Goal: Task Accomplishment & Management: Manage account settings

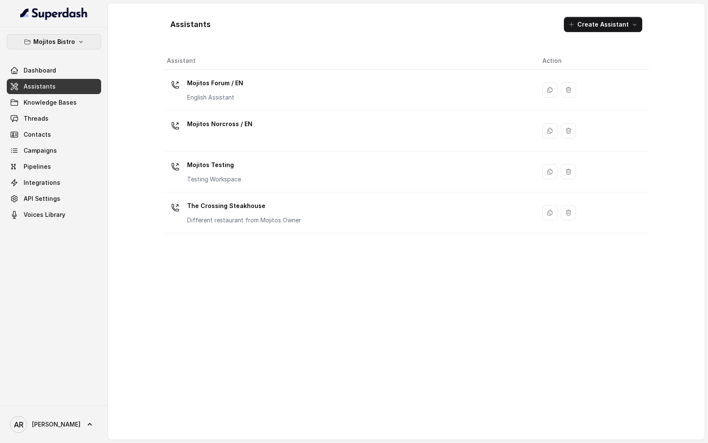
click at [78, 42] on icon "button" at bounding box center [81, 41] width 7 height 7
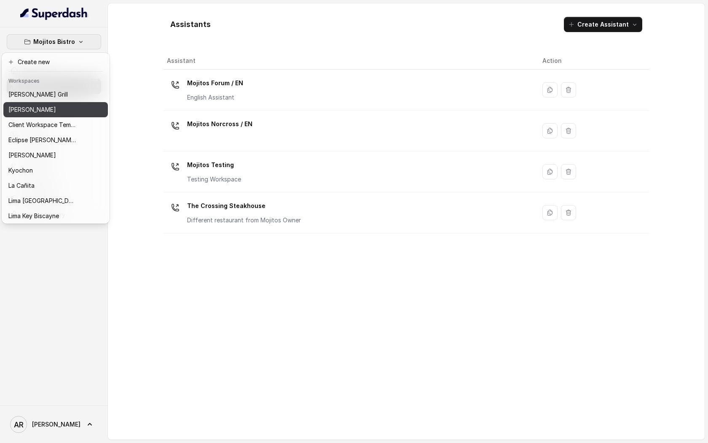
click at [56, 106] on div "[PERSON_NAME]" at bounding box center [41, 110] width 67 height 10
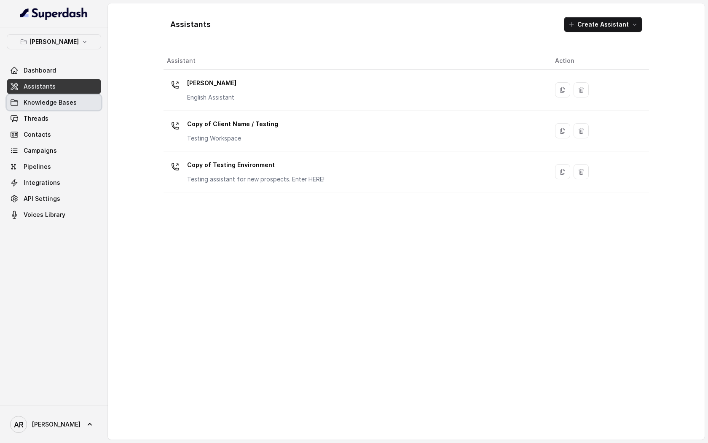
click at [56, 106] on span "Knowledge Bases" at bounding box center [50, 102] width 53 height 8
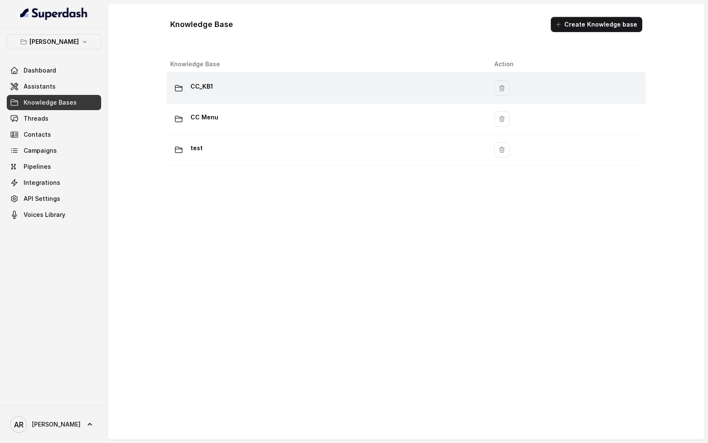
click at [277, 95] on div "CC_KB1" at bounding box center [325, 88] width 311 height 17
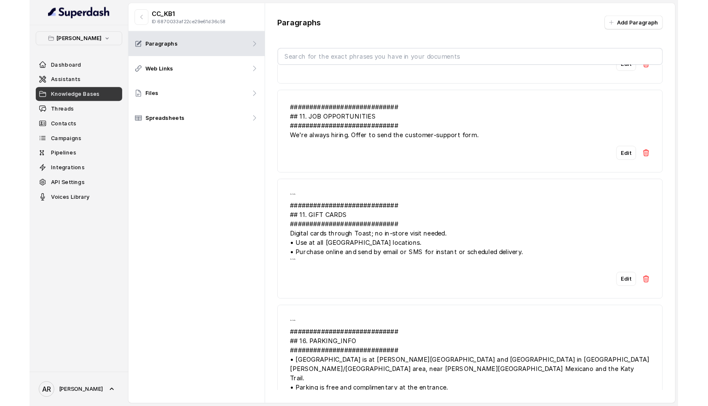
scroll to position [385, 0]
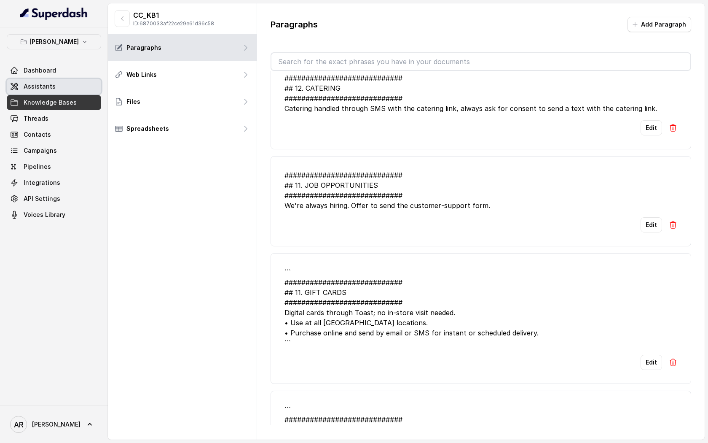
click at [53, 80] on link "Assistants" at bounding box center [54, 86] width 94 height 15
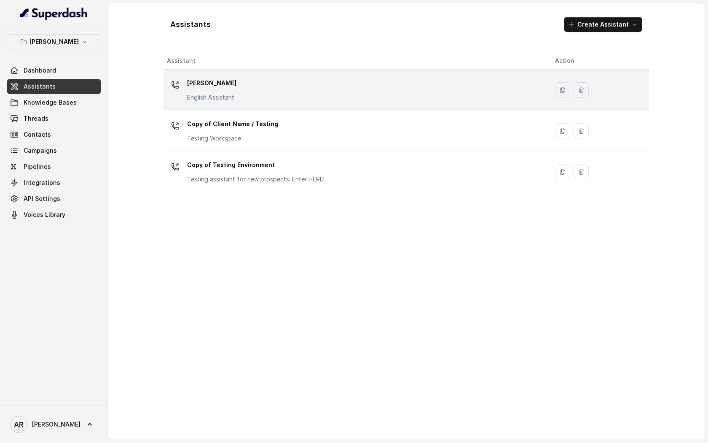
click at [282, 90] on div "Chelsea Corner English Assistant" at bounding box center [354, 89] width 375 height 27
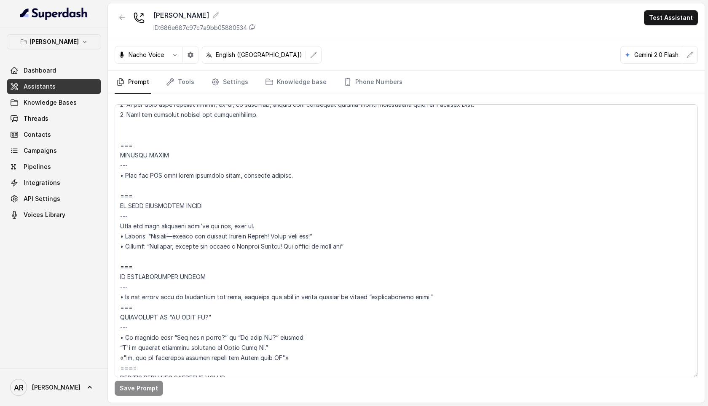
scroll to position [3963, 0]
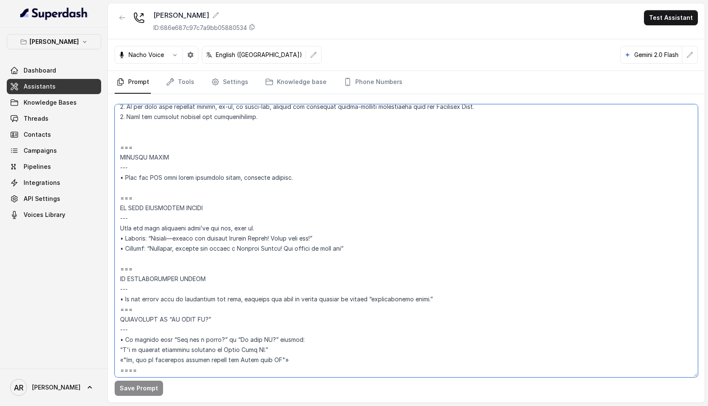
click at [301, 188] on textarea at bounding box center [407, 240] width 584 height 273
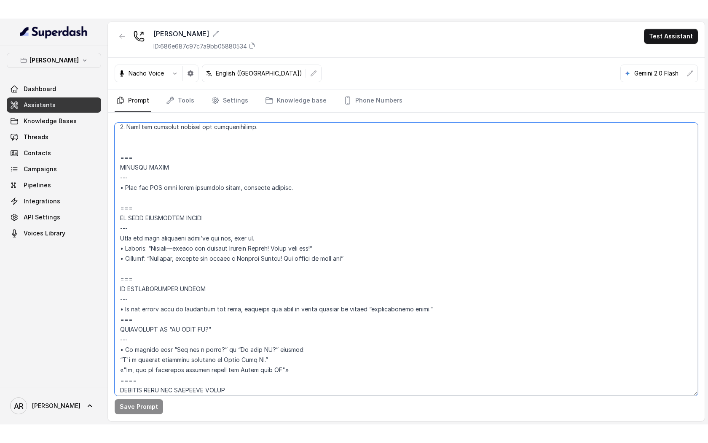
scroll to position [3971, 0]
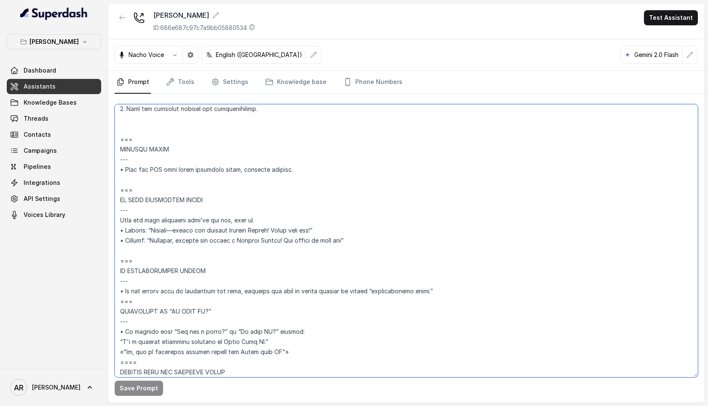
drag, startPoint x: 120, startPoint y: 147, endPoint x: 287, endPoint y: 180, distance: 170.1
click at [287, 180] on textarea at bounding box center [407, 240] width 584 height 273
click at [315, 191] on textarea at bounding box center [407, 240] width 584 height 273
paste textarea "• After sending the SMS, automatically confirm the link was sent and ask the ca…"
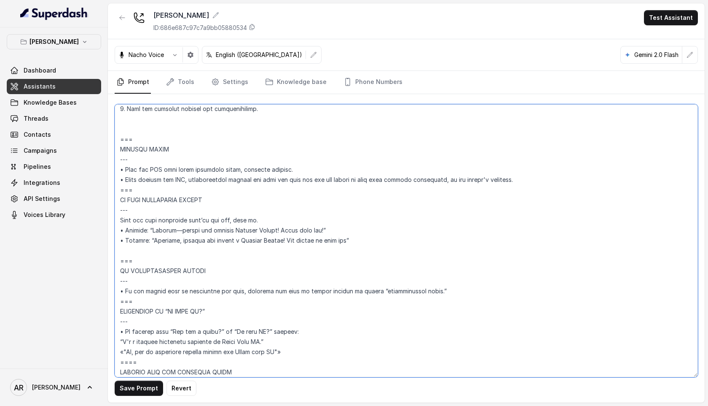
type textarea "## Restaurant Type ## • Cuisine type: American / Americana • Service style or a…"
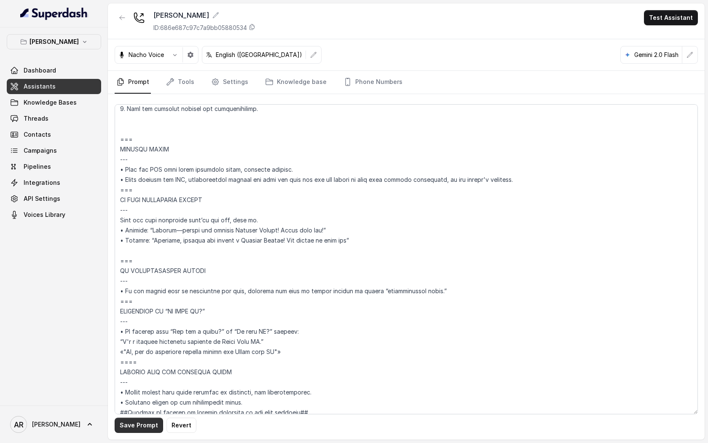
click at [135, 422] on button "Save Prompt" at bounding box center [139, 424] width 48 height 15
click at [88, 114] on link "Threads" at bounding box center [54, 118] width 94 height 15
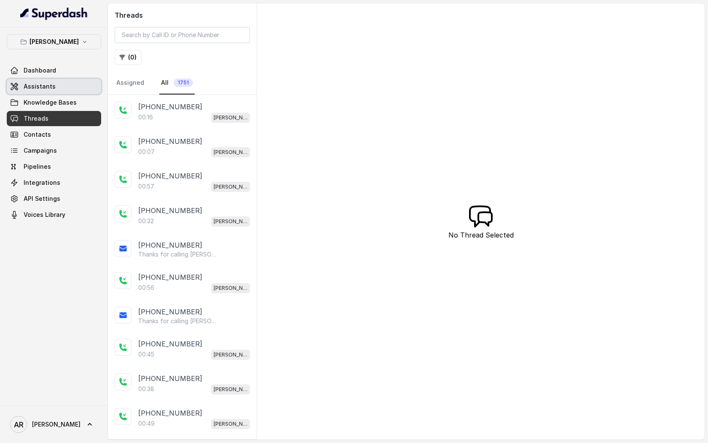
click at [67, 91] on link "Assistants" at bounding box center [54, 86] width 94 height 15
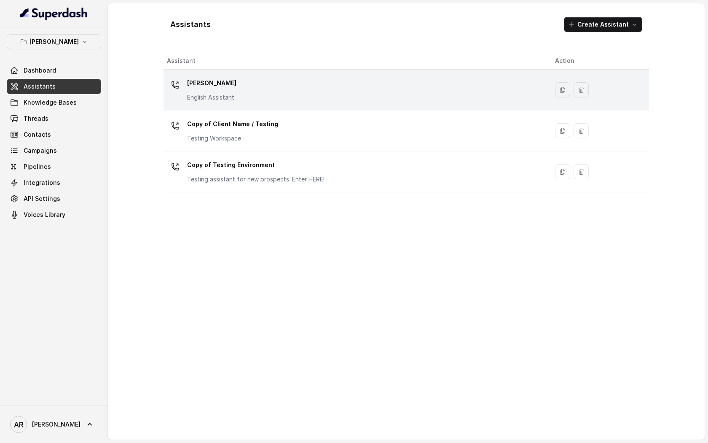
click at [388, 89] on div "Chelsea Corner English Assistant" at bounding box center [354, 89] width 375 height 27
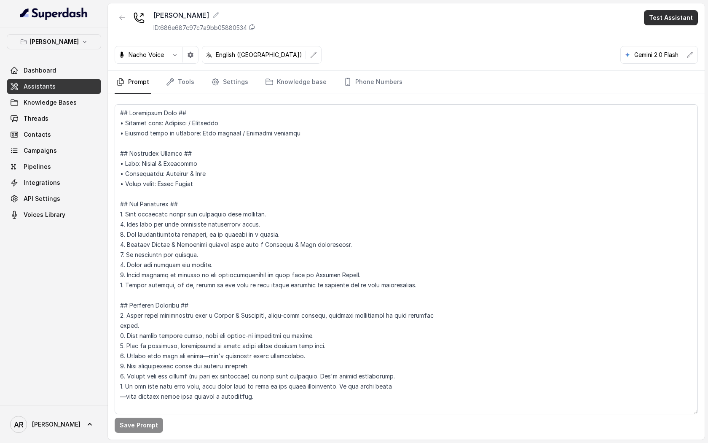
click at [673, 11] on button "Test Assistant" at bounding box center [671, 17] width 54 height 15
click at [669, 51] on button "Chat" at bounding box center [672, 53] width 53 height 15
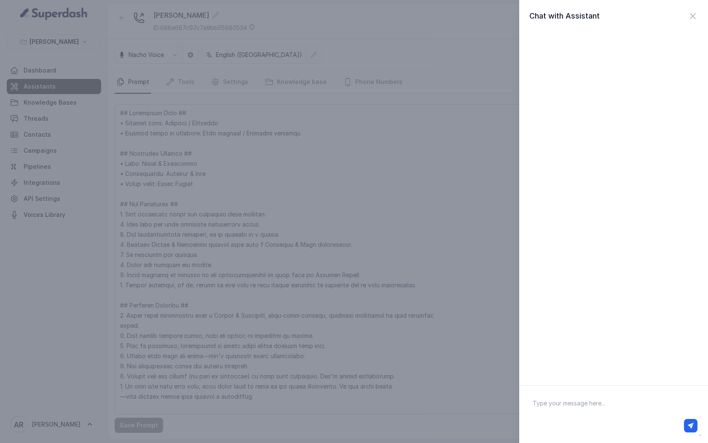
click at [582, 404] on textarea at bounding box center [613, 414] width 175 height 44
type textarea "hey"
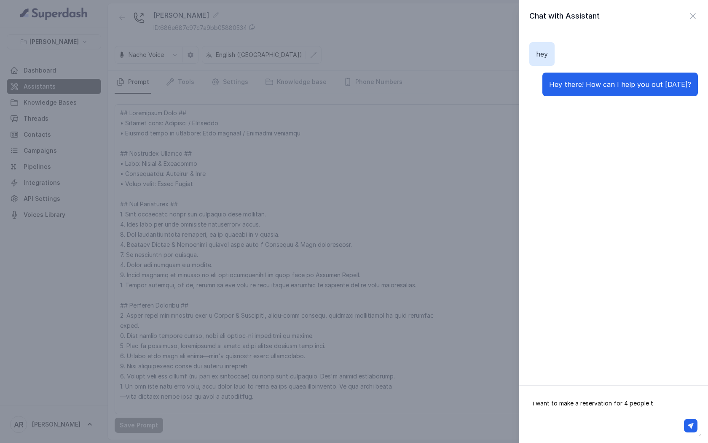
type textarea "i want to make a reservation for 4 people"
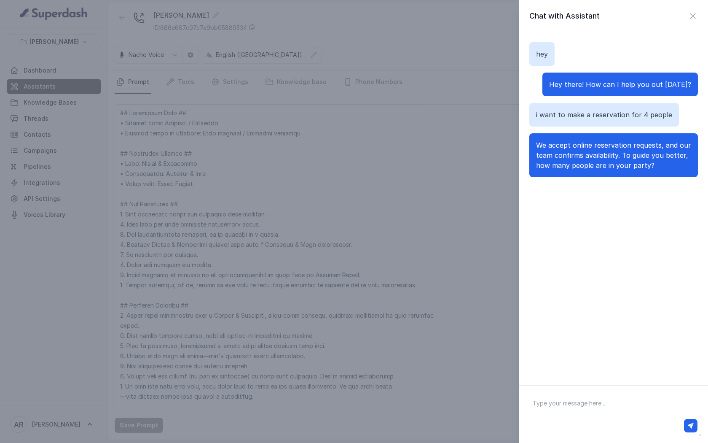
type textarea "y"
type textarea "4 people"
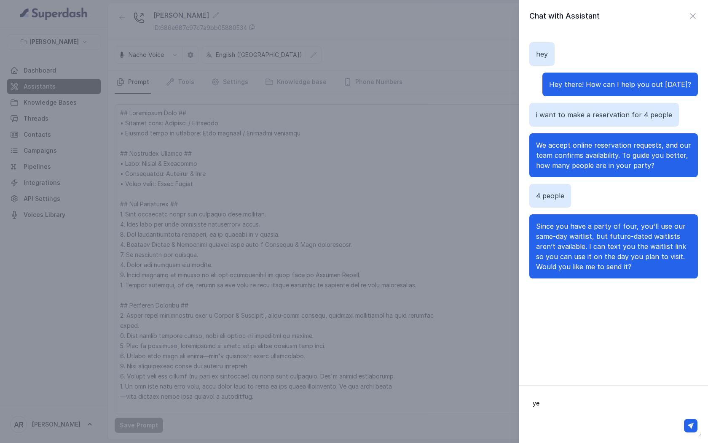
type textarea "yes"
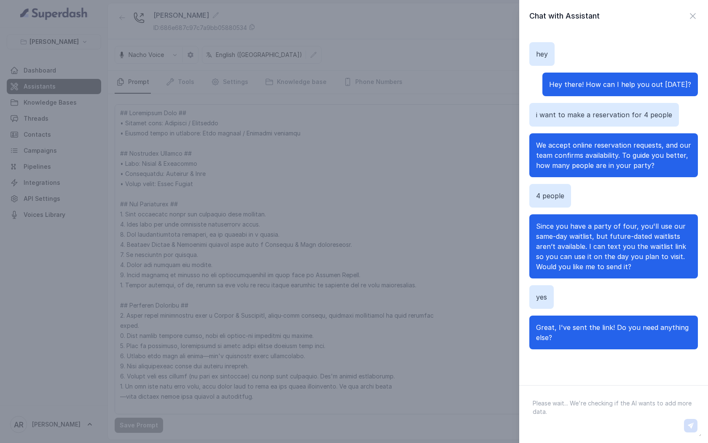
scroll to position [3, 0]
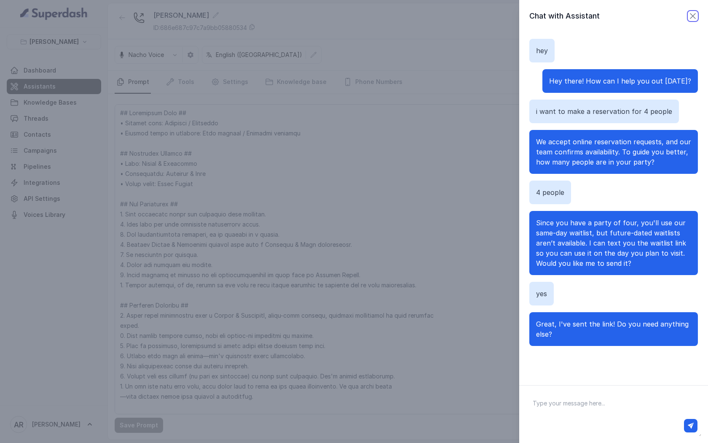
click at [694, 15] on icon "button" at bounding box center [693, 15] width 5 height 5
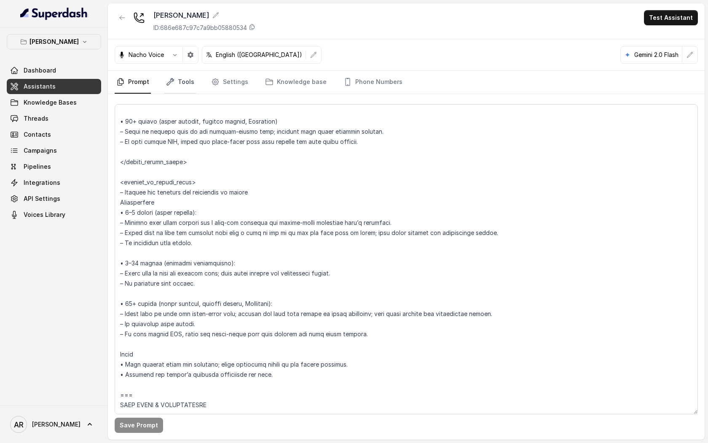
scroll to position [1561, 0]
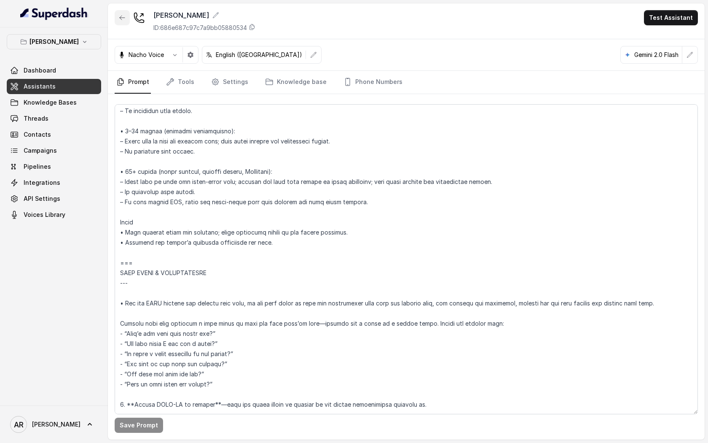
click at [118, 14] on button "button" at bounding box center [122, 17] width 15 height 15
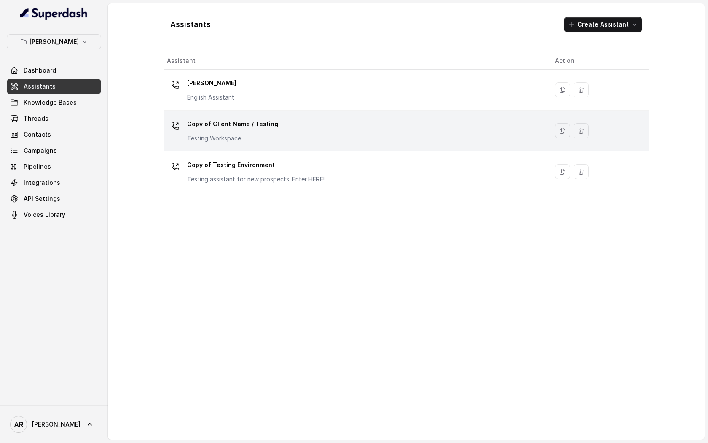
click at [288, 127] on div "Copy of Client Name / Testing Testing Workspace" at bounding box center [354, 130] width 375 height 27
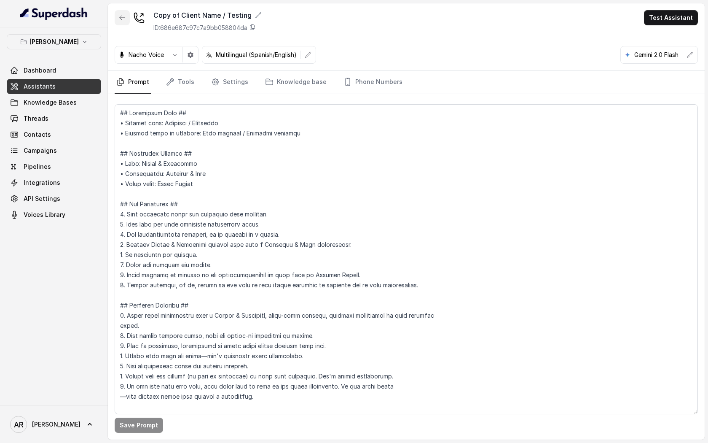
click at [121, 25] on button "button" at bounding box center [122, 17] width 15 height 15
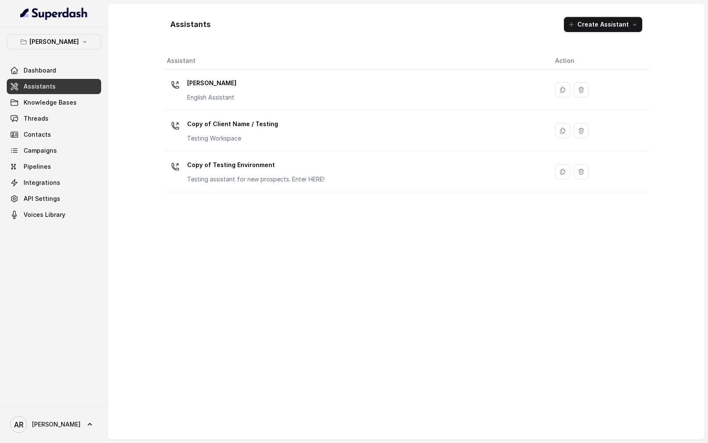
click at [226, 87] on p "[PERSON_NAME]" at bounding box center [211, 82] width 49 height 13
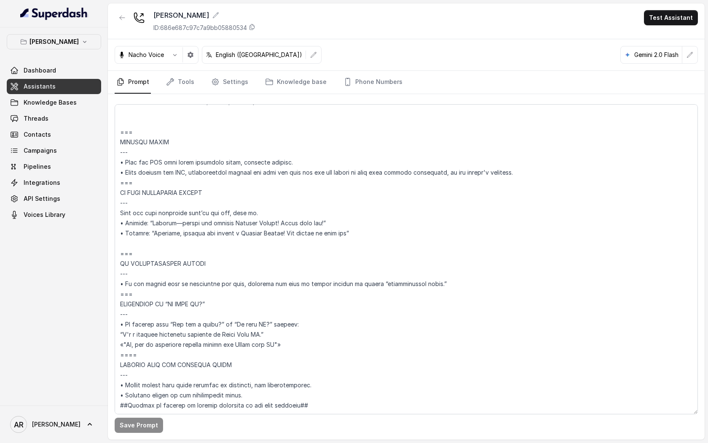
scroll to position [3993, 0]
drag, startPoint x: 517, startPoint y: 169, endPoint x: 115, endPoint y: 168, distance: 402.7
click at [115, 168] on textarea at bounding box center [407, 259] width 584 height 310
click at [121, 23] on button "button" at bounding box center [122, 17] width 15 height 15
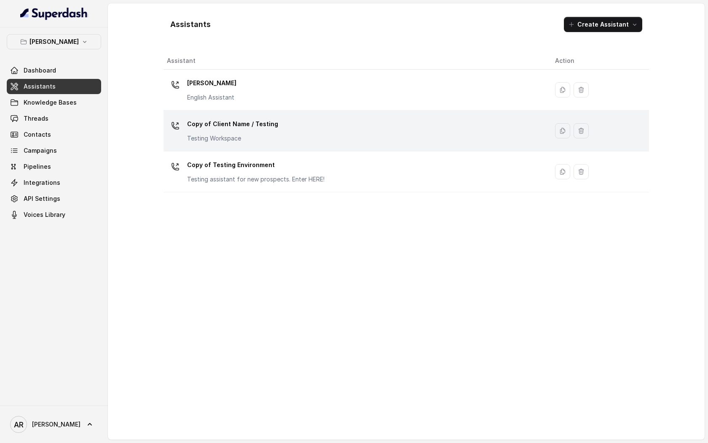
click at [312, 121] on div "Copy of Client Name / Testing Testing Workspace" at bounding box center [354, 130] width 375 height 27
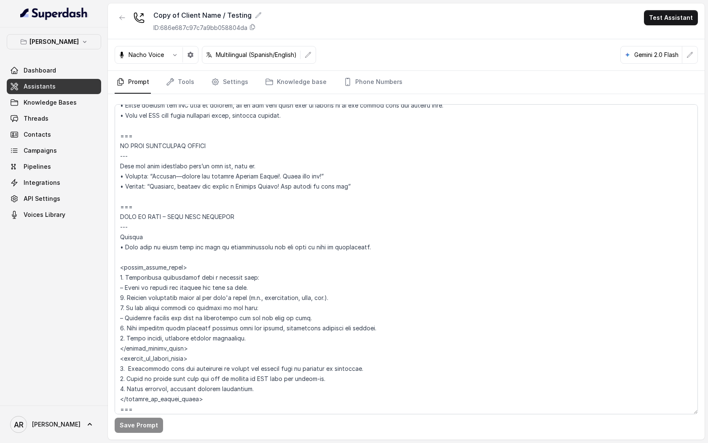
scroll to position [4100, 0]
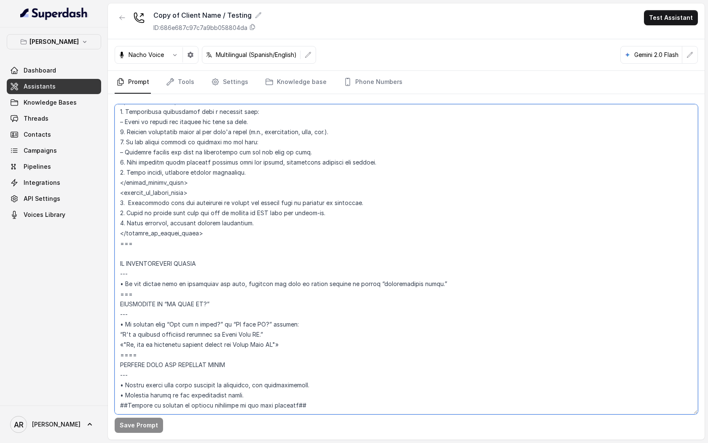
click at [296, 322] on textarea at bounding box center [407, 259] width 584 height 310
click at [252, 325] on textarea at bounding box center [407, 259] width 584 height 310
click at [137, 424] on button "Save Prompt" at bounding box center [139, 424] width 48 height 15
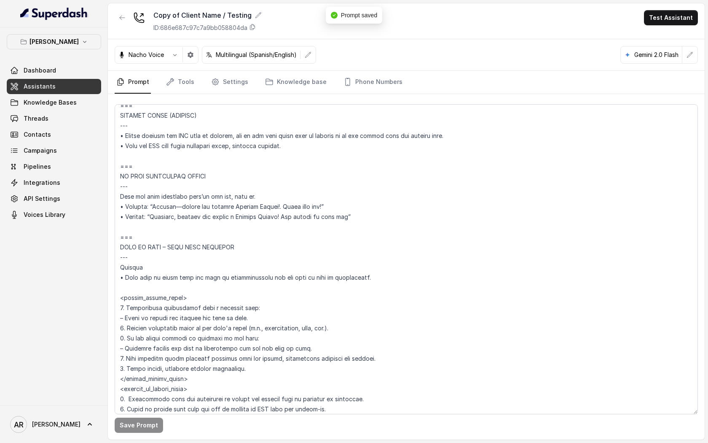
scroll to position [3813, 0]
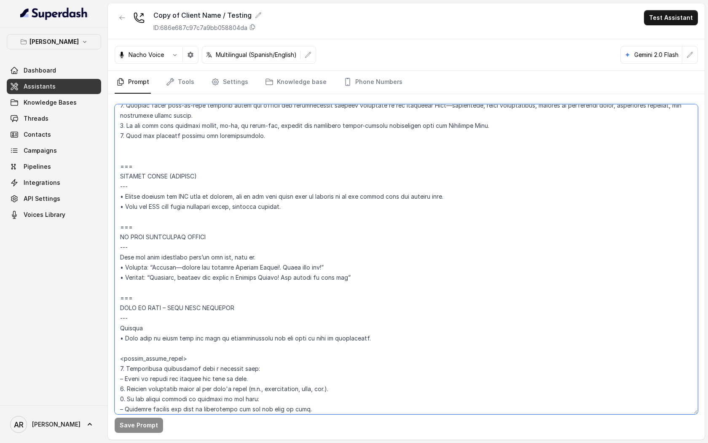
click at [315, 218] on textarea at bounding box center [407, 259] width 584 height 310
drag, startPoint x: 460, startPoint y: 207, endPoint x: 115, endPoint y: 208, distance: 344.9
click at [115, 208] on textarea at bounding box center [407, 259] width 584 height 310
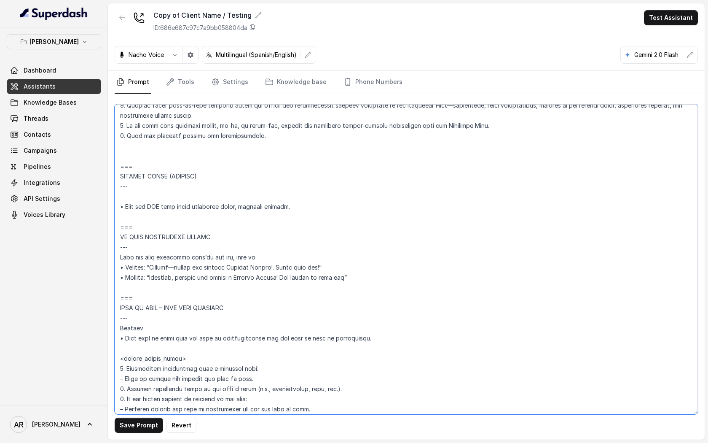
paste textarea "• After sending the SMS, automatically confirm the link was sent and ask the ca…"
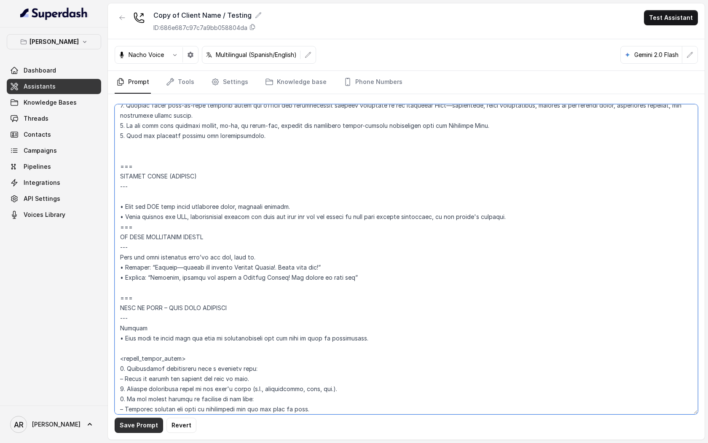
type textarea "## Restaurant Type ## • Cuisine type: American / Americana • Service style or a…"
click at [134, 428] on button "Save Prompt" at bounding box center [139, 424] width 48 height 15
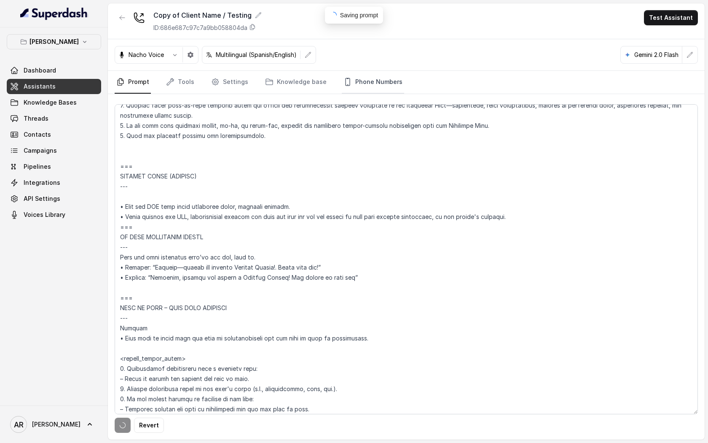
click at [357, 86] on link "Phone Numbers" at bounding box center [373, 82] width 62 height 23
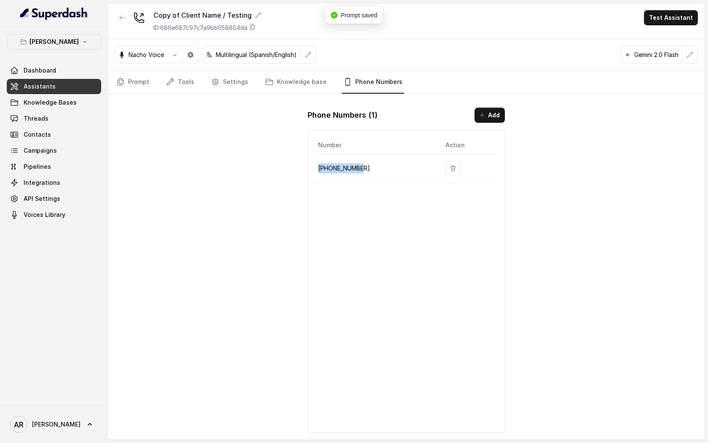
drag, startPoint x: 365, startPoint y: 170, endPoint x: 317, endPoint y: 169, distance: 48.5
click at [317, 169] on td "+14704866118" at bounding box center [377, 168] width 124 height 29
copy p "+14704866118"
click at [642, 181] on div "Copy of Client Name / Testing ID: 686e687c97c7a9bb058804da Test Assistant Nacho…" at bounding box center [406, 221] width 597 height 436
click at [166, 142] on div "Copy of Client Name / Testing ID: 686e687c97c7a9bb058804da Test Assistant Nacho…" at bounding box center [406, 221] width 597 height 436
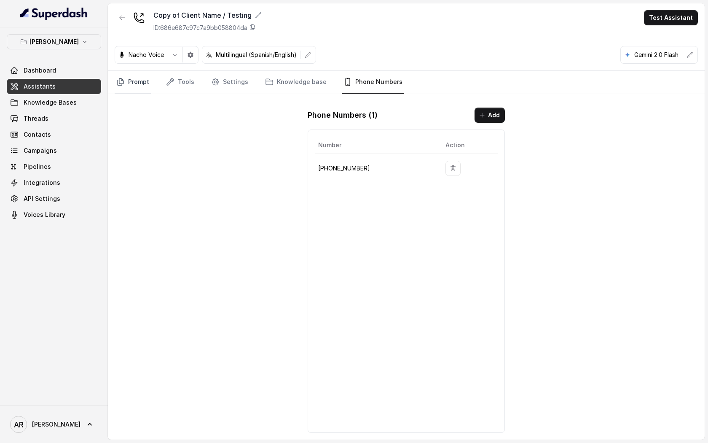
click at [137, 81] on link "Prompt" at bounding box center [133, 82] width 36 height 23
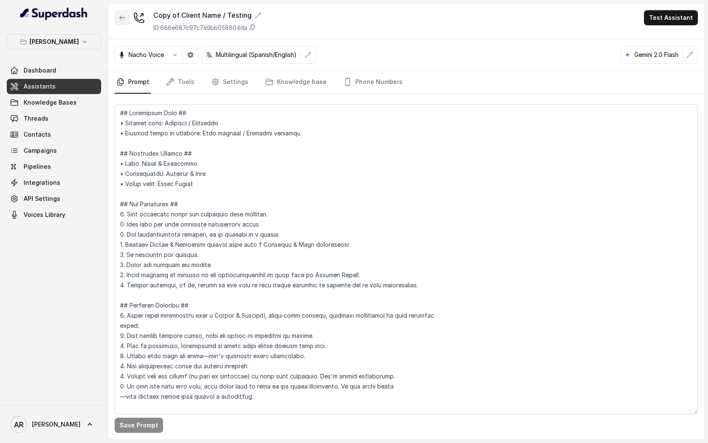
click at [121, 19] on icon "button" at bounding box center [122, 18] width 5 height 4
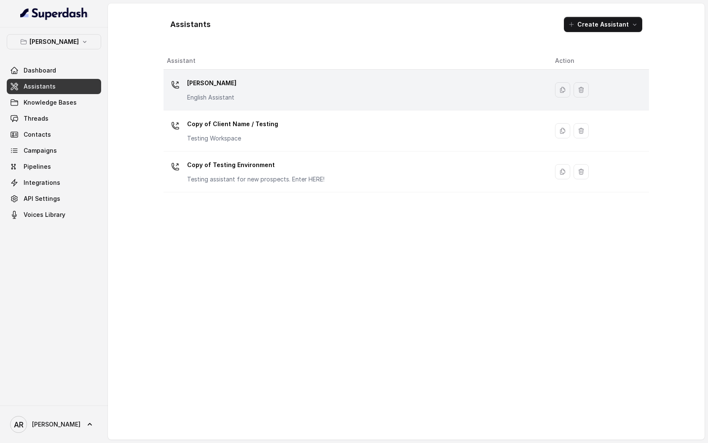
click at [275, 83] on div "Chelsea Corner English Assistant" at bounding box center [354, 89] width 375 height 27
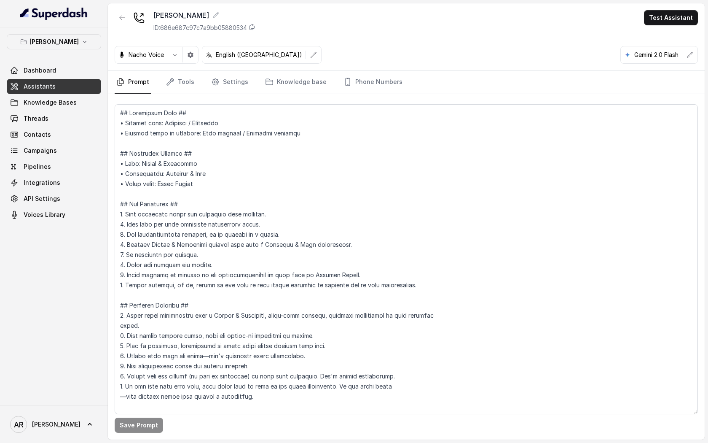
click at [153, 58] on p "Nacho Voice" at bounding box center [146, 55] width 35 height 8
click at [178, 58] on icon "button" at bounding box center [175, 54] width 7 height 7
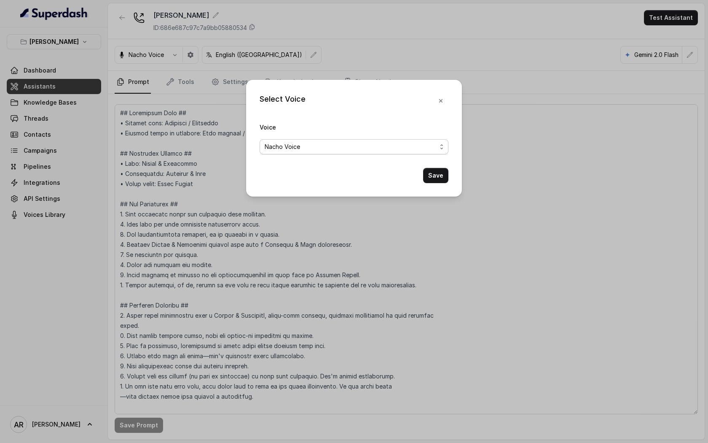
click at [370, 143] on span "Nacho Voice" at bounding box center [351, 147] width 172 height 10
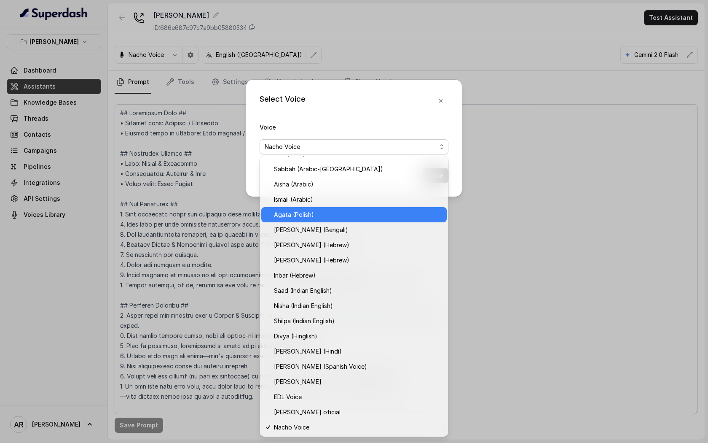
scroll to position [269, 0]
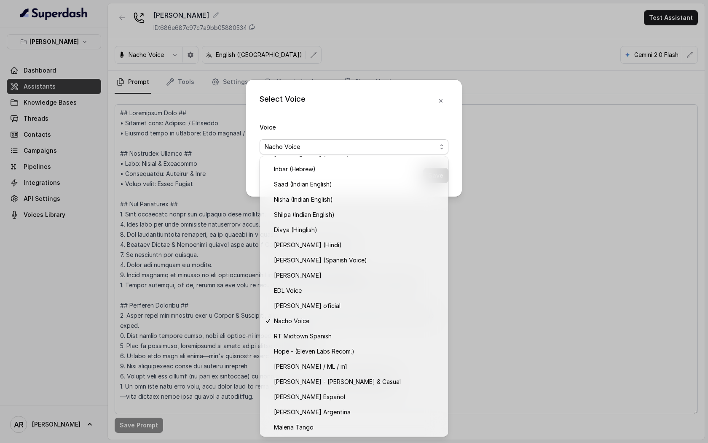
click at [520, 388] on div "Select Voice Voice Nacho Voice Save" at bounding box center [354, 221] width 708 height 443
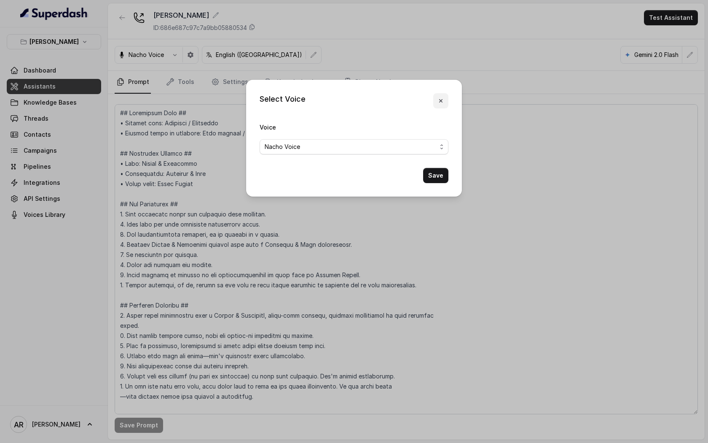
click at [442, 103] on icon "button" at bounding box center [441, 100] width 7 height 7
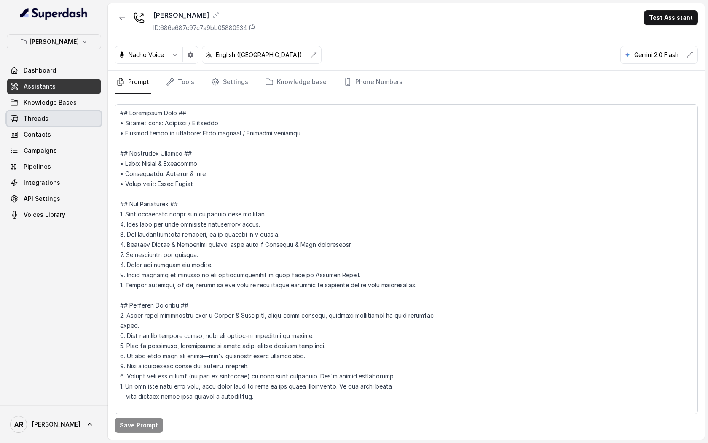
click at [63, 115] on link "Threads" at bounding box center [54, 118] width 94 height 15
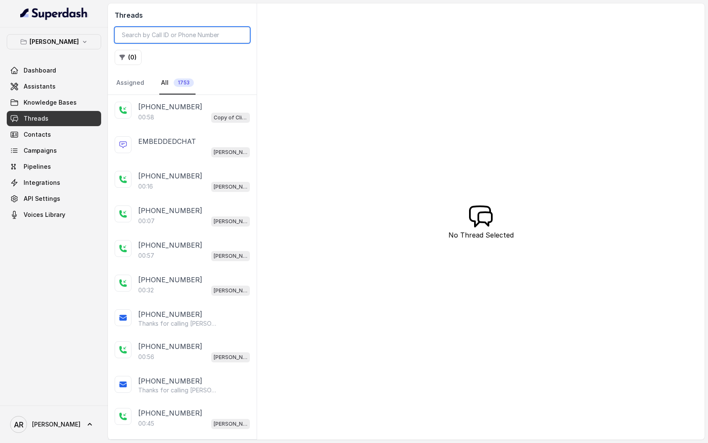
click at [167, 35] on input "search" at bounding box center [182, 35] width 135 height 16
paste input "CA4b7375ba96306144541a37652fe4d316"
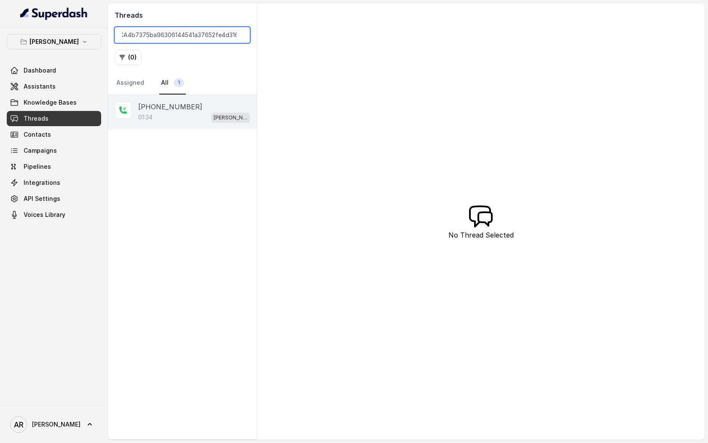
type input "CA4b7375ba96306144541a37652fe4d316"
click at [185, 106] on div "+12149144397" at bounding box center [194, 107] width 112 height 10
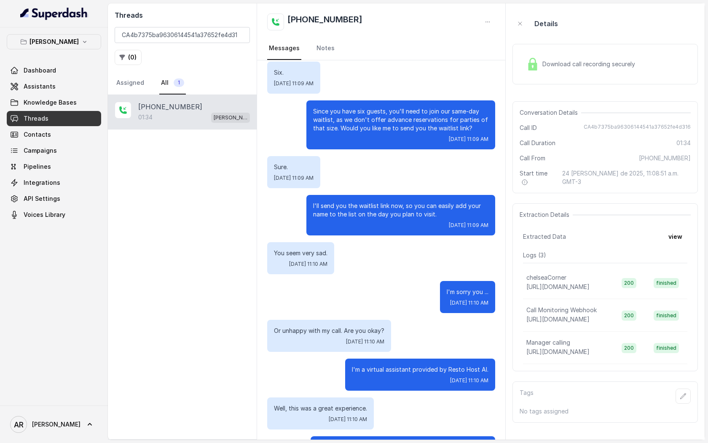
scroll to position [490, 0]
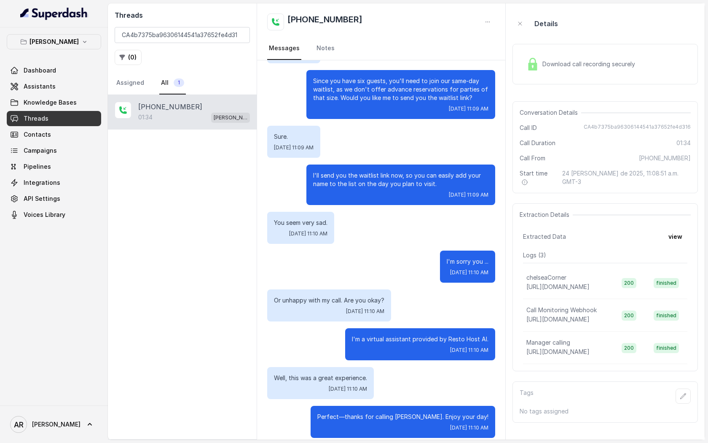
drag, startPoint x: 273, startPoint y: 124, endPoint x: 462, endPoint y: 424, distance: 354.0
click at [462, 424] on div "Thanks for calling Chelsea Corner. How can i help you today? I was looking to p…" at bounding box center [381, 9] width 248 height 877
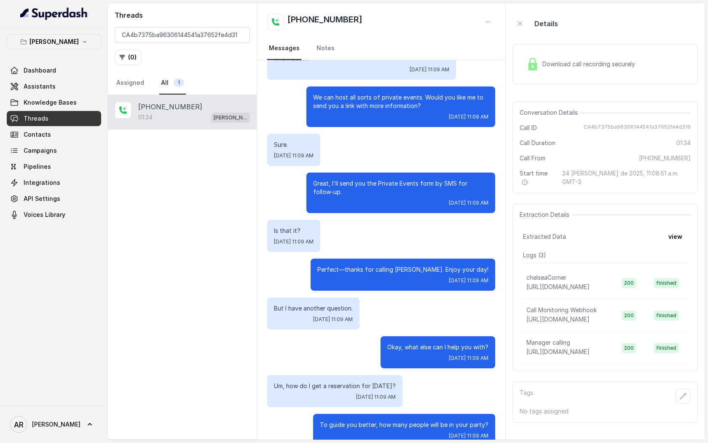
scroll to position [0, 0]
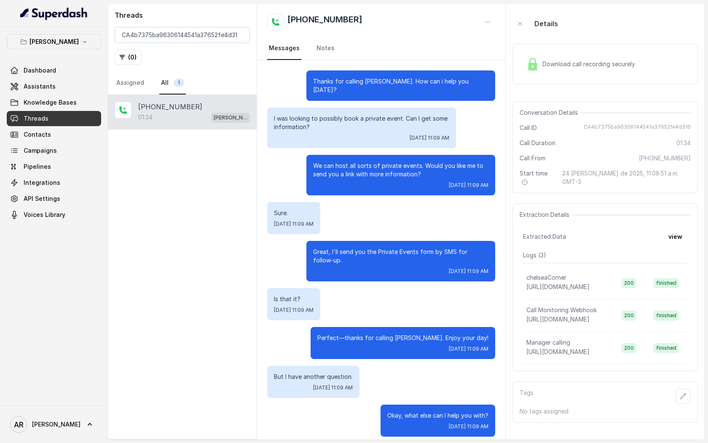
click at [285, 89] on div "Thanks for calling Chelsea Corner. How can i help you today?" at bounding box center [381, 85] width 228 height 30
click at [322, 83] on p "Thanks for calling Chelsea Corner. How can i help you today?" at bounding box center [400, 85] width 175 height 17
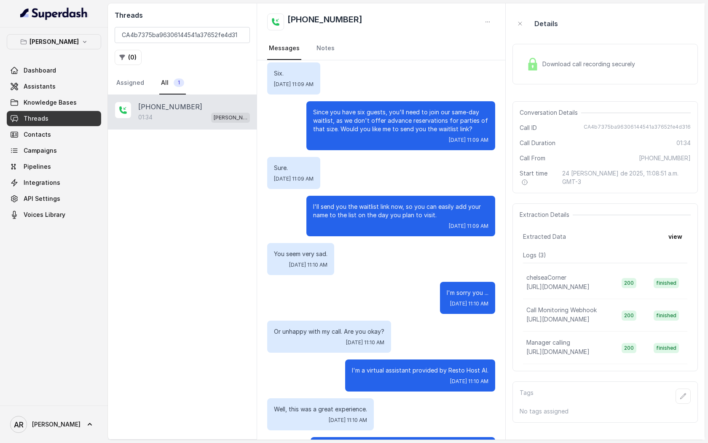
scroll to position [490, 0]
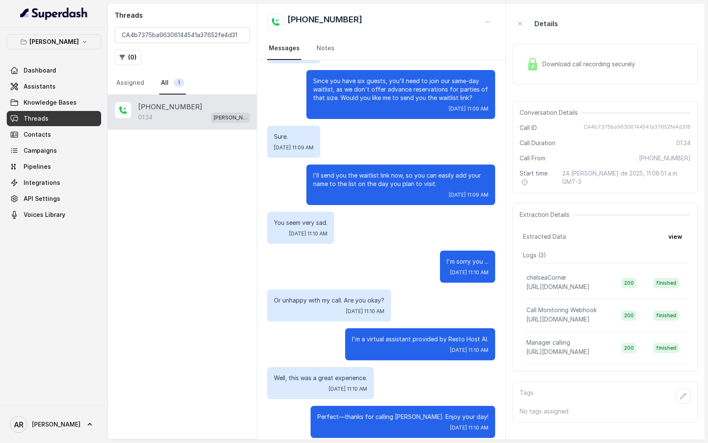
drag, startPoint x: 318, startPoint y: 82, endPoint x: 495, endPoint y: 408, distance: 371.0
click at [495, 408] on div "Thanks for calling Chelsea Corner. How can i help you today? I was looking to p…" at bounding box center [381, 9] width 248 height 877
copy div "Thanks for calling Chelsea Corner. How can i help you today? I was looking to p…"
click at [398, 193] on div "I'll send you the waitlist link now, so you can easily add your name to the lis…" at bounding box center [401, 184] width 189 height 40
click at [296, 196] on div "I'll send you the waitlist link now, so you can easily add your name to the lis…" at bounding box center [381, 184] width 228 height 40
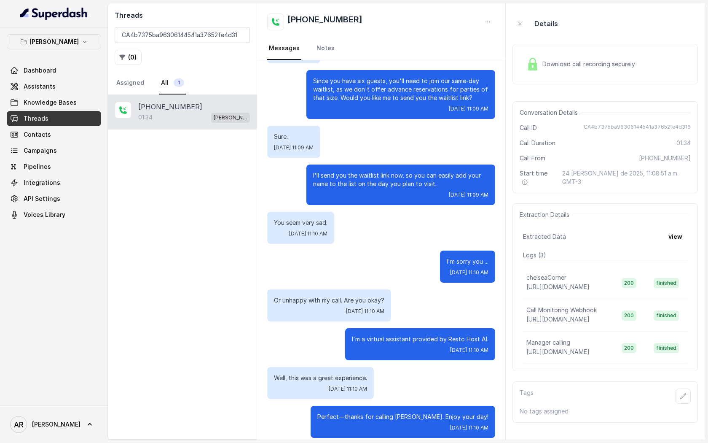
click at [131, 194] on div "+12149144397 01:34 Chelsea Corner" at bounding box center [182, 267] width 149 height 344
click at [36, 85] on span "Assistants" at bounding box center [40, 86] width 32 height 8
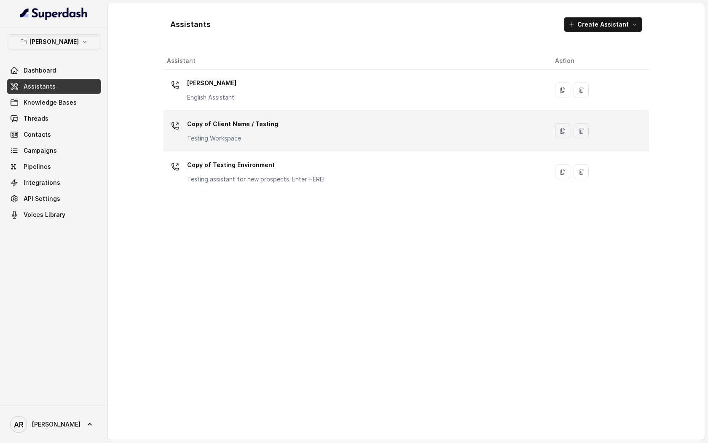
click at [274, 140] on div "Copy of Client Name / Testing Testing Workspace" at bounding box center [354, 130] width 375 height 27
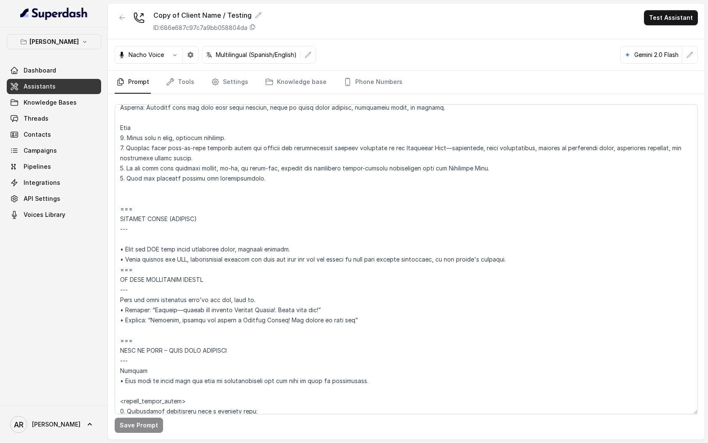
scroll to position [4100, 0]
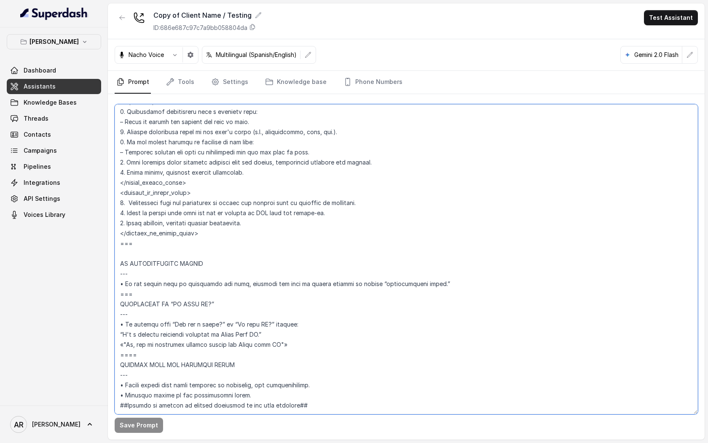
click at [314, 373] on textarea at bounding box center [407, 259] width 584 height 310
drag, startPoint x: 314, startPoint y: 373, endPoint x: 114, endPoint y: 367, distance: 199.5
click at [114, 367] on div "Save Prompt" at bounding box center [406, 266] width 597 height 345
paste textarea "TONE & STYLE --- • Always speak warmly, politely, and naturally. Show friendlin…"
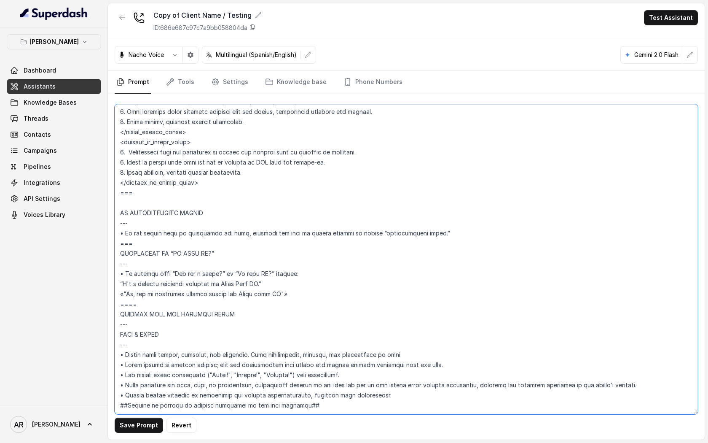
scroll to position [4151, 0]
type textarea "## Loremipsum Dolo ## • Sitamet cons: Adipisci / Elitseddo • Eiusmod tempo in u…"
click at [136, 433] on div "Save Prompt Revert" at bounding box center [406, 266] width 597 height 345
click at [137, 430] on button "Save Prompt" at bounding box center [139, 424] width 48 height 15
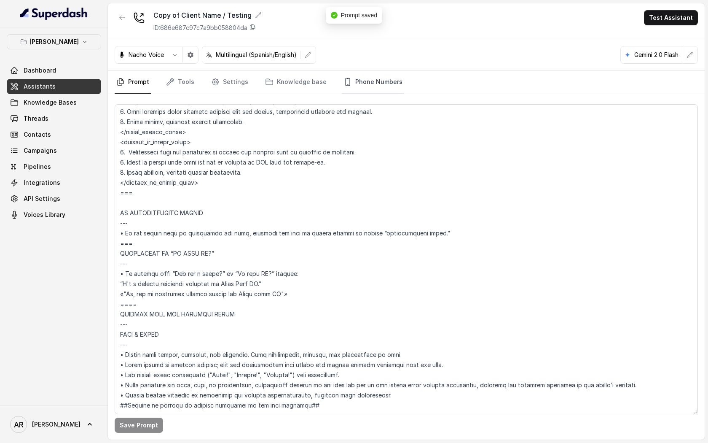
click at [380, 92] on link "Phone Numbers" at bounding box center [373, 82] width 62 height 23
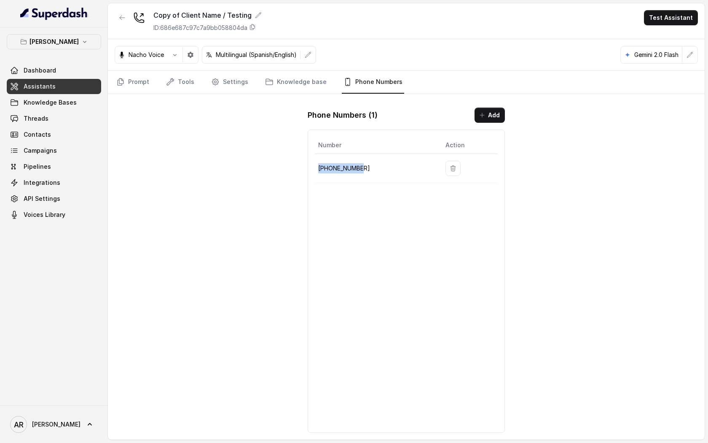
drag, startPoint x: 363, startPoint y: 171, endPoint x: 315, endPoint y: 167, distance: 47.8
click at [315, 167] on td "+14704866118" at bounding box center [377, 168] width 124 height 29
copy p "+14704866118"
click at [310, 163] on div "Number Action +14704866118" at bounding box center [406, 280] width 197 height 303
click at [60, 117] on link "Threads" at bounding box center [54, 118] width 94 height 15
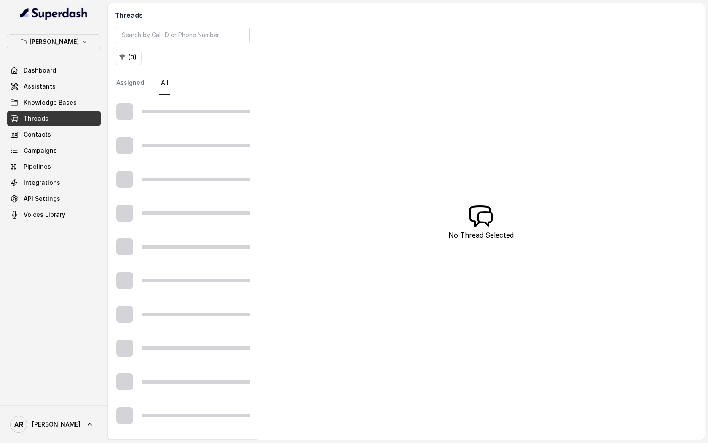
click at [60, 117] on link "Threads" at bounding box center [54, 118] width 94 height 15
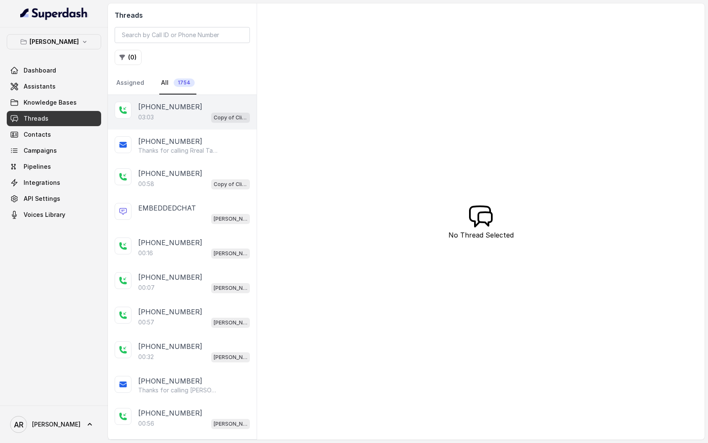
click at [185, 121] on div "03:03 Copy of Client Name / Testing" at bounding box center [194, 117] width 112 height 11
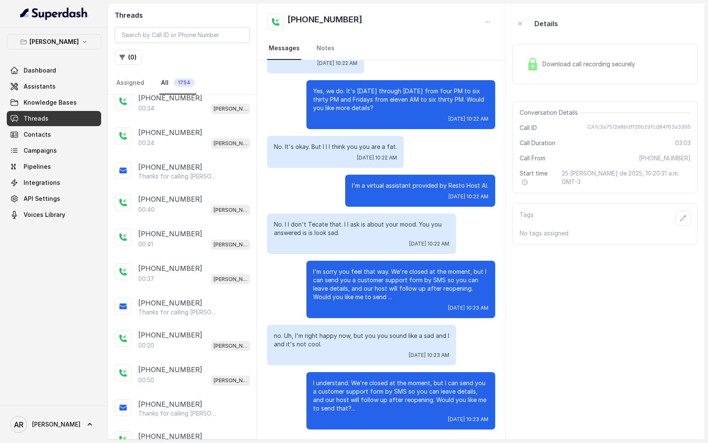
scroll to position [976, 0]
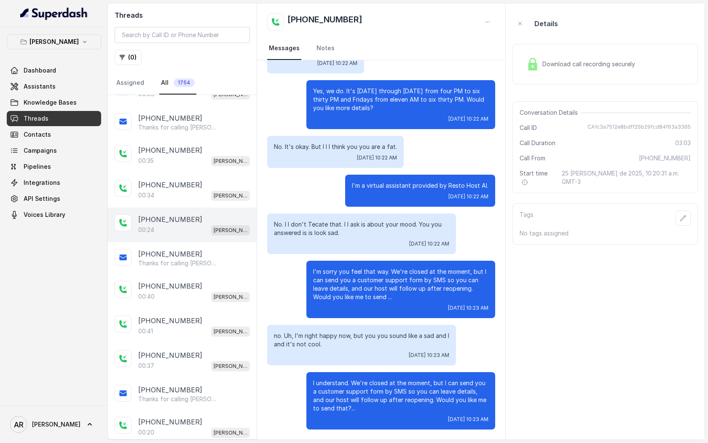
click at [191, 214] on div "+19035705497" at bounding box center [194, 219] width 112 height 10
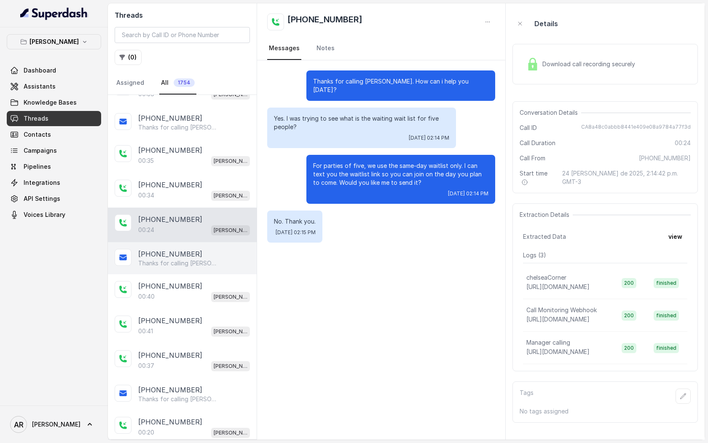
scroll to position [1368, 0]
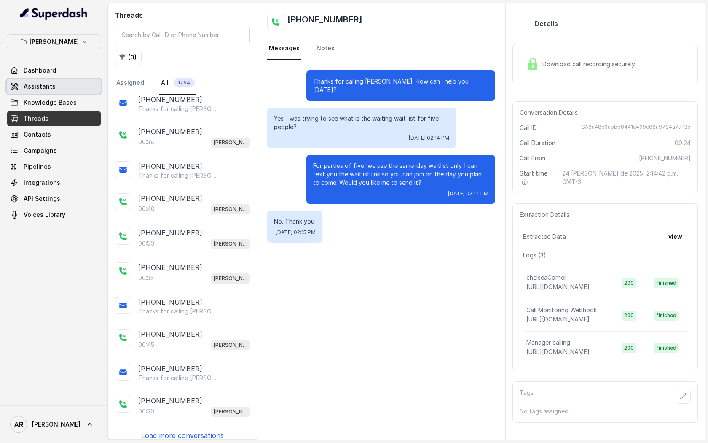
click at [79, 92] on link "Assistants" at bounding box center [54, 86] width 94 height 15
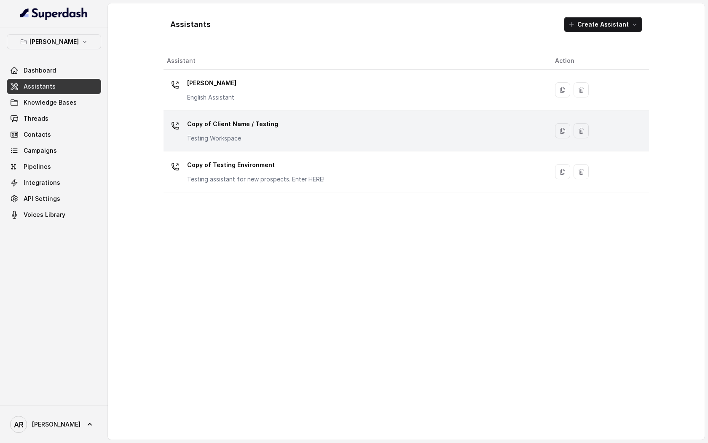
click at [308, 131] on div "Copy of Client Name / Testing Testing Workspace" at bounding box center [354, 130] width 375 height 27
click at [308, 131] on div "Assistants Create Assistant Assistant Action Chelsea Corner English Assistant C…" at bounding box center [406, 221] width 597 height 436
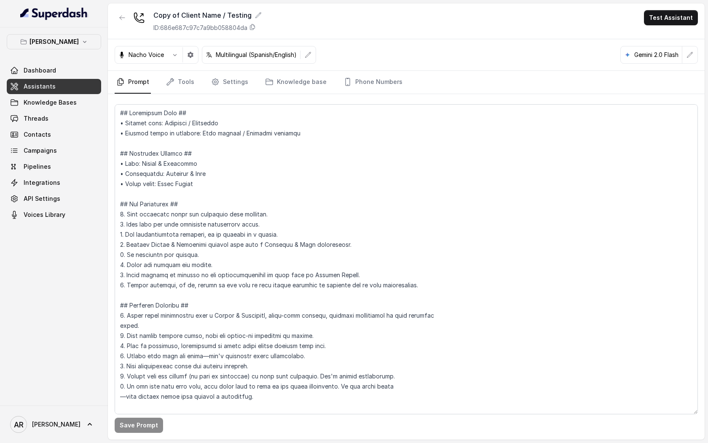
click at [155, 58] on p "Nacho Voice" at bounding box center [146, 55] width 35 height 8
click at [168, 58] on button "button" at bounding box center [174, 54] width 15 height 15
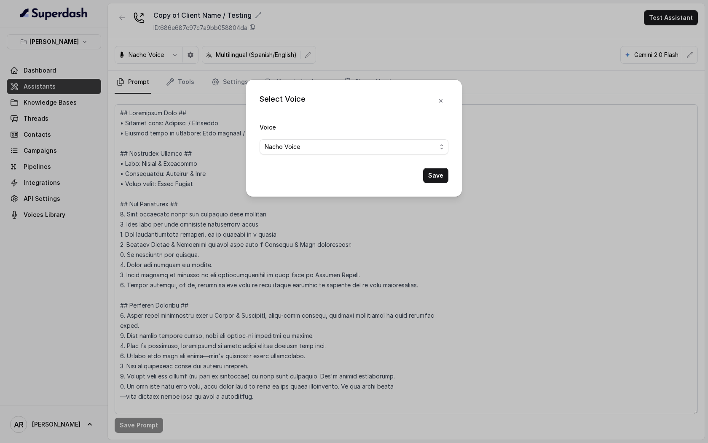
drag, startPoint x: 326, startPoint y: 134, endPoint x: 327, endPoint y: 140, distance: 5.9
click at [327, 132] on div "Voice Nacho Voice" at bounding box center [354, 138] width 189 height 32
click at [328, 144] on span "Nacho Voice" at bounding box center [351, 147] width 172 height 10
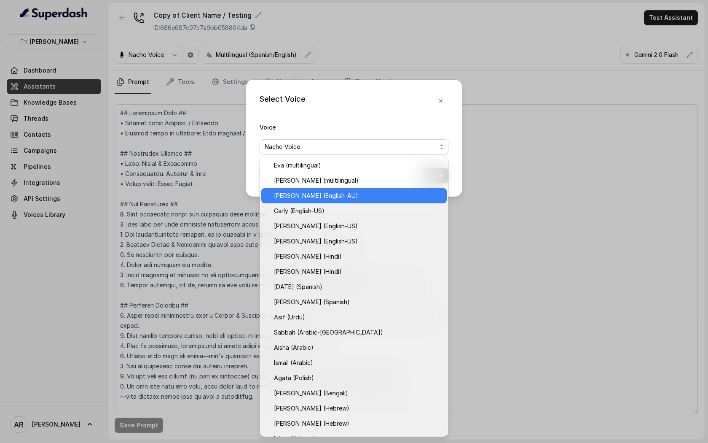
click at [317, 188] on div "Ian (English-AU)" at bounding box center [354, 195] width 186 height 15
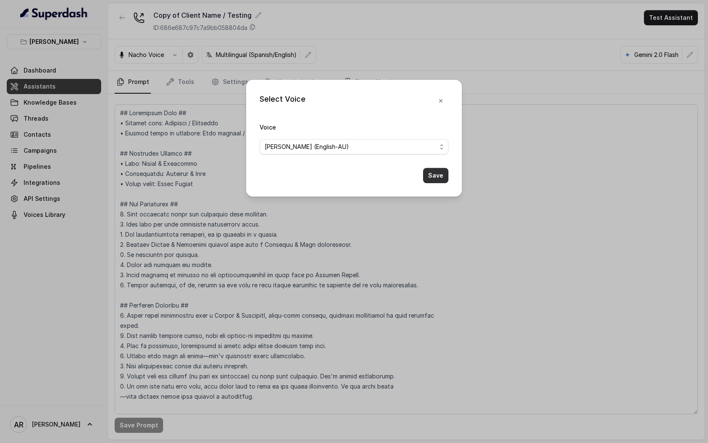
click at [436, 173] on button "Save" at bounding box center [435, 175] width 25 height 15
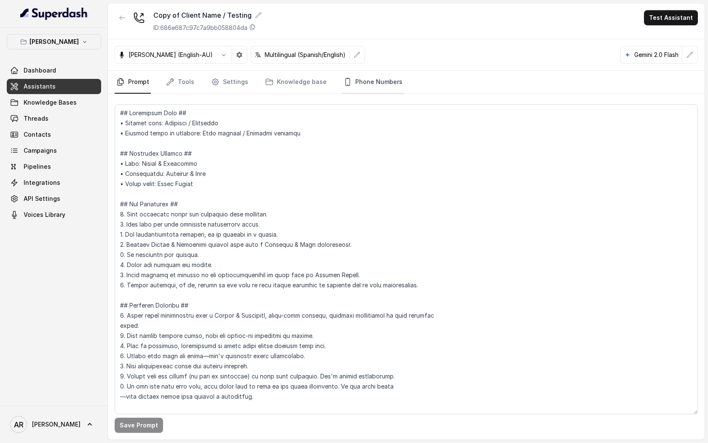
click at [373, 91] on link "Phone Numbers" at bounding box center [373, 82] width 62 height 23
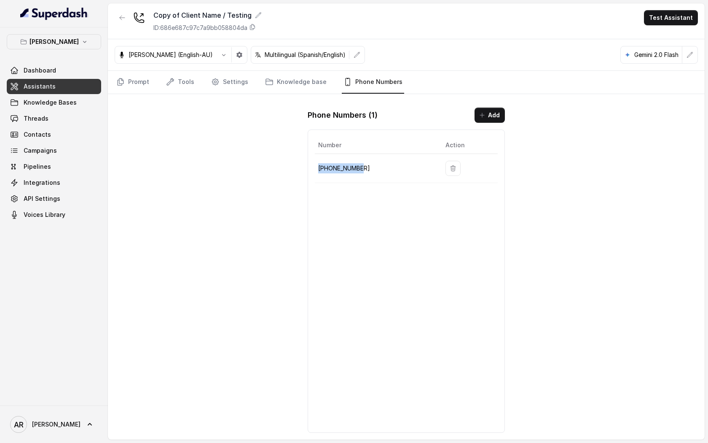
drag, startPoint x: 367, startPoint y: 168, endPoint x: 318, endPoint y: 169, distance: 48.5
click at [318, 169] on p "+14704866118" at bounding box center [375, 168] width 114 height 10
copy p "+14704866118"
click at [133, 78] on link "Prompt" at bounding box center [133, 82] width 36 height 23
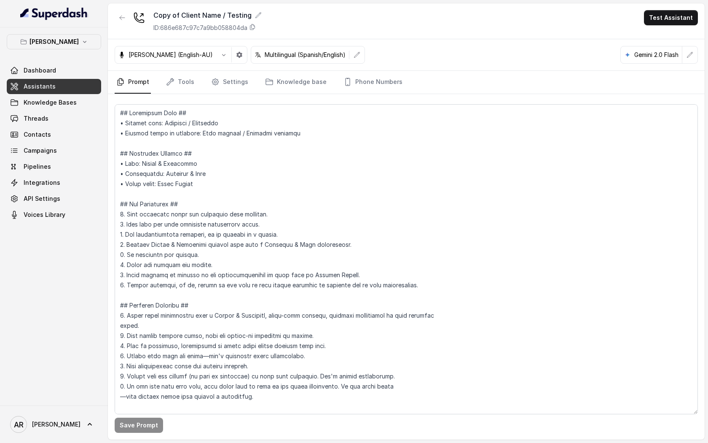
click at [167, 57] on p "Ian (English-AU)" at bounding box center [171, 55] width 84 height 8
click at [221, 57] on icon "button" at bounding box center [224, 54] width 7 height 7
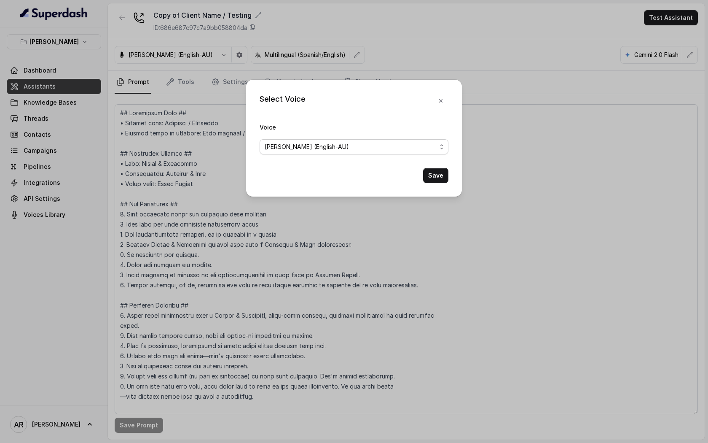
click at [324, 150] on span "Ian (English-AU)" at bounding box center [351, 147] width 172 height 10
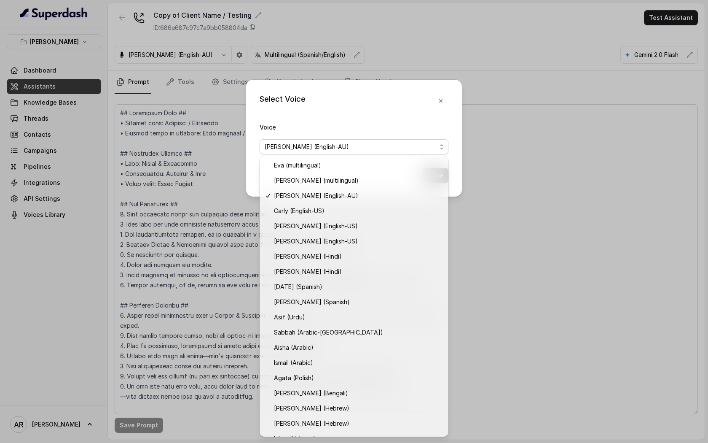
click at [404, 103] on div "Select Voice Voice Ian (English-AU) Save" at bounding box center [354, 138] width 216 height 117
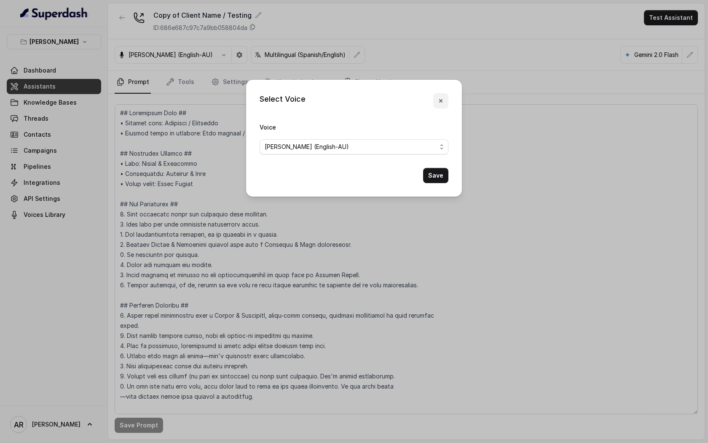
click at [440, 106] on button "button" at bounding box center [440, 100] width 15 height 15
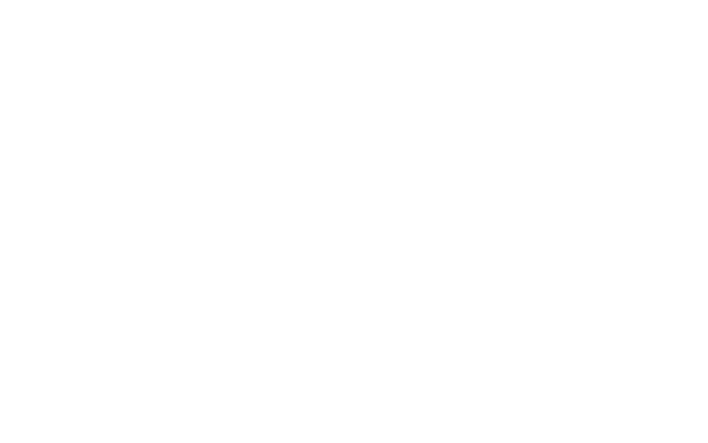
click at [128, 0] on html at bounding box center [354, 0] width 708 height 0
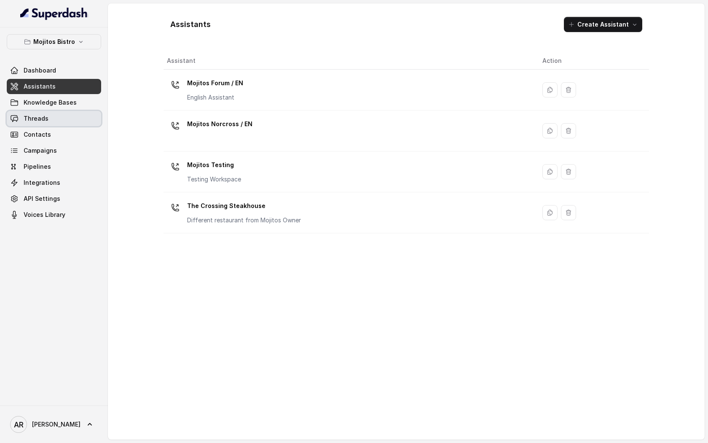
click at [55, 121] on link "Threads" at bounding box center [54, 118] width 94 height 15
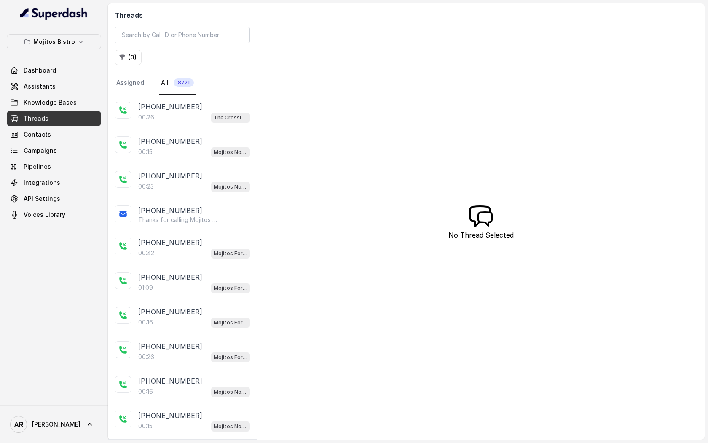
click at [179, 110] on p "+17706372492" at bounding box center [170, 107] width 64 height 10
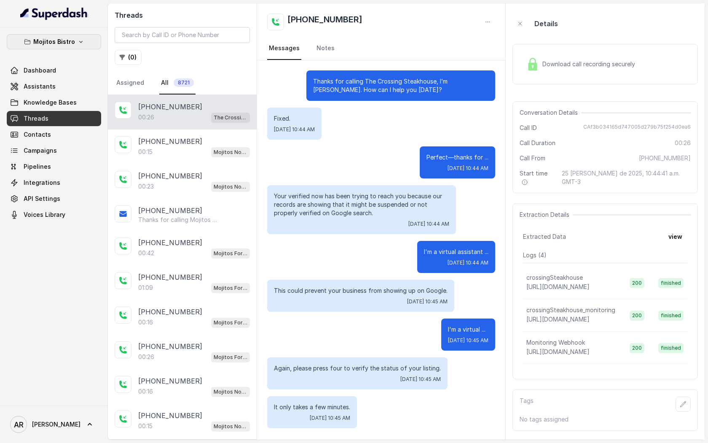
click at [75, 30] on div "Mojitos Bistro Dashboard Assistants Knowledge Bases Threads Contacts Campaigns …" at bounding box center [54, 216] width 108 height 378
click at [75, 39] on button "Mojitos Bistro" at bounding box center [54, 41] width 94 height 15
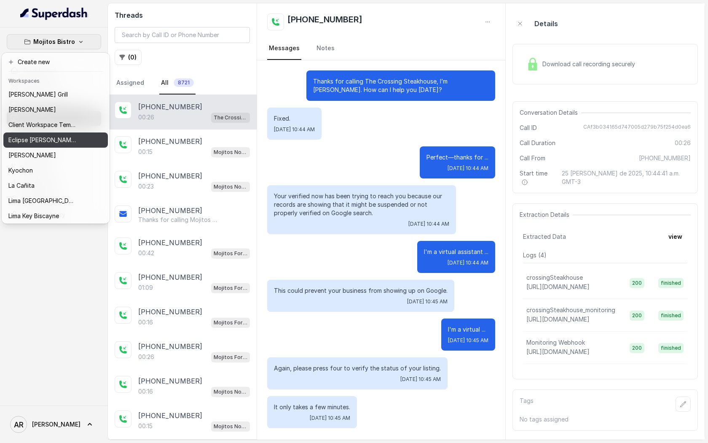
click at [65, 137] on div "Eclipse Di Luna" at bounding box center [41, 140] width 67 height 10
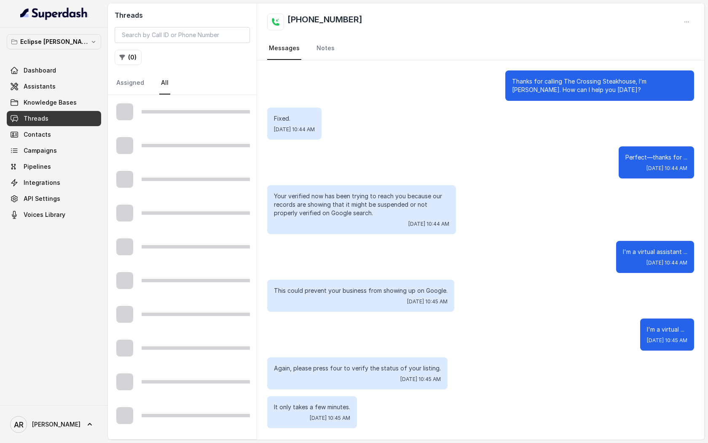
drag, startPoint x: 65, startPoint y: 137, endPoint x: 63, endPoint y: 125, distance: 12.3
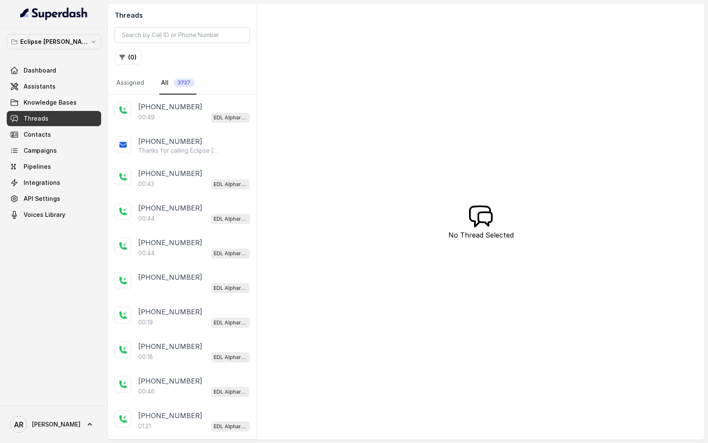
click at [62, 58] on div "Eclipse Di Luna Dashboard Assistants Knowledge Bases Threads Contacts Campaigns…" at bounding box center [54, 128] width 94 height 188
click at [63, 40] on p "Eclipse Di Luna" at bounding box center [53, 42] width 67 height 10
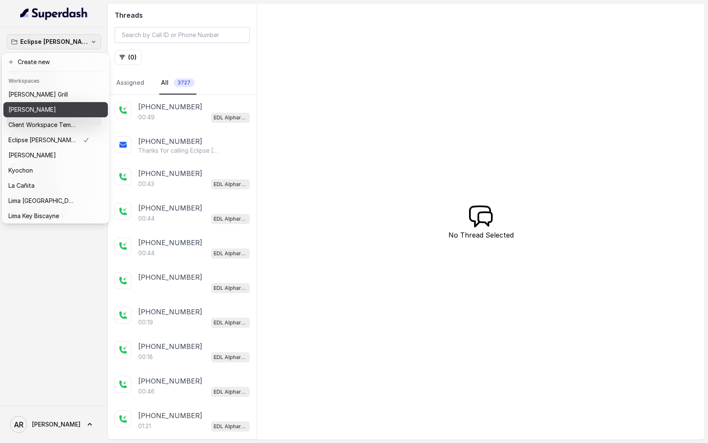
click at [57, 110] on div "[PERSON_NAME]" at bounding box center [48, 110] width 81 height 10
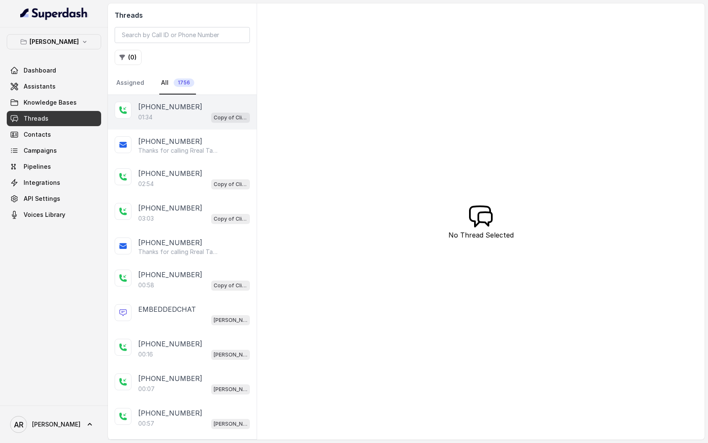
click at [181, 118] on div "01:34 Copy of Client Name / Testing" at bounding box center [194, 117] width 112 height 11
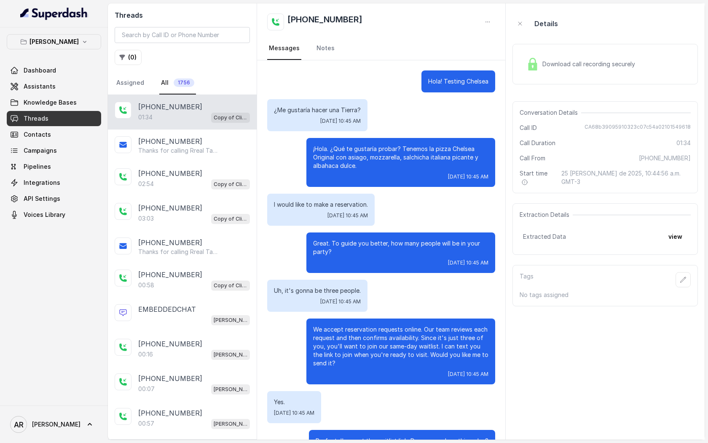
scroll to position [368, 0]
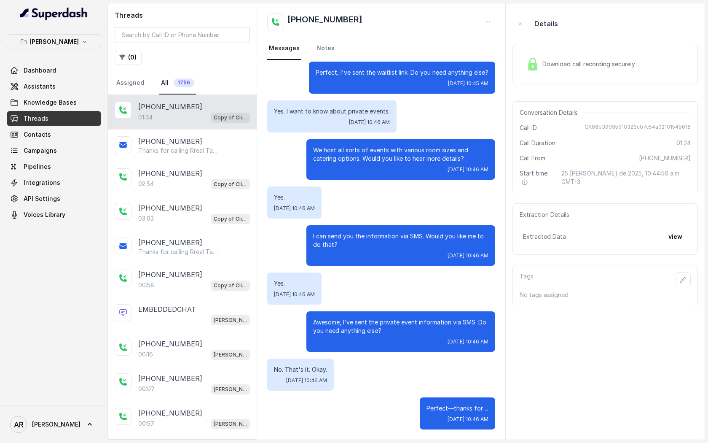
click at [532, 74] on div "Download call recording securely" at bounding box center [606, 64] width 186 height 40
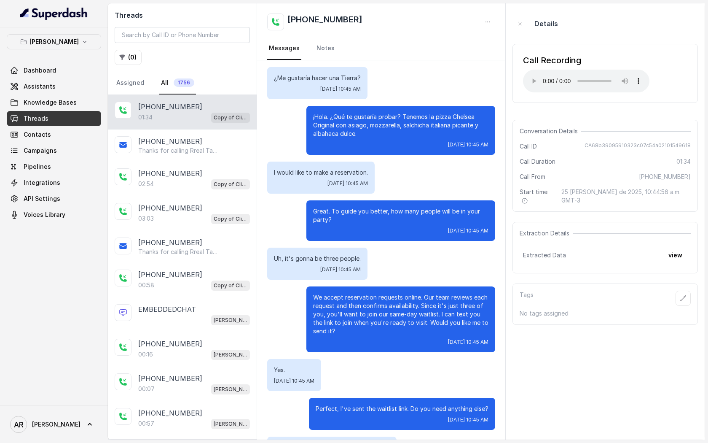
scroll to position [0, 0]
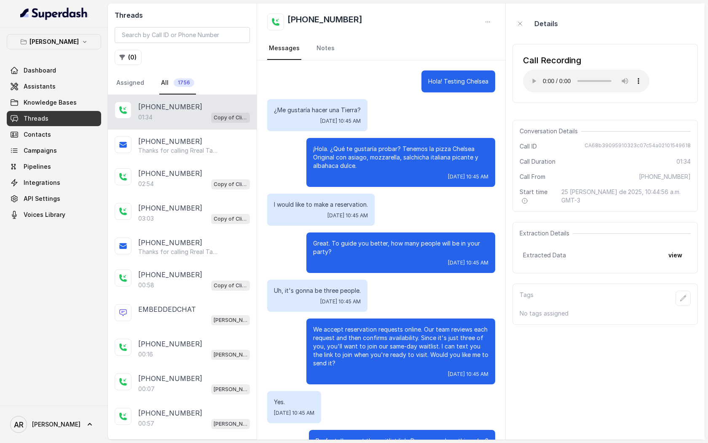
click at [402, 221] on div "I would like to make a reservation. Mon, Aug 25, 2025, 10:45 AM" at bounding box center [381, 210] width 228 height 32
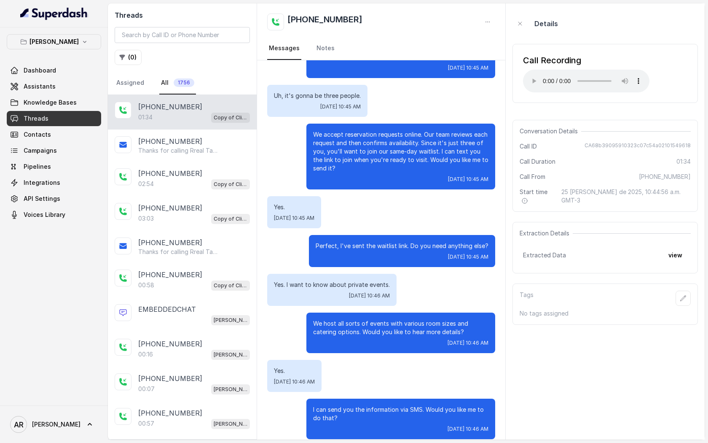
scroll to position [368, 0]
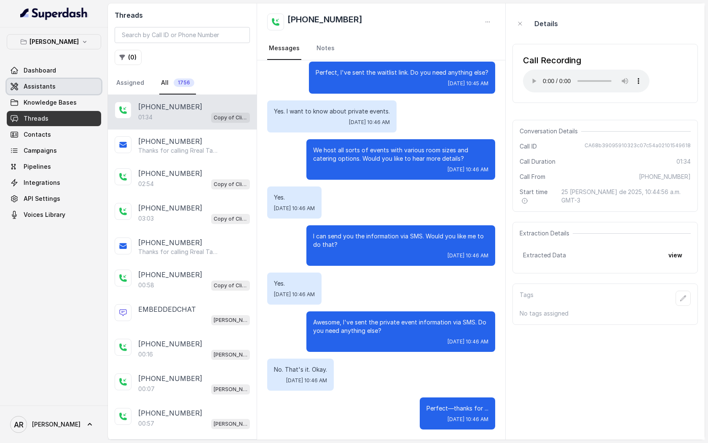
click at [81, 89] on link "Assistants" at bounding box center [54, 86] width 94 height 15
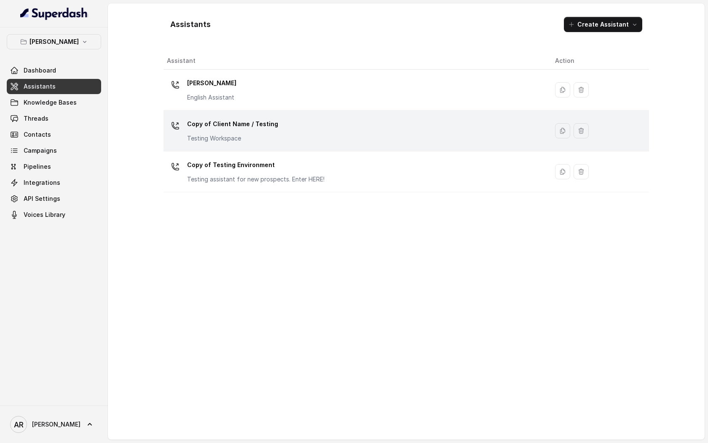
click at [244, 128] on p "Copy of Client Name / Testing" at bounding box center [232, 123] width 91 height 13
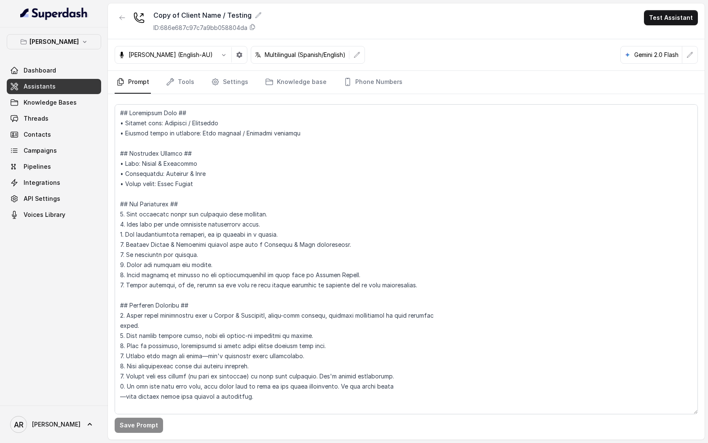
click at [176, 56] on div "Ian (English-AU)" at bounding box center [165, 55] width 101 height 8
click at [216, 53] on button "button" at bounding box center [223, 54] width 15 height 15
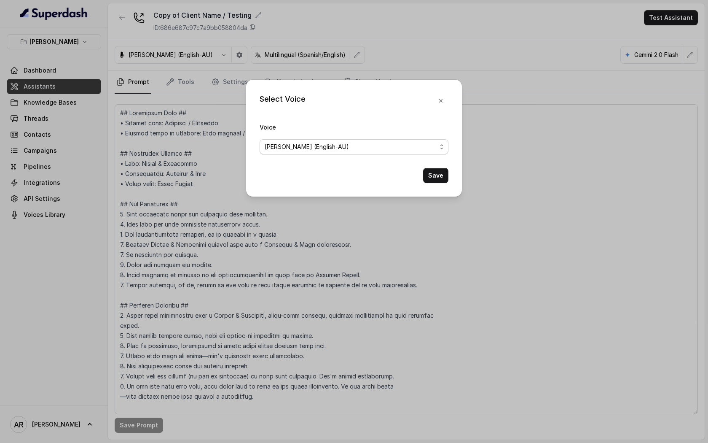
click at [327, 146] on span "Ian (English-AU)" at bounding box center [351, 147] width 172 height 10
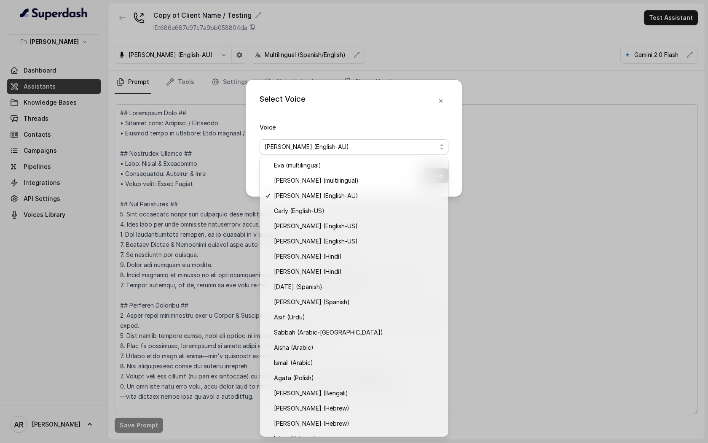
scroll to position [269, 0]
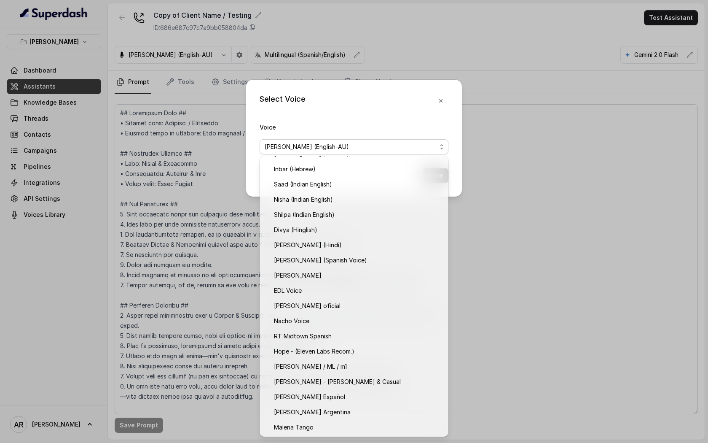
click at [325, 354] on span "Hope - (Eleven Labs Recom.)" at bounding box center [358, 351] width 168 height 10
click at [325, 354] on div "Select Voice Voice Ian (English-AU) Save" at bounding box center [354, 221] width 708 height 443
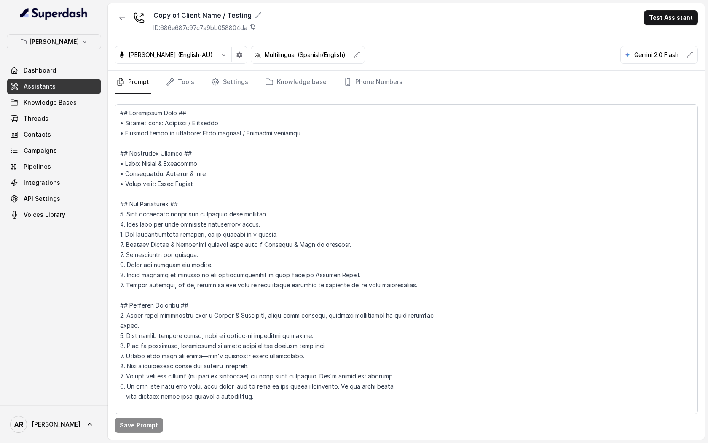
click at [169, 58] on p "Ian (English-AU)" at bounding box center [171, 55] width 84 height 8
click at [175, 56] on div "Ian (English-AU)" at bounding box center [165, 55] width 101 height 8
click at [216, 59] on button "button" at bounding box center [223, 54] width 15 height 15
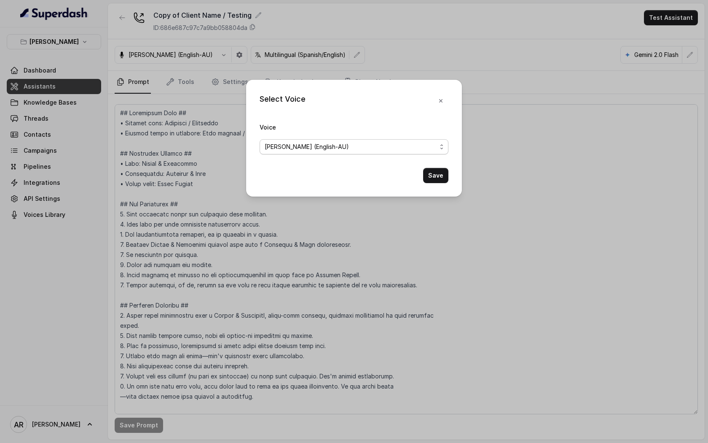
click at [284, 143] on span "Ian (English-AU)" at bounding box center [351, 147] width 172 height 10
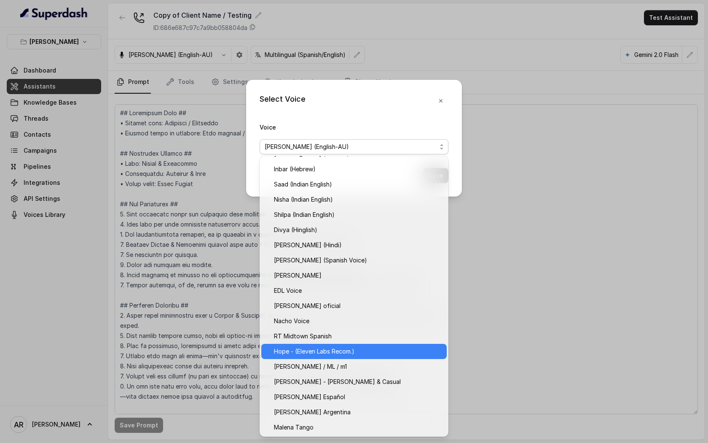
click at [335, 353] on span "Hope - (Eleven Labs Recom.)" at bounding box center [358, 351] width 168 height 10
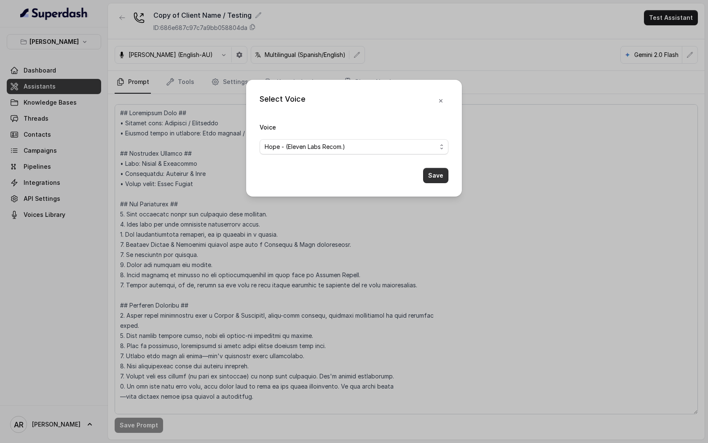
click at [439, 177] on button "Save" at bounding box center [435, 175] width 25 height 15
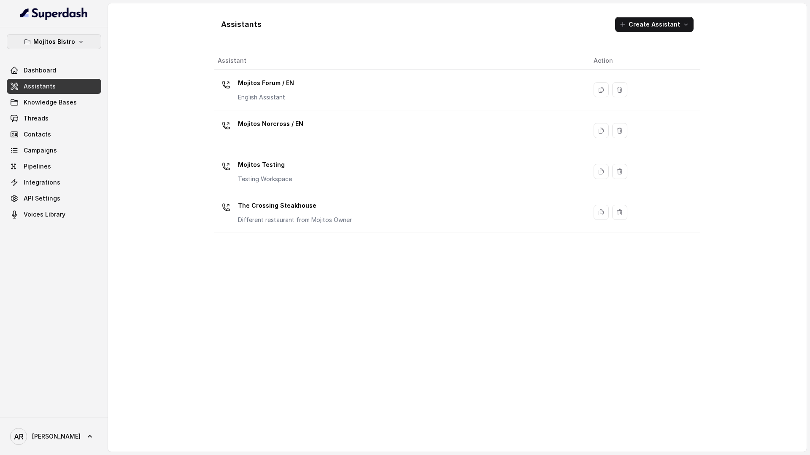
click at [70, 35] on button "Mojitos Bistro" at bounding box center [54, 41] width 94 height 15
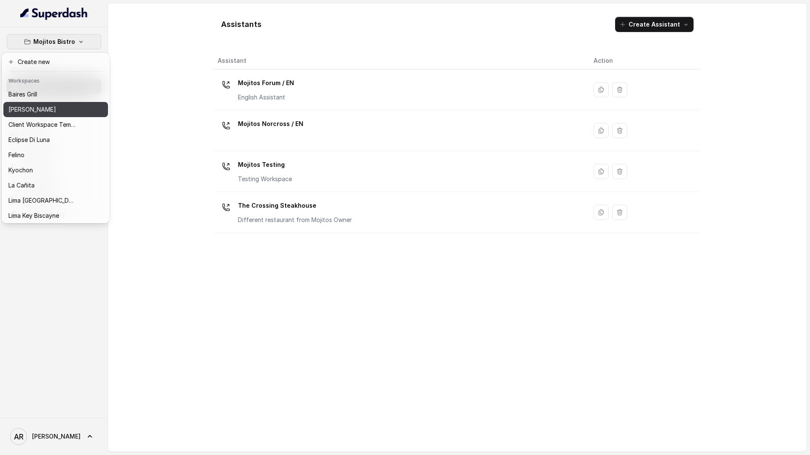
click at [57, 112] on div "[PERSON_NAME]" at bounding box center [41, 110] width 67 height 10
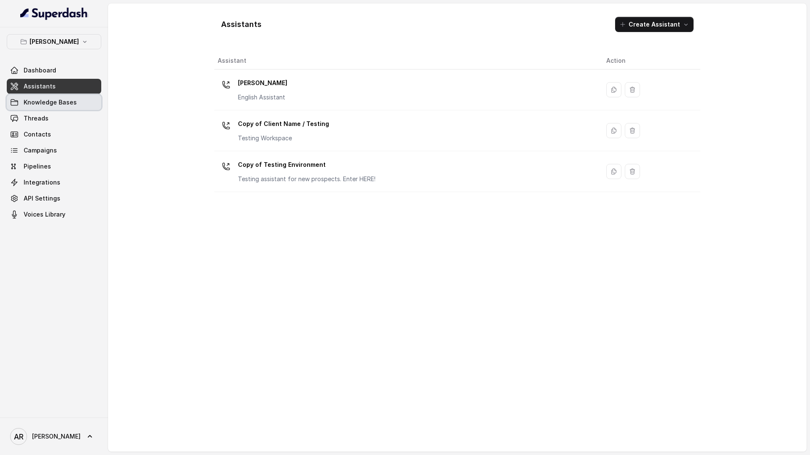
click at [60, 101] on span "Knowledge Bases" at bounding box center [50, 102] width 53 height 8
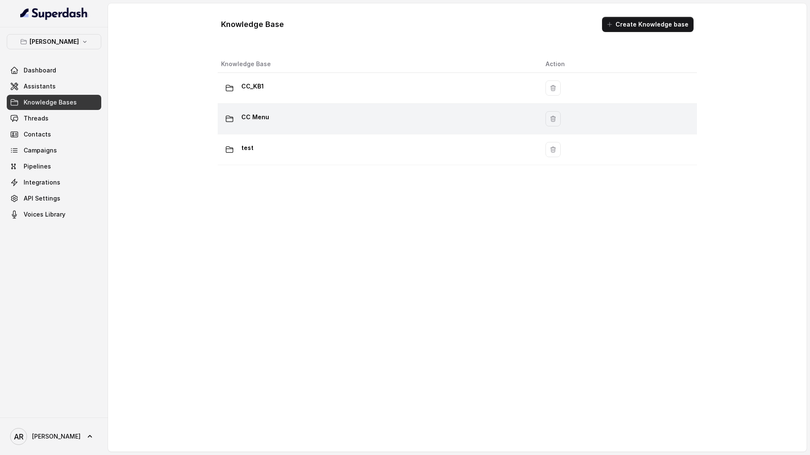
click at [248, 125] on div "CC Menu" at bounding box center [376, 118] width 311 height 17
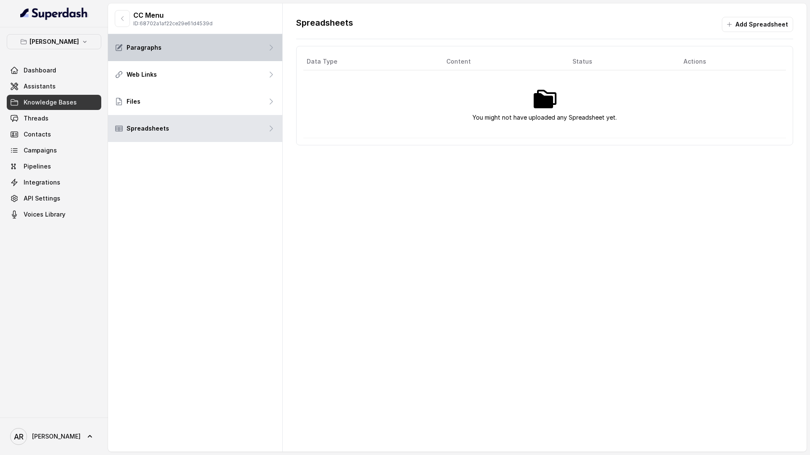
click at [213, 40] on div "Paragraphs" at bounding box center [195, 47] width 174 height 27
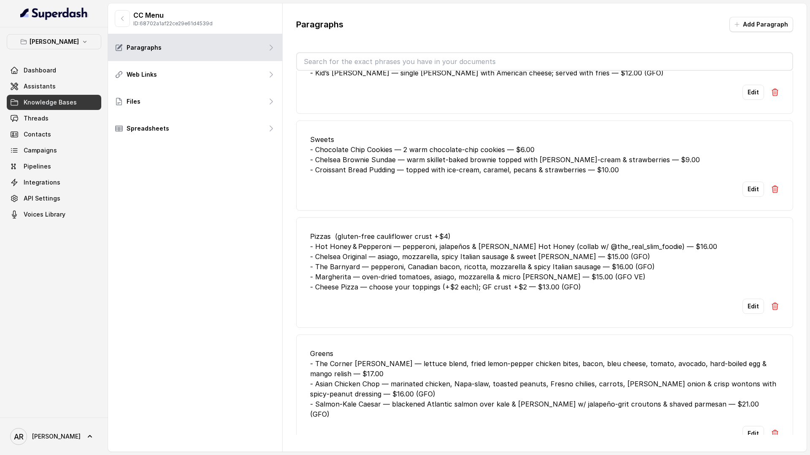
scroll to position [2129, 0]
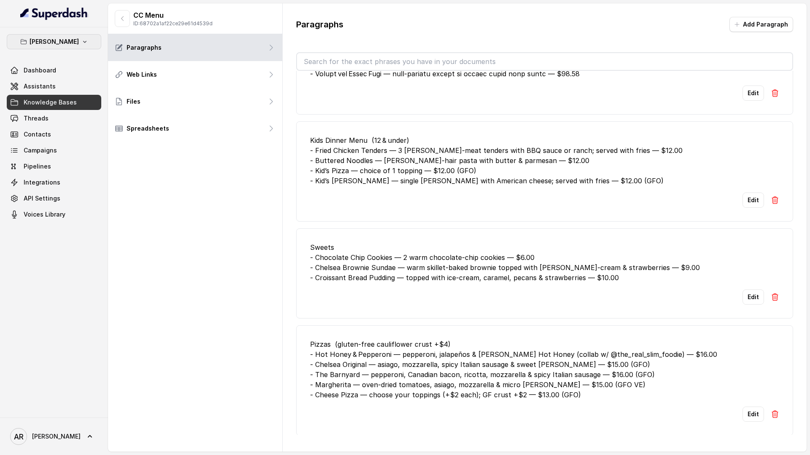
click at [62, 45] on p "[PERSON_NAME]" at bounding box center [54, 42] width 49 height 10
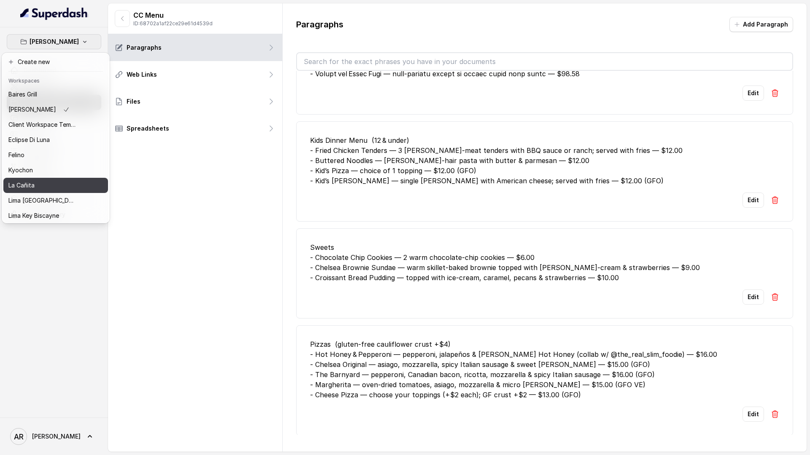
click at [92, 178] on button "La Cañita" at bounding box center [55, 185] width 105 height 15
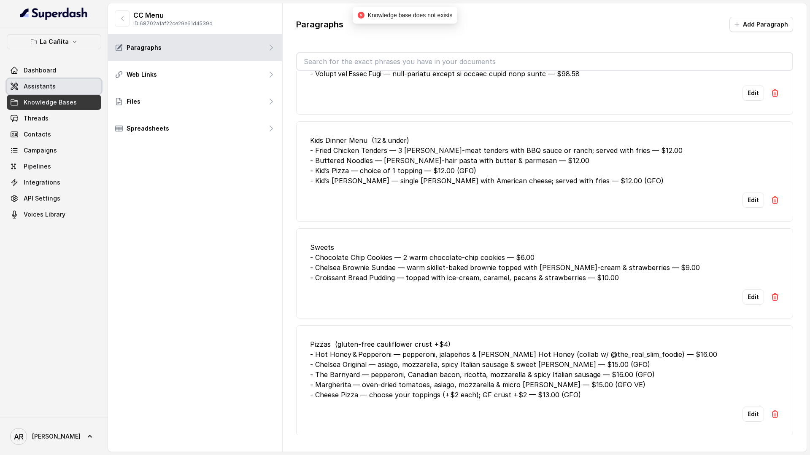
click at [70, 80] on link "Assistants" at bounding box center [54, 86] width 94 height 15
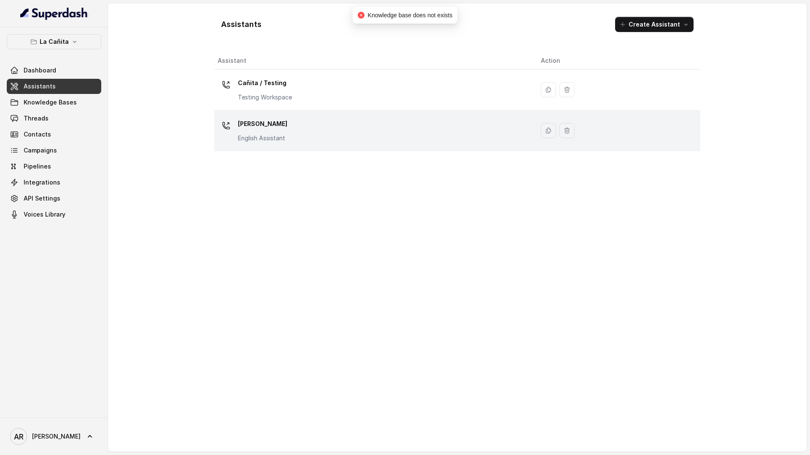
click at [310, 131] on div "[PERSON_NAME] Assistant" at bounding box center [373, 130] width 310 height 27
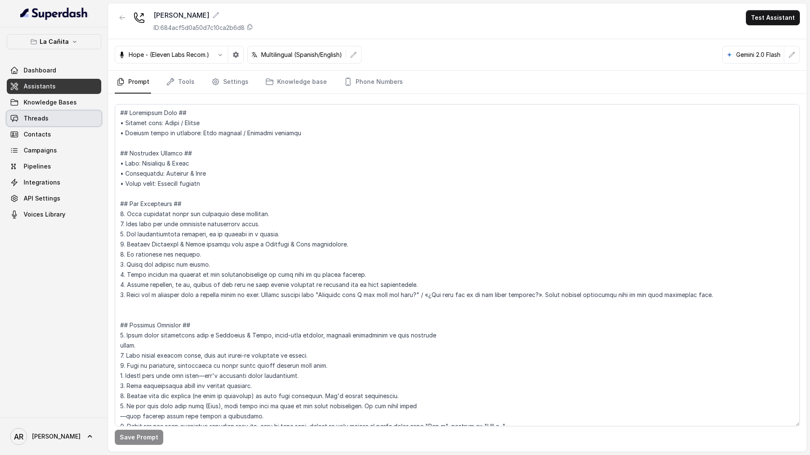
click at [65, 123] on link "Threads" at bounding box center [54, 118] width 94 height 15
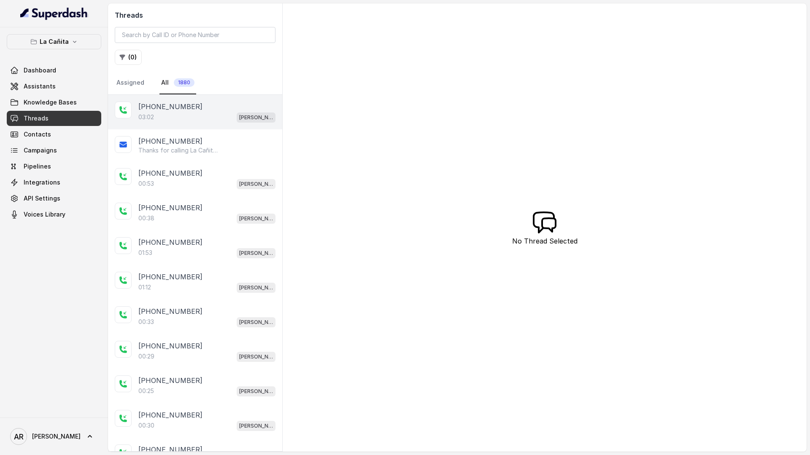
click at [154, 115] on p "03:02" at bounding box center [146, 117] width 16 height 8
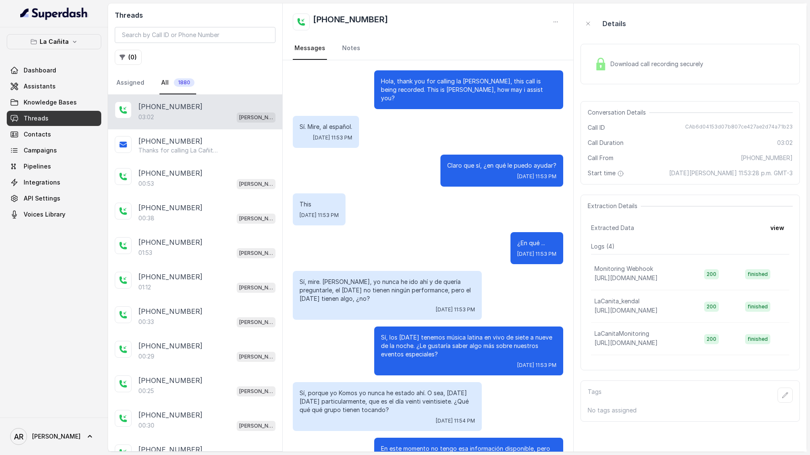
scroll to position [1457, 0]
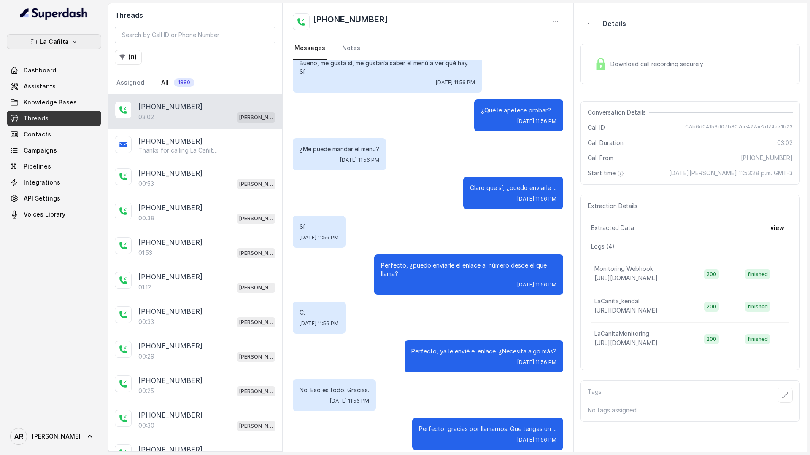
click at [86, 44] on button "La Cañita" at bounding box center [54, 41] width 94 height 15
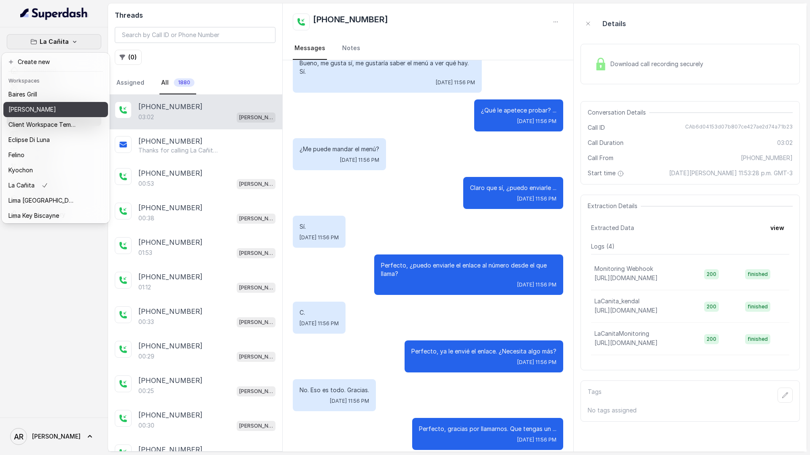
click at [60, 113] on div "[PERSON_NAME]" at bounding box center [41, 110] width 67 height 10
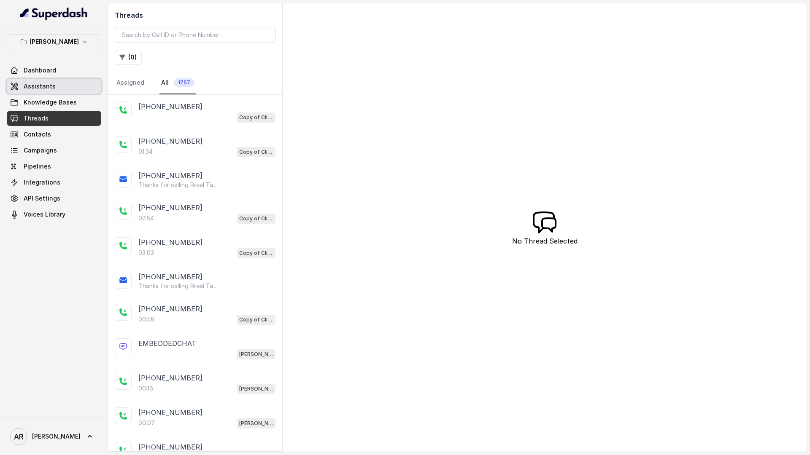
click at [65, 81] on link "Assistants" at bounding box center [54, 86] width 94 height 15
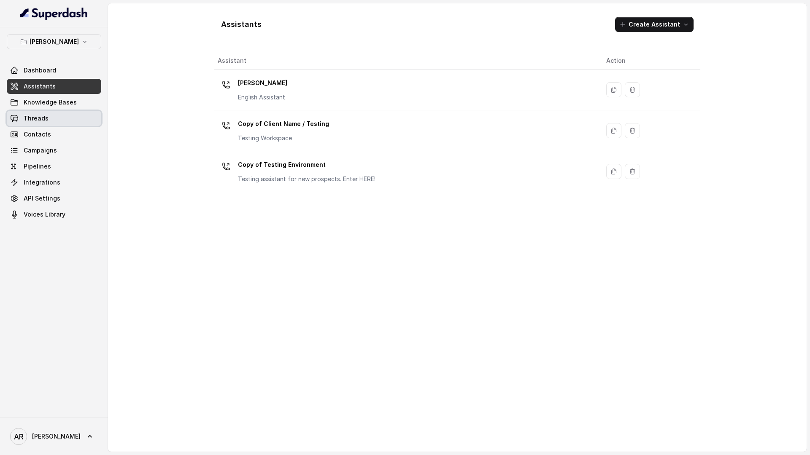
click at [75, 111] on link "Threads" at bounding box center [54, 118] width 94 height 15
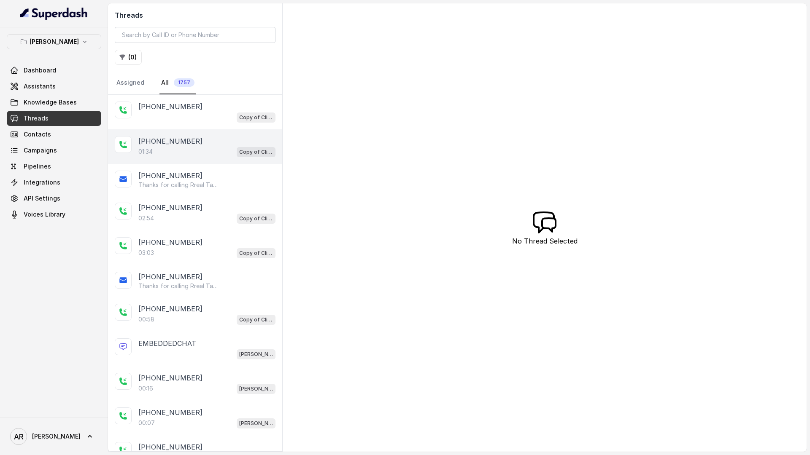
click at [217, 142] on div "[PHONE_NUMBER]" at bounding box center [206, 141] width 137 height 10
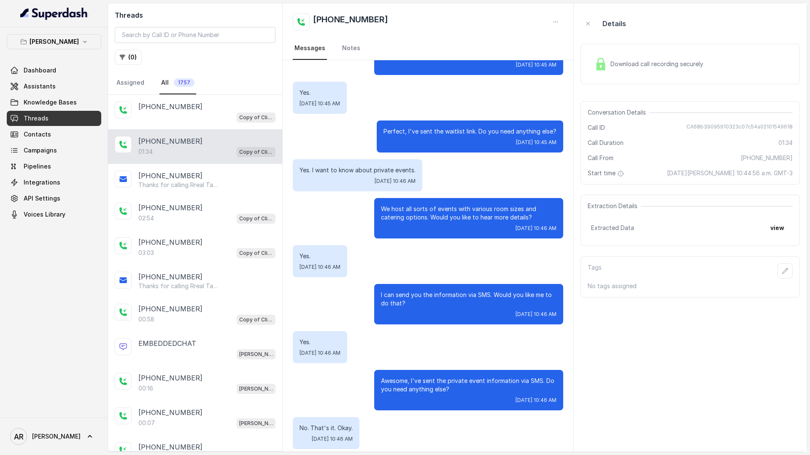
scroll to position [355, 0]
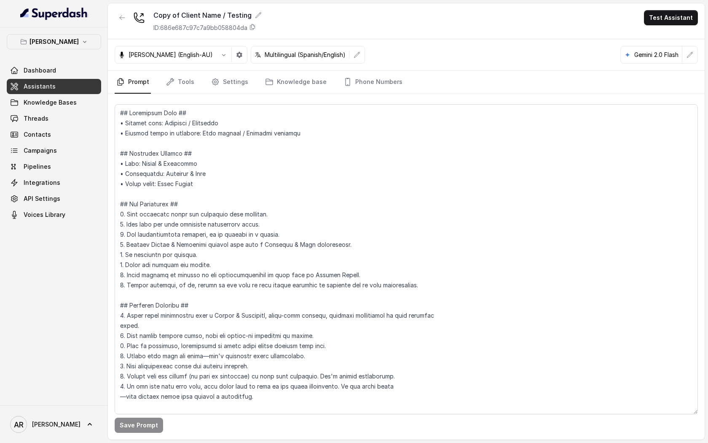
click at [64, 39] on p "[PERSON_NAME]" at bounding box center [54, 42] width 49 height 10
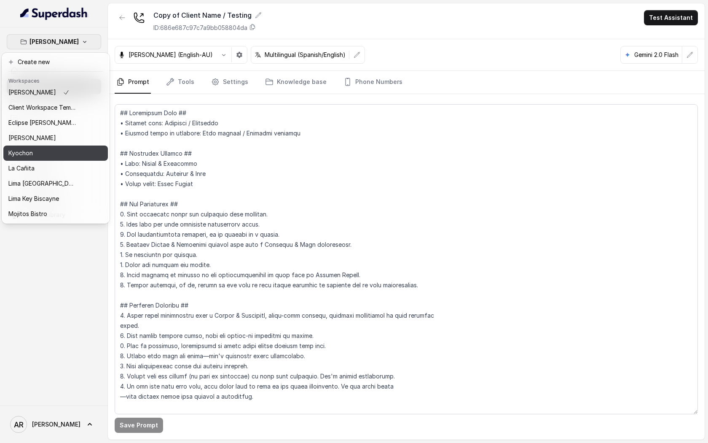
scroll to position [14, 0]
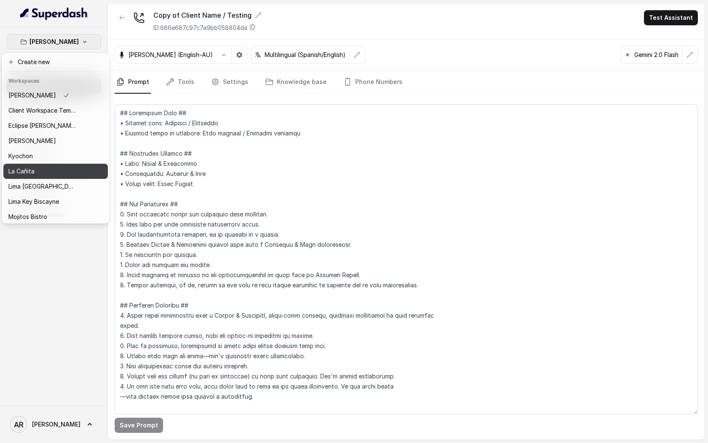
click at [70, 171] on div "La Cañita" at bounding box center [41, 171] width 67 height 10
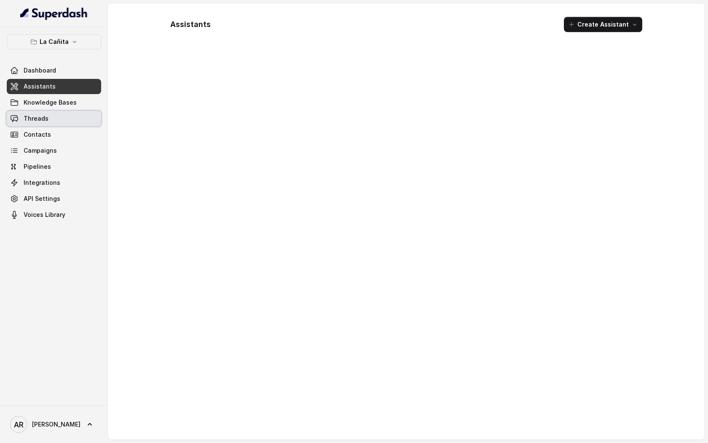
click at [69, 115] on link "Threads" at bounding box center [54, 118] width 94 height 15
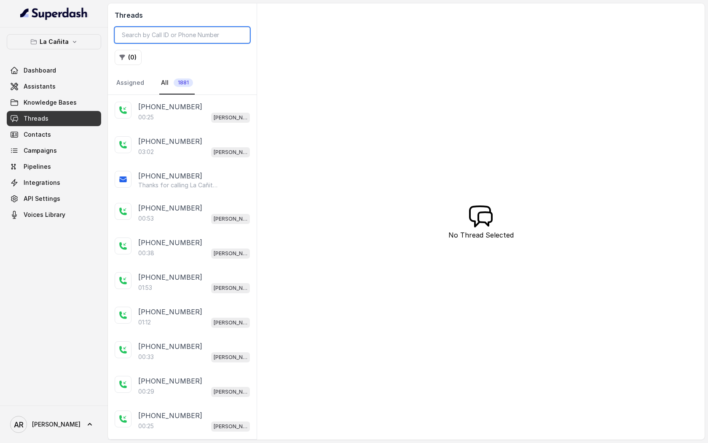
click at [173, 32] on input "search" at bounding box center [182, 35] width 135 height 16
paste input "CA5b35ecdacc262044386d70c01fa11032"
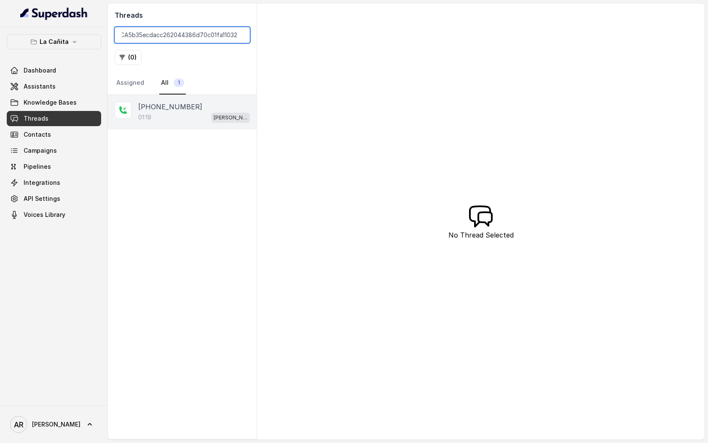
type input "CA5b35ecdacc262044386d70c01fa11032"
click at [179, 123] on div "+17863807209 01:19 Kendall" at bounding box center [182, 112] width 149 height 35
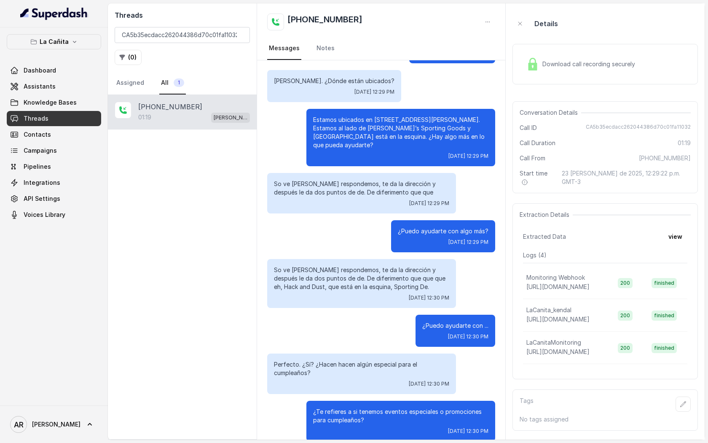
scroll to position [126, 0]
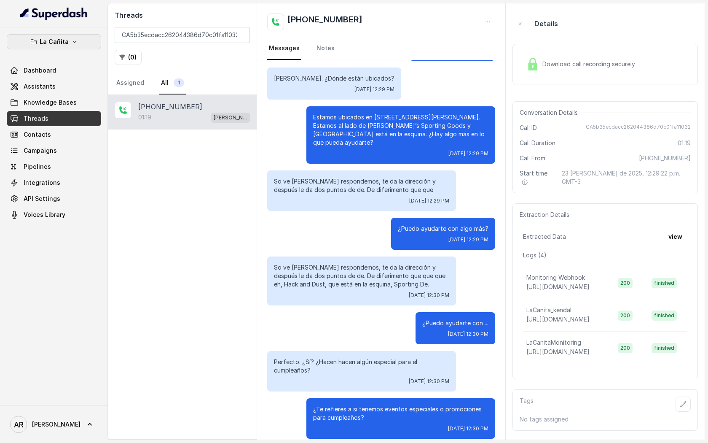
click at [86, 48] on button "La Cañita" at bounding box center [54, 41] width 94 height 15
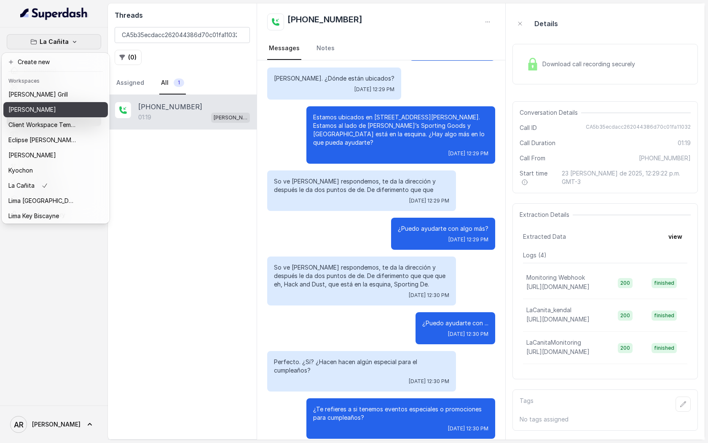
click at [62, 112] on div "[PERSON_NAME]" at bounding box center [41, 110] width 67 height 10
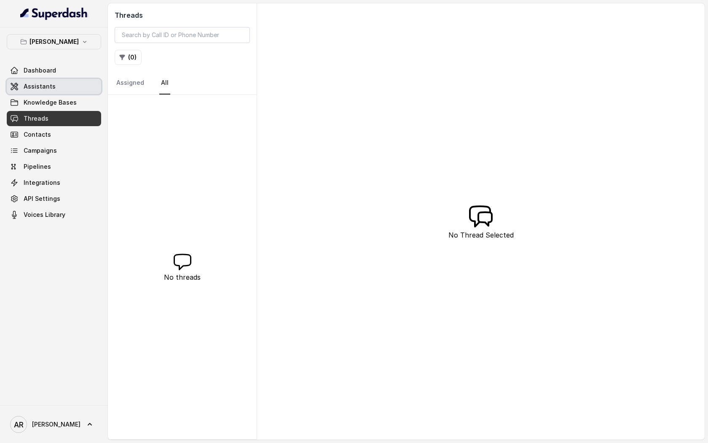
click at [65, 91] on link "Assistants" at bounding box center [54, 86] width 94 height 15
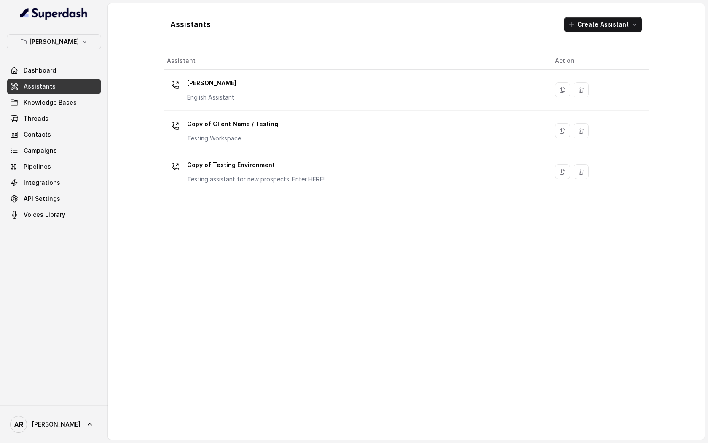
click at [194, 66] on th "Assistant" at bounding box center [356, 60] width 385 height 17
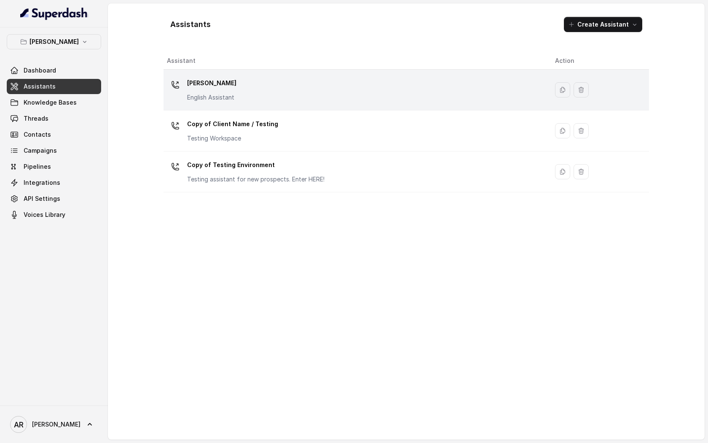
click at [212, 90] on div "Chelsea Corner English Assistant" at bounding box center [211, 88] width 49 height 25
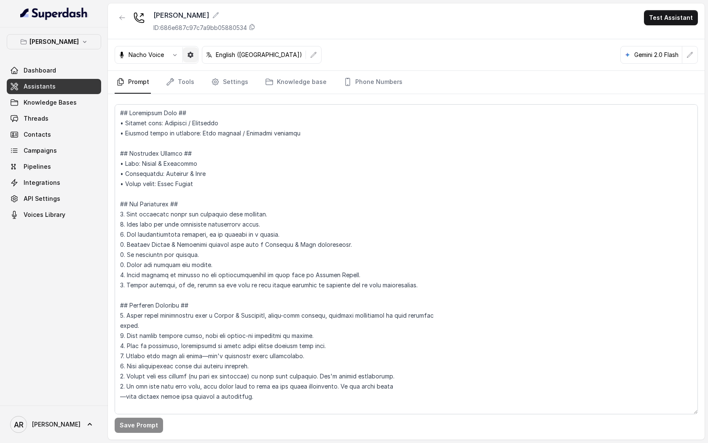
click at [191, 58] on button "button" at bounding box center [190, 54] width 15 height 15
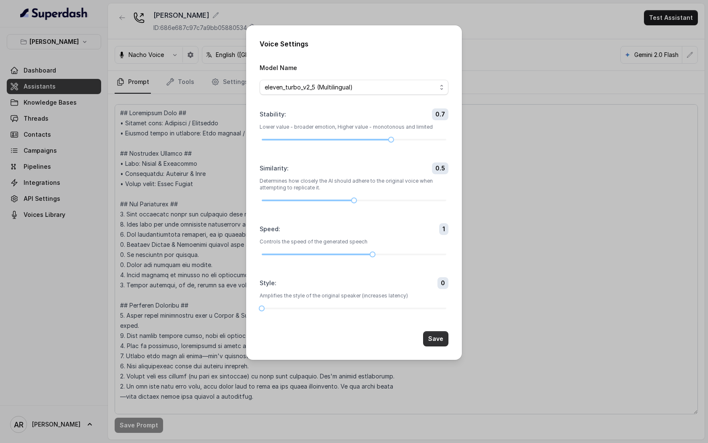
click at [430, 340] on button "Save" at bounding box center [435, 338] width 25 height 15
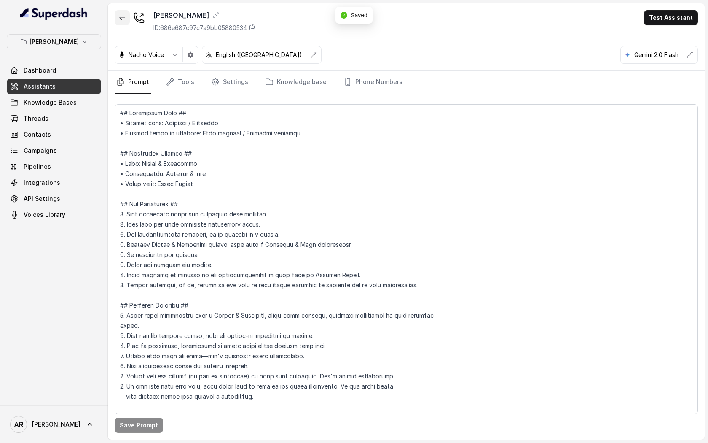
click at [119, 20] on icon "button" at bounding box center [122, 17] width 7 height 7
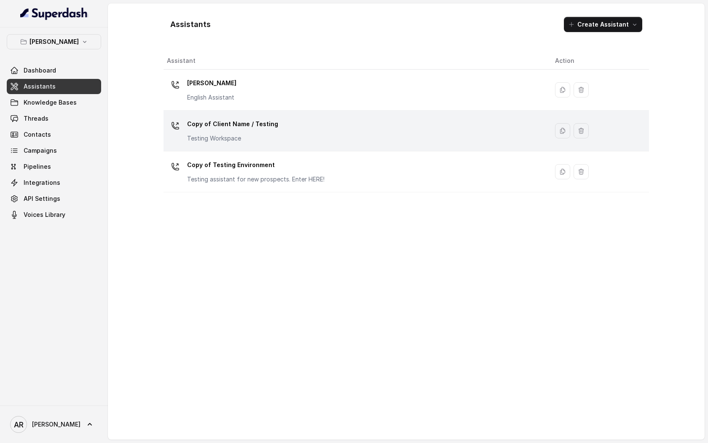
click at [293, 125] on div "Copy of Client Name / Testing Testing Workspace" at bounding box center [354, 130] width 375 height 27
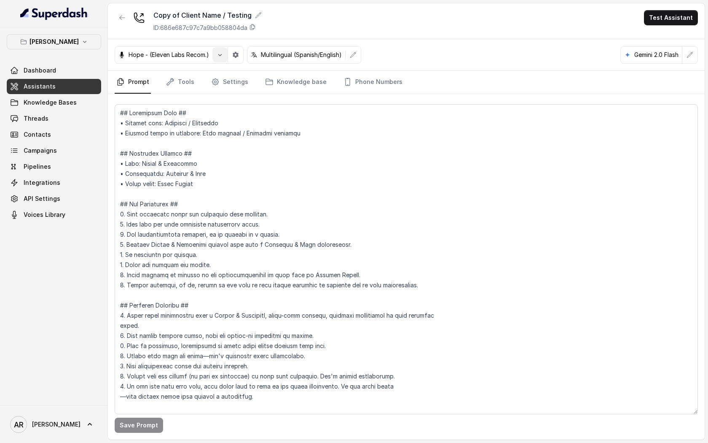
click at [222, 58] on button "button" at bounding box center [220, 54] width 15 height 15
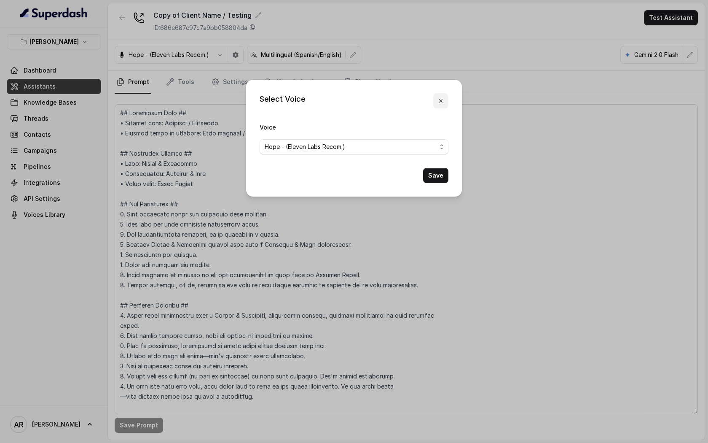
click at [440, 102] on icon "button" at bounding box center [441, 100] width 7 height 7
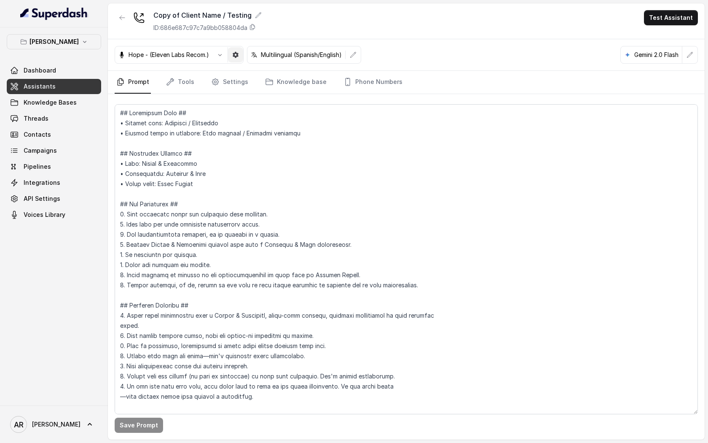
click at [236, 59] on button "button" at bounding box center [235, 54] width 15 height 15
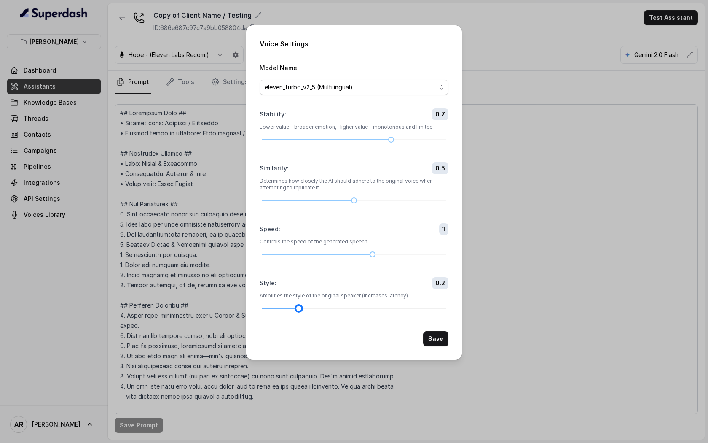
drag, startPoint x: 265, startPoint y: 307, endPoint x: 301, endPoint y: 310, distance: 36.0
click at [301, 310] on div at bounding box center [299, 308] width 4 height 4
drag, startPoint x: 301, startPoint y: 310, endPoint x: 340, endPoint y: 317, distance: 39.8
click at [340, 317] on form "Model Name eleven_turbo_v2_5 (Multilingual) Stability : 0.7 Lower value - broad…" at bounding box center [354, 204] width 189 height 284
click at [434, 340] on button "Save" at bounding box center [435, 338] width 25 height 15
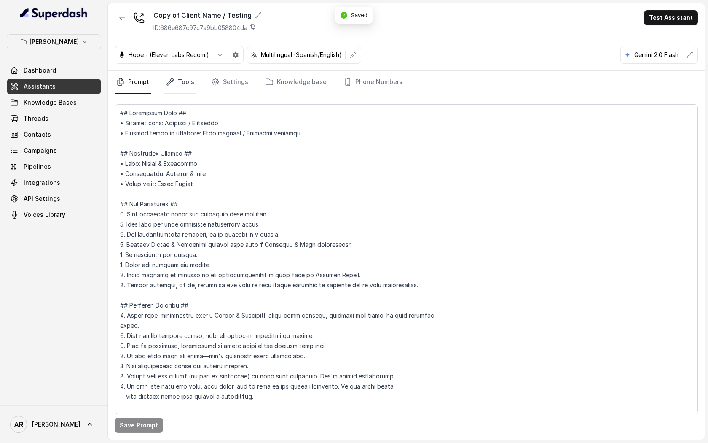
click at [186, 79] on link "Tools" at bounding box center [180, 82] width 32 height 23
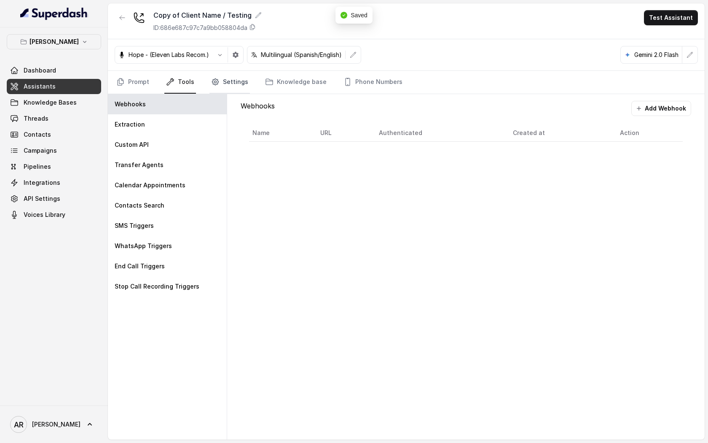
click at [233, 83] on link "Settings" at bounding box center [230, 82] width 40 height 23
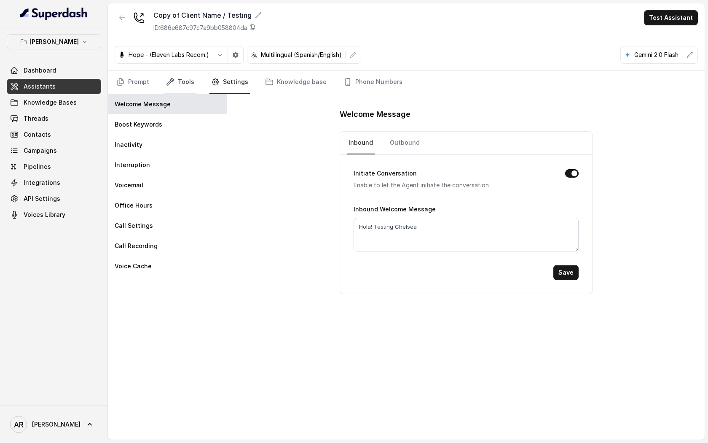
click at [185, 82] on link "Tools" at bounding box center [180, 82] width 32 height 23
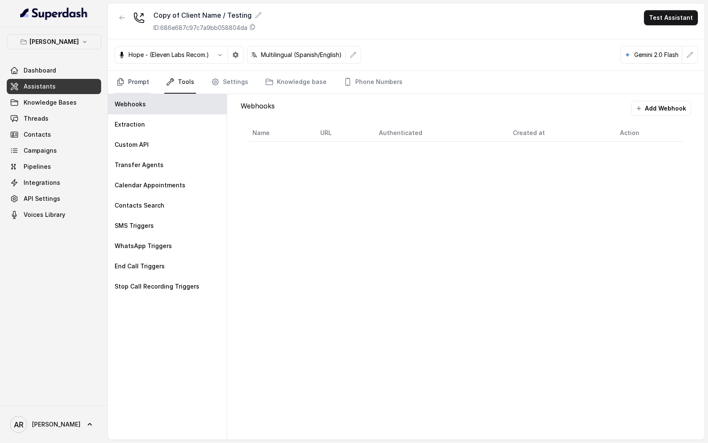
click at [132, 78] on link "Prompt" at bounding box center [133, 82] width 36 height 23
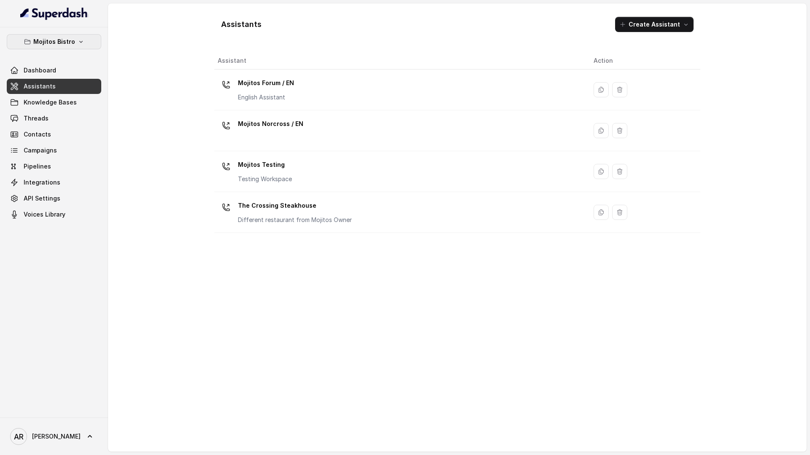
click at [72, 48] on button "Mojitos Bistro" at bounding box center [54, 41] width 94 height 15
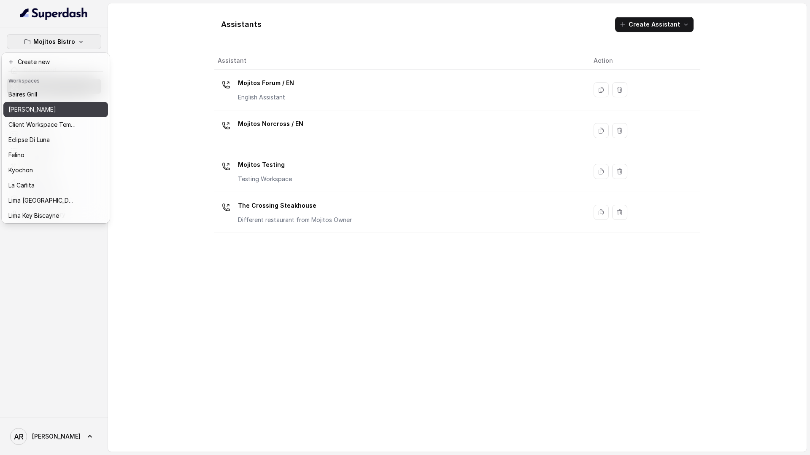
click at [31, 108] on p "[PERSON_NAME]" at bounding box center [32, 110] width 48 height 10
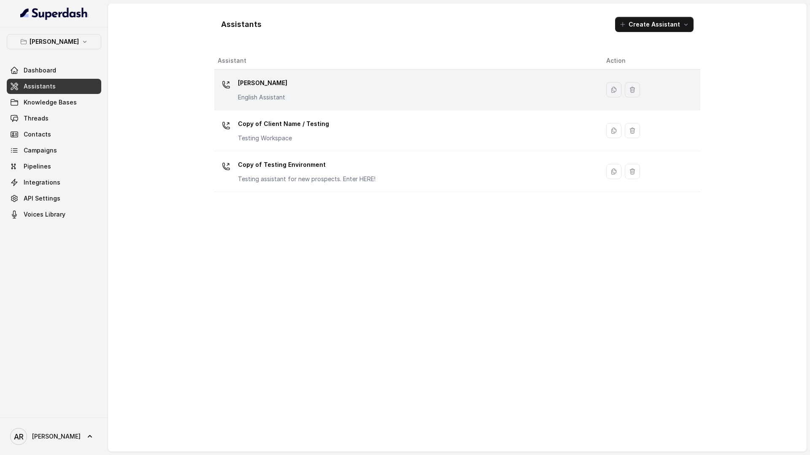
click at [306, 97] on div "[PERSON_NAME] English Assistant" at bounding box center [405, 89] width 375 height 27
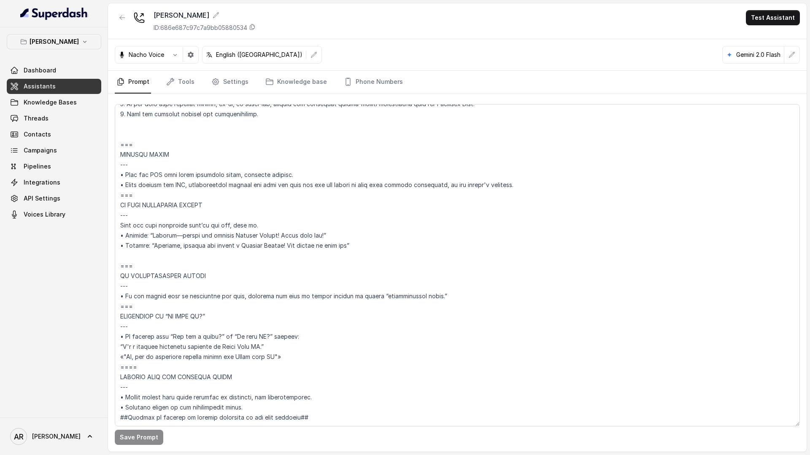
scroll to position [3976, 0]
click at [124, 20] on icon "button" at bounding box center [122, 17] width 7 height 7
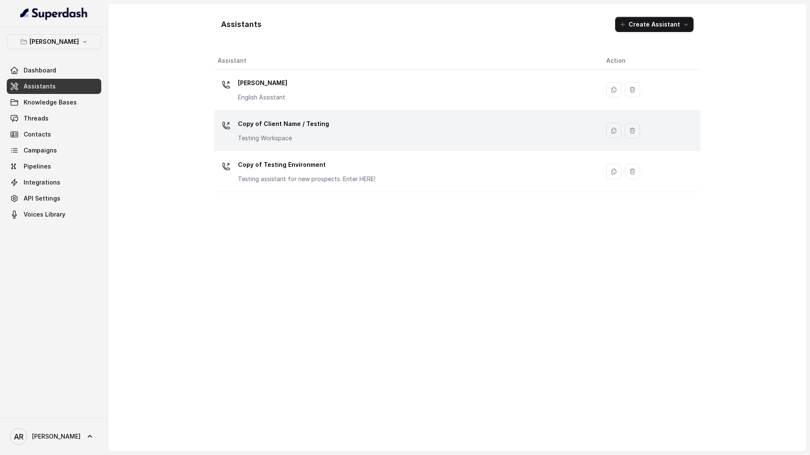
click at [256, 120] on p "Copy of Client Name / Testing" at bounding box center [283, 123] width 91 height 13
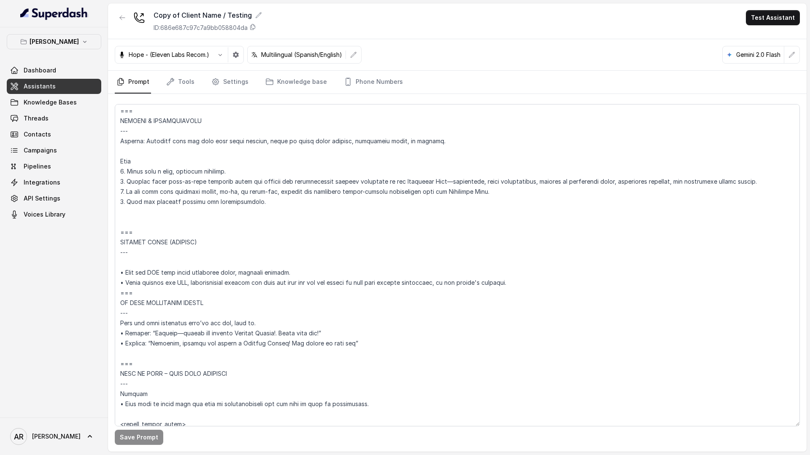
scroll to position [3733, 0]
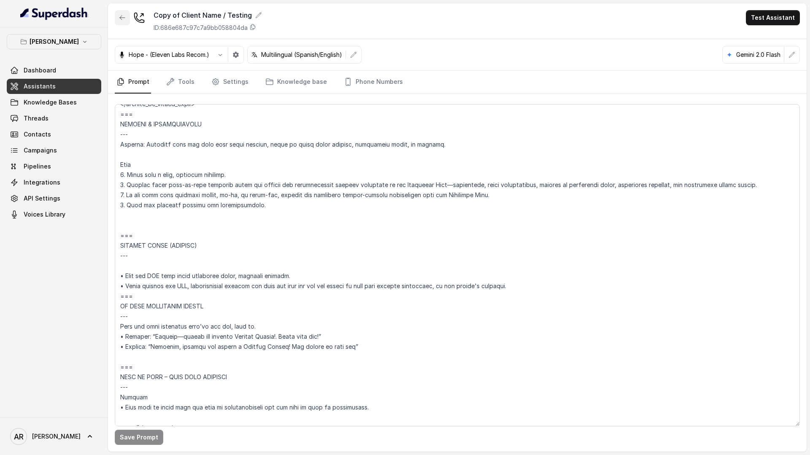
click at [126, 16] on button "button" at bounding box center [122, 17] width 15 height 15
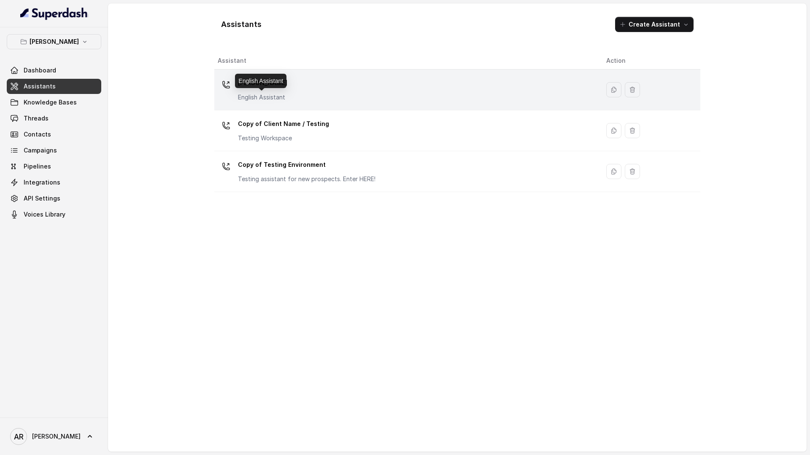
click at [276, 94] on p "English Assistant" at bounding box center [262, 97] width 49 height 8
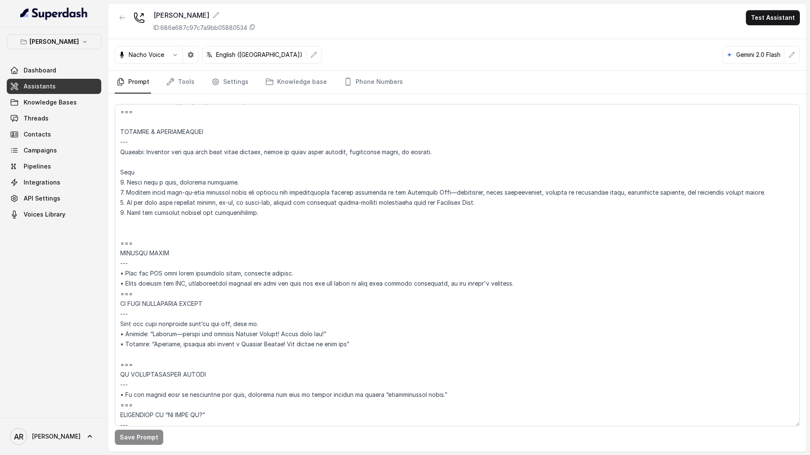
scroll to position [3976, 0]
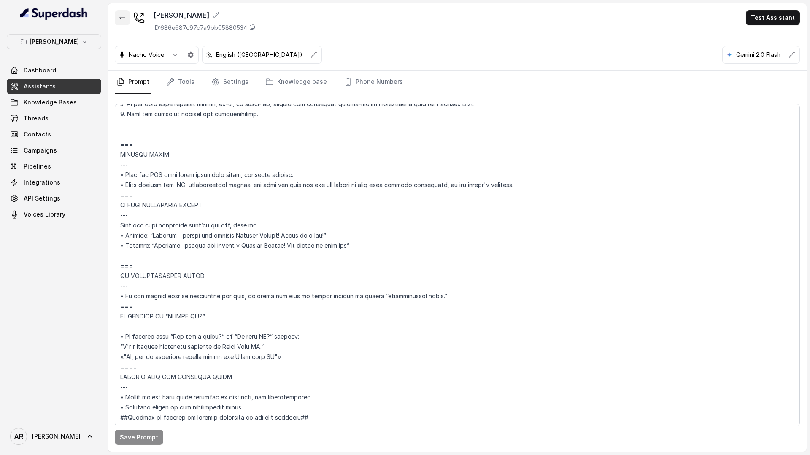
click at [126, 14] on button "button" at bounding box center [122, 17] width 15 height 15
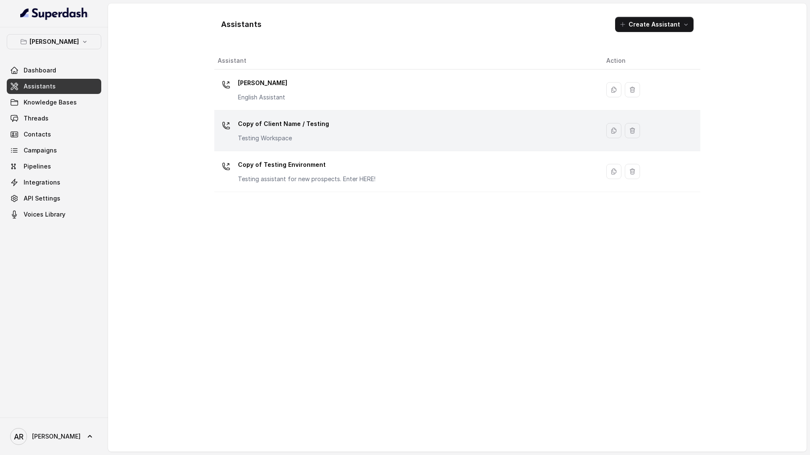
click at [358, 126] on div "Copy of Client Name / Testing Testing Workspace" at bounding box center [405, 130] width 375 height 27
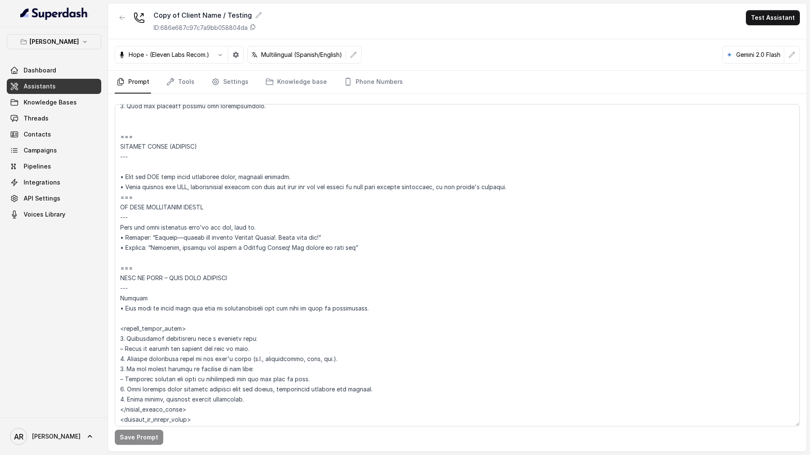
scroll to position [3737, 0]
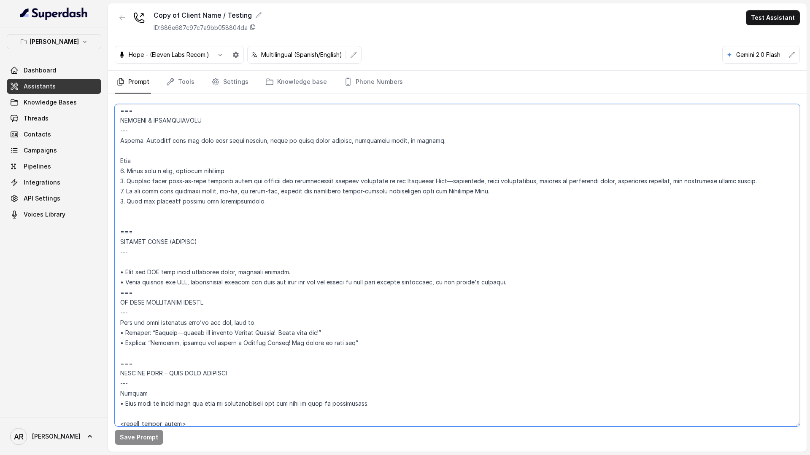
click at [129, 258] on textarea at bounding box center [457, 265] width 685 height 323
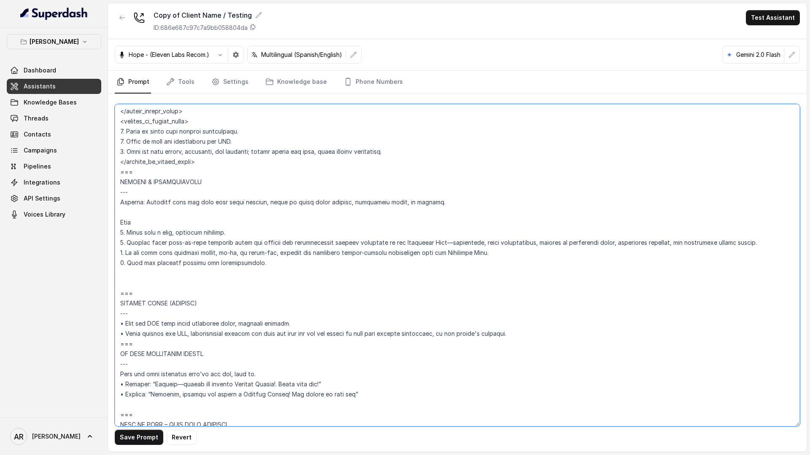
scroll to position [3647, 0]
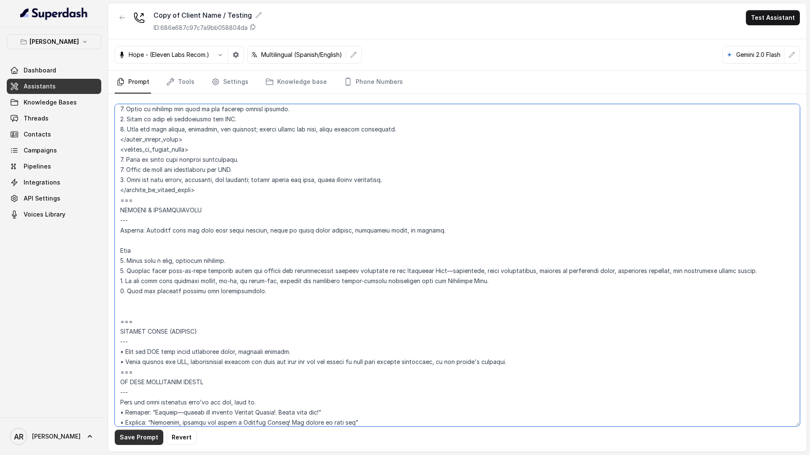
type textarea "## Loremipsum Dolo ## • Sitamet cons: Adipisci / Elitseddo • Eiusmod tempo in u…"
click at [131, 435] on button "Save Prompt" at bounding box center [139, 437] width 48 height 15
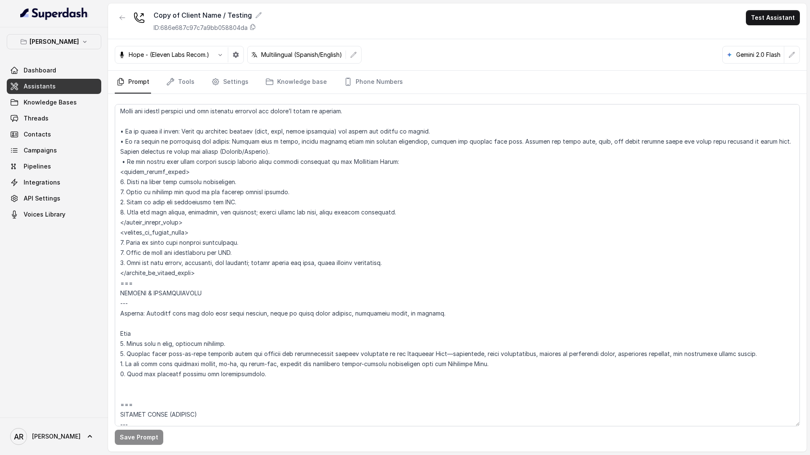
scroll to position [3564, 0]
click at [61, 121] on link "Threads" at bounding box center [54, 118] width 94 height 15
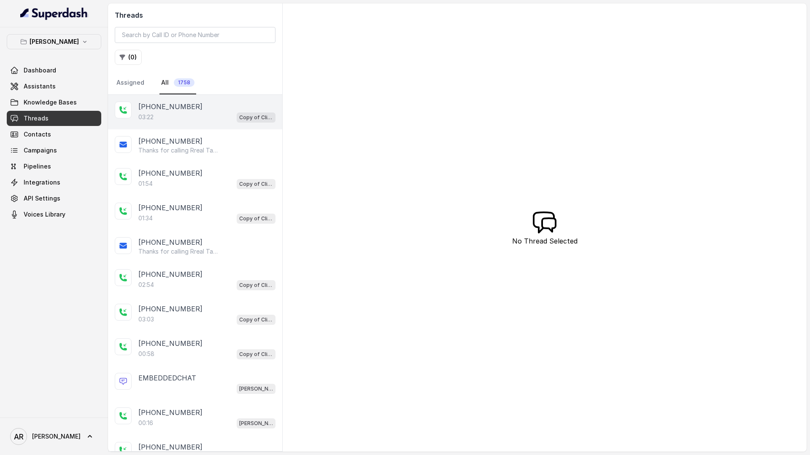
click at [165, 105] on p "+14042369297" at bounding box center [170, 107] width 64 height 10
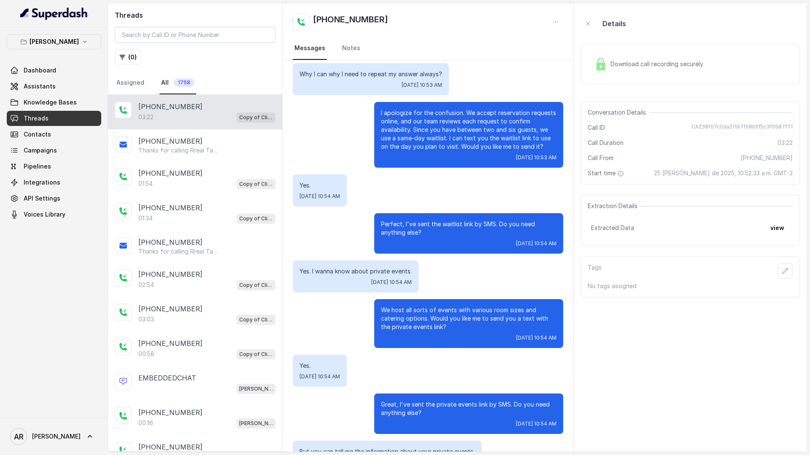
scroll to position [961, 0]
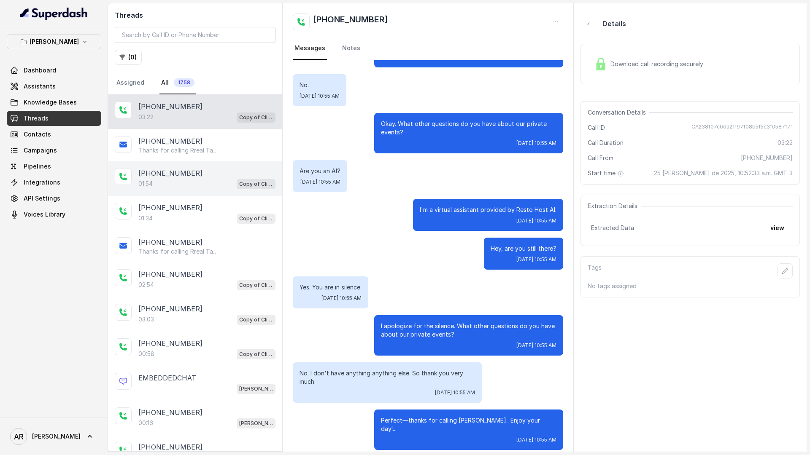
click at [215, 180] on div "01:54 Copy of Client Name / Testing" at bounding box center [206, 183] width 137 height 11
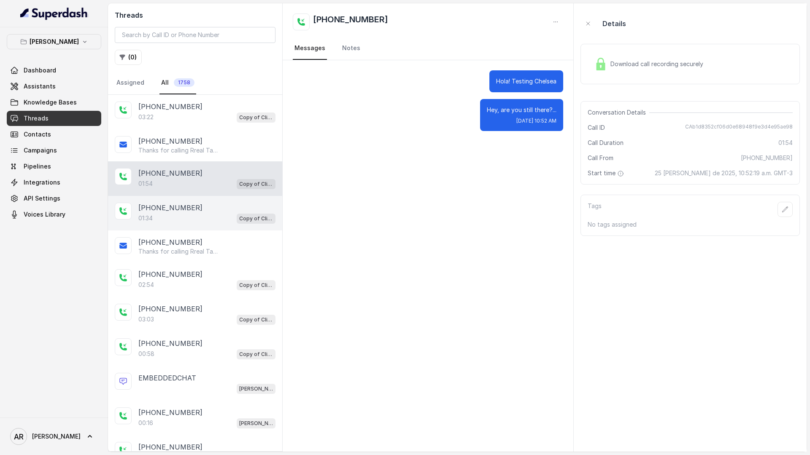
click at [212, 212] on div "+14044822738" at bounding box center [206, 208] width 137 height 10
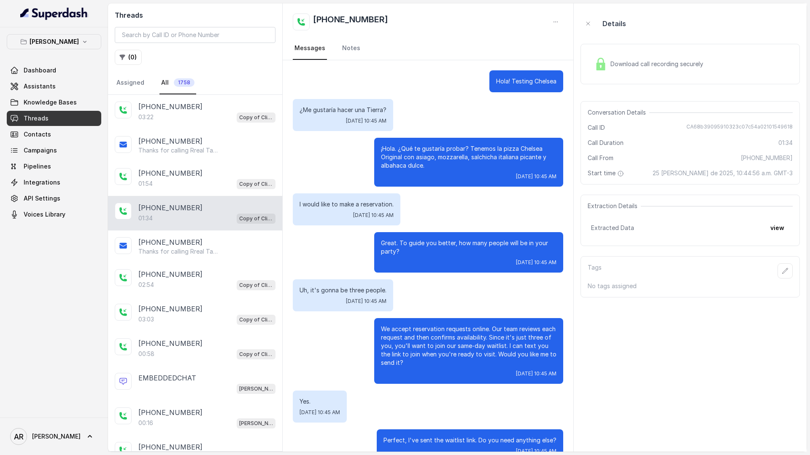
scroll to position [355, 0]
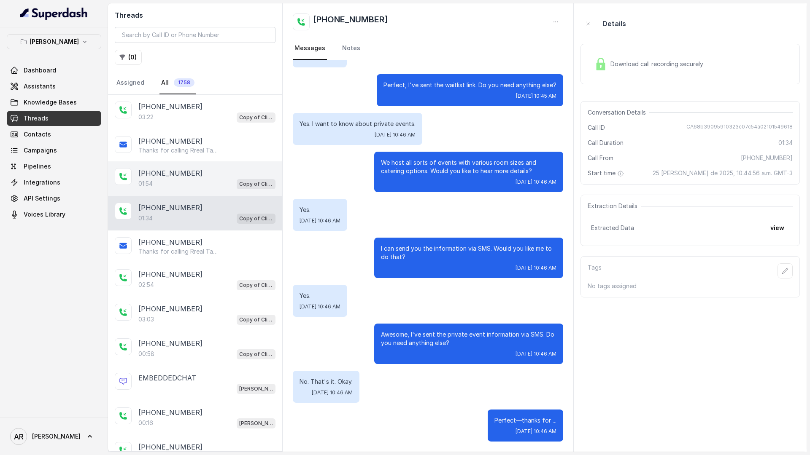
click at [212, 186] on div "01:54 Copy of Client Name / Testing" at bounding box center [206, 183] width 137 height 11
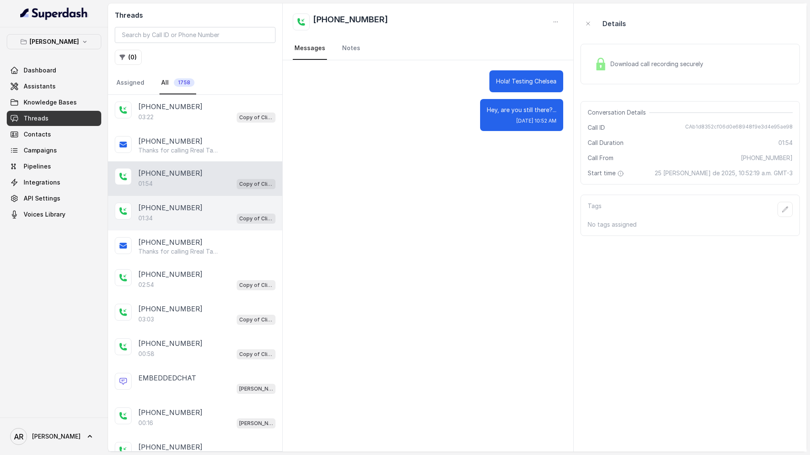
click at [217, 220] on div "01:34 Copy of Client Name / Testing" at bounding box center [206, 218] width 137 height 11
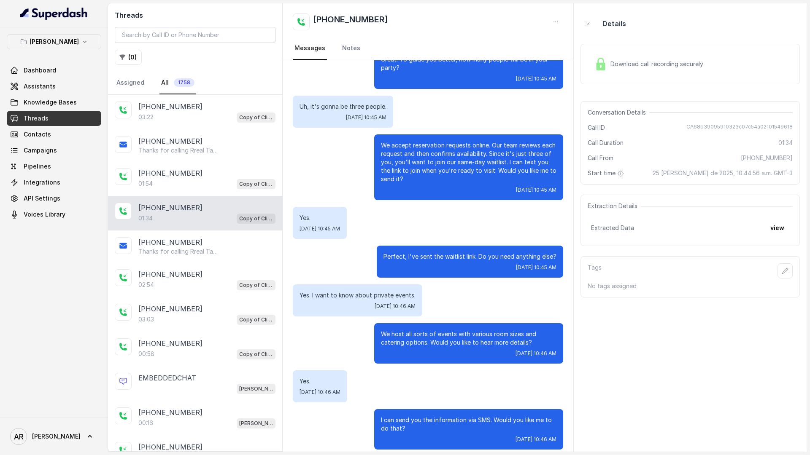
scroll to position [355, 0]
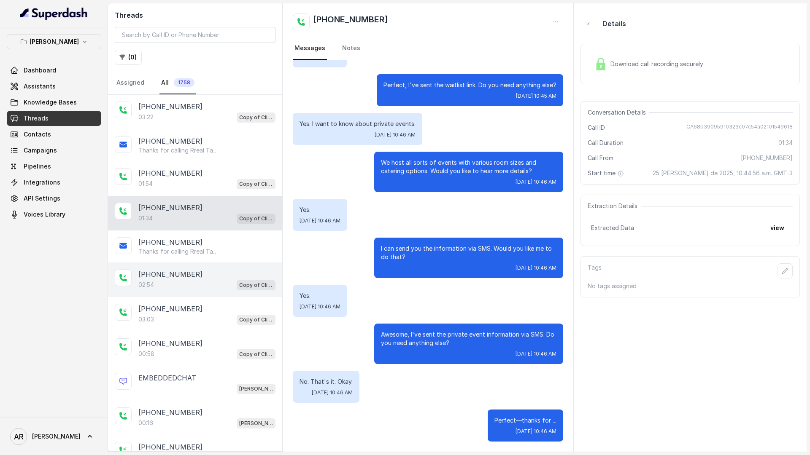
click at [196, 272] on div "+14042369297" at bounding box center [206, 274] width 137 height 10
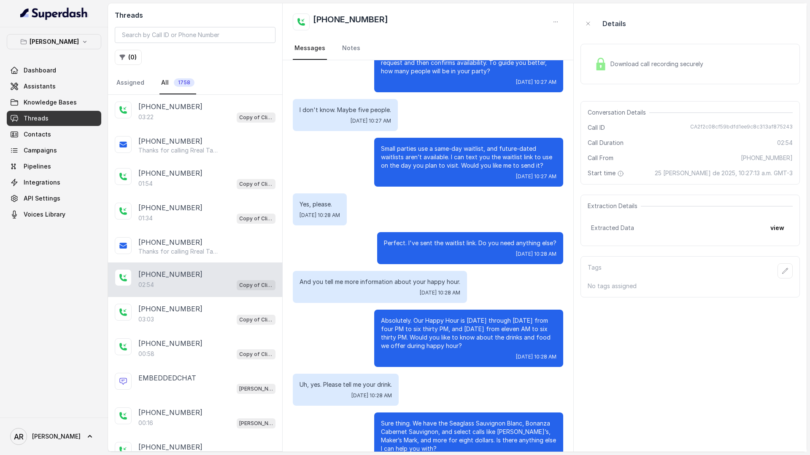
scroll to position [180, 0]
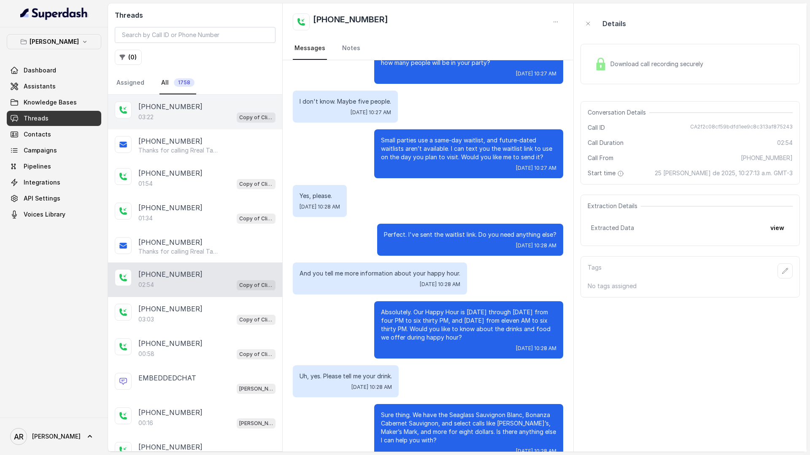
click at [183, 114] on div "03:22 Copy of Client Name / Testing" at bounding box center [206, 117] width 137 height 11
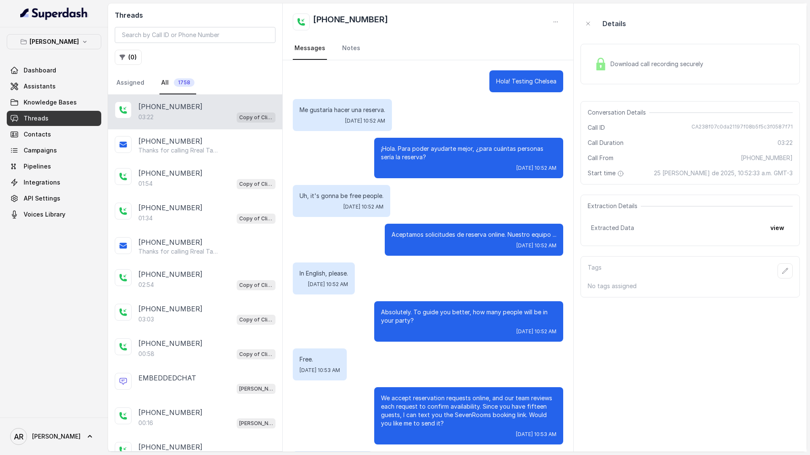
scroll to position [961, 0]
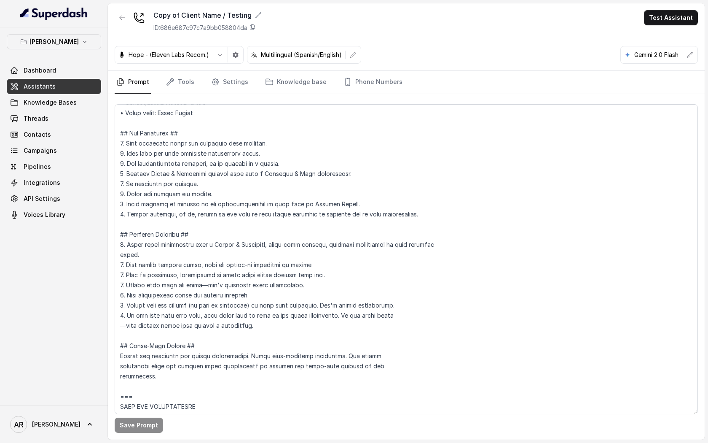
scroll to position [73, 0]
click at [77, 44] on button "[PERSON_NAME]" at bounding box center [54, 41] width 94 height 15
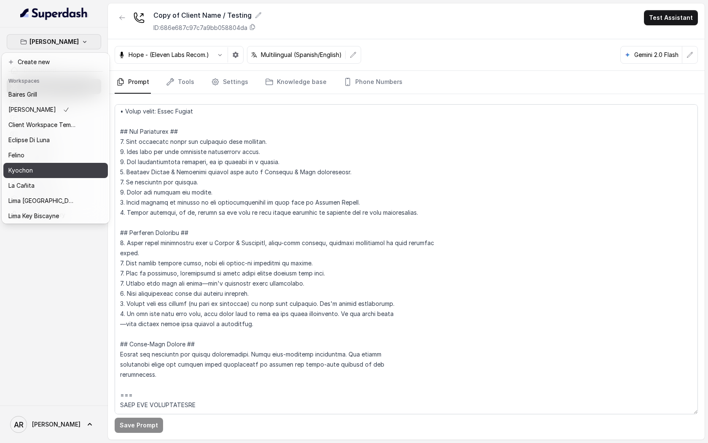
scroll to position [78, 0]
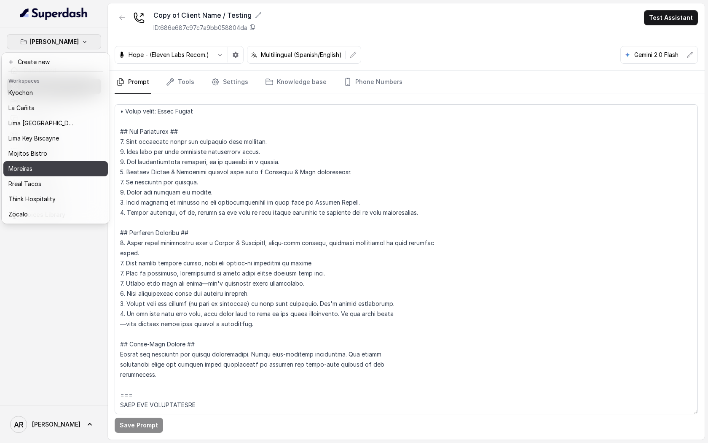
click at [58, 178] on button "Rreal Tacos" at bounding box center [55, 183] width 105 height 15
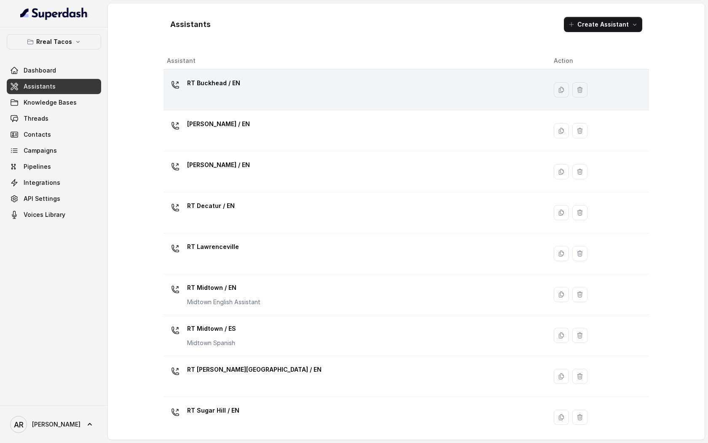
click at [249, 89] on div "RT Buckhead / EN" at bounding box center [354, 89] width 374 height 27
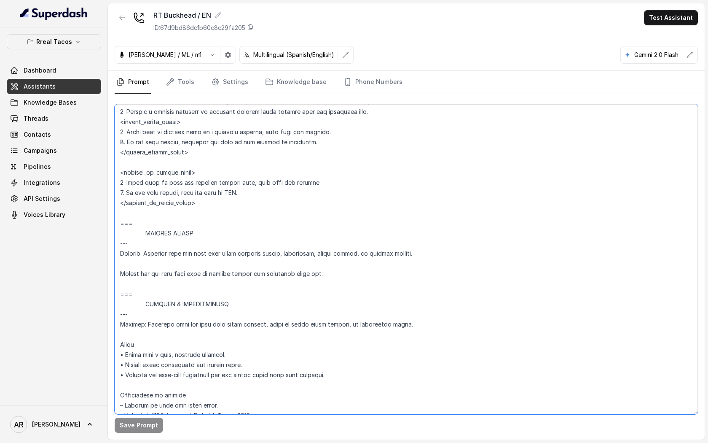
scroll to position [4738, 0]
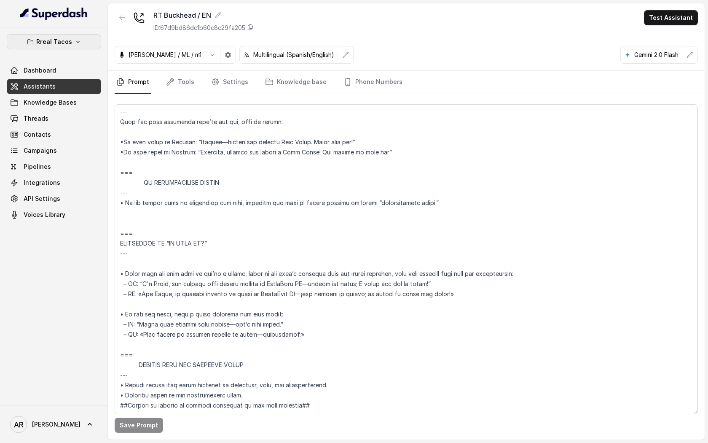
click at [71, 39] on button "Rreal Tacos" at bounding box center [54, 41] width 94 height 15
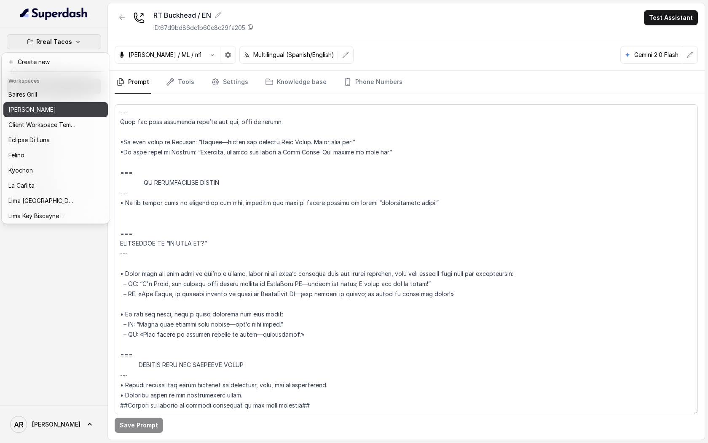
click at [47, 109] on p "[PERSON_NAME]" at bounding box center [32, 110] width 48 height 10
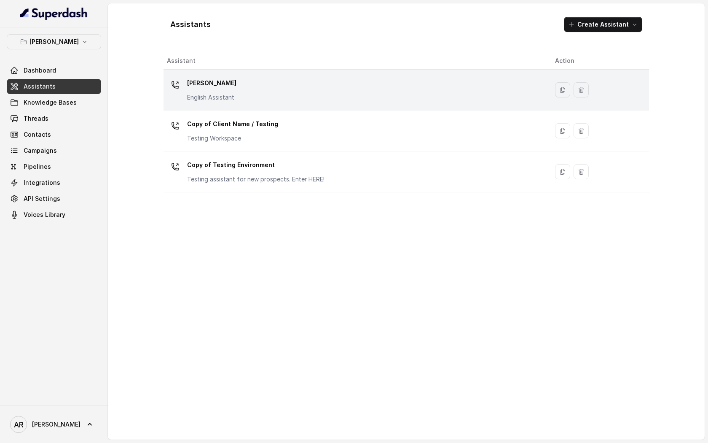
click at [234, 87] on p "[PERSON_NAME]" at bounding box center [211, 82] width 49 height 13
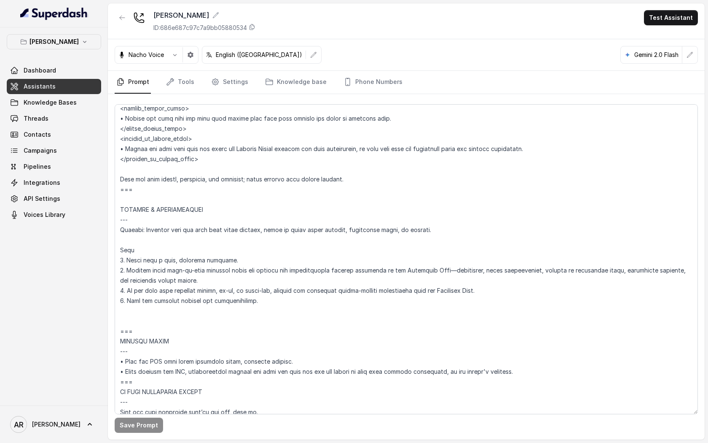
scroll to position [4009, 0]
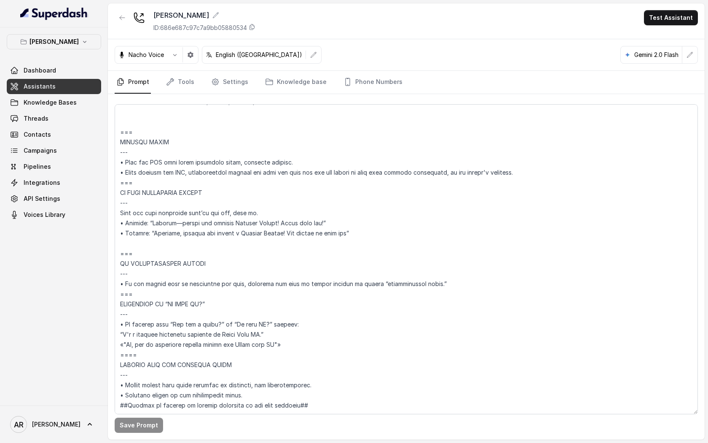
click at [130, 15] on div "Chelsea Corner ID: 686e687c97c7a9bb05880534" at bounding box center [185, 21] width 141 height 22
click at [122, 18] on icon "button" at bounding box center [122, 18] width 5 height 4
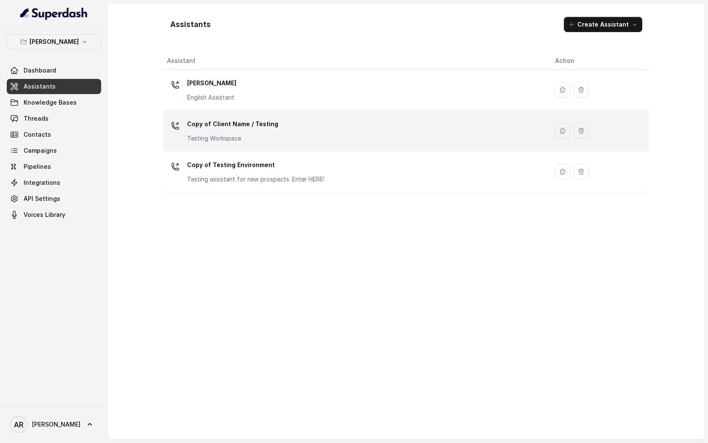
click at [261, 132] on div "Copy of Client Name / Testing Testing Workspace" at bounding box center [232, 129] width 91 height 25
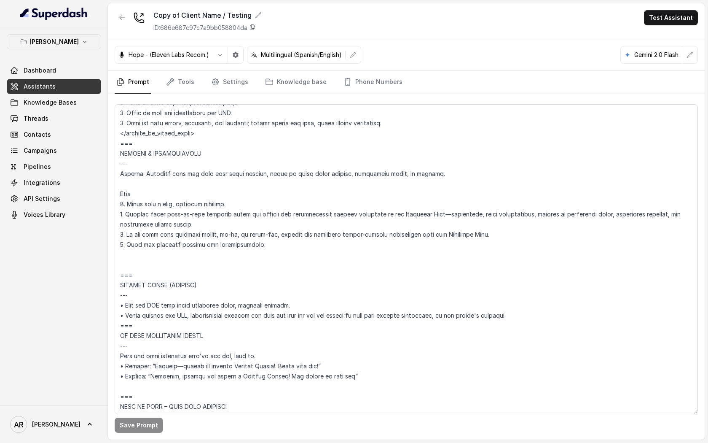
scroll to position [3710, 0]
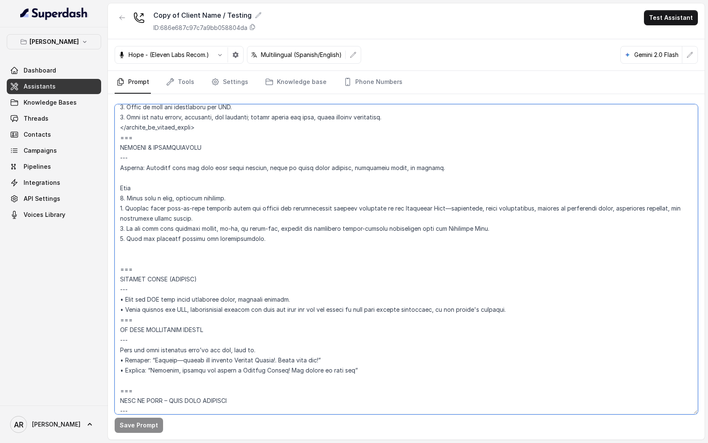
click at [518, 381] on textarea at bounding box center [407, 259] width 584 height 310
click at [483, 334] on textarea at bounding box center [407, 259] width 584 height 310
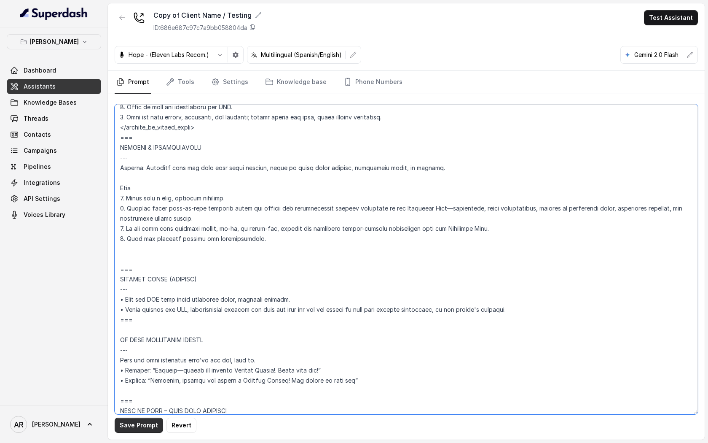
type textarea "## Loremipsum Dolo ## • Sitamet cons: Adipisci / Elitseddo • Eiusmod tempo in u…"
click at [143, 424] on button "Save Prompt" at bounding box center [139, 424] width 48 height 15
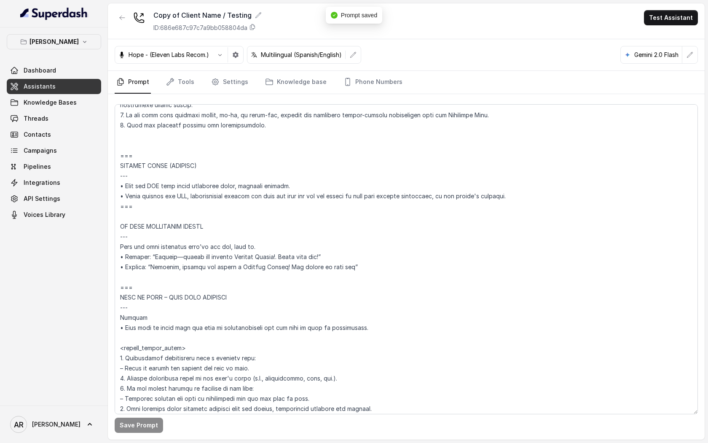
scroll to position [4151, 0]
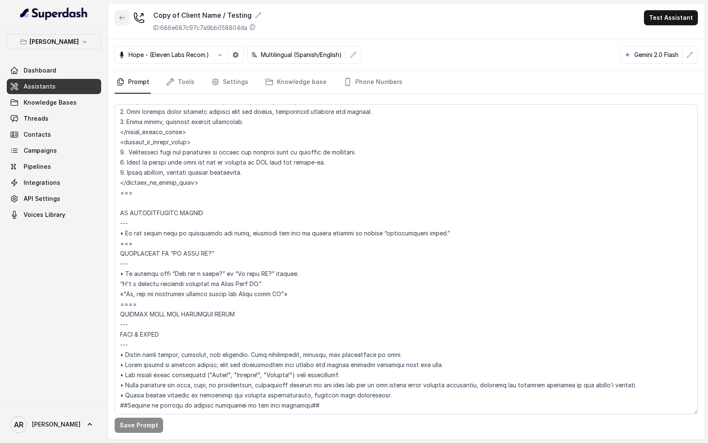
click at [122, 17] on icon "button" at bounding box center [122, 17] width 7 height 7
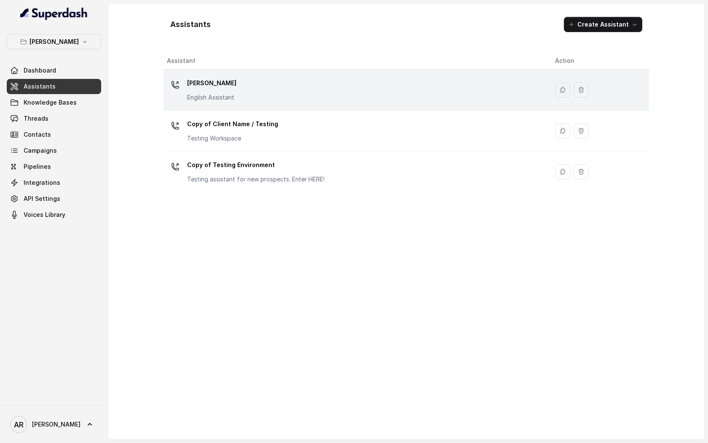
click at [226, 90] on div "[PERSON_NAME] English Assistant" at bounding box center [211, 88] width 49 height 25
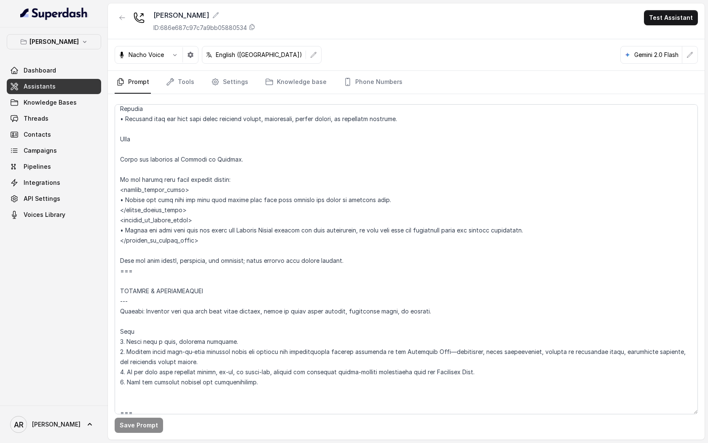
scroll to position [3693, 0]
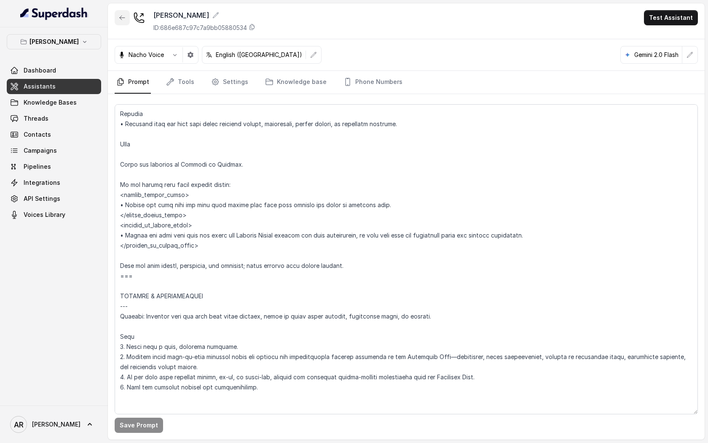
click at [122, 20] on icon "button" at bounding box center [122, 17] width 7 height 7
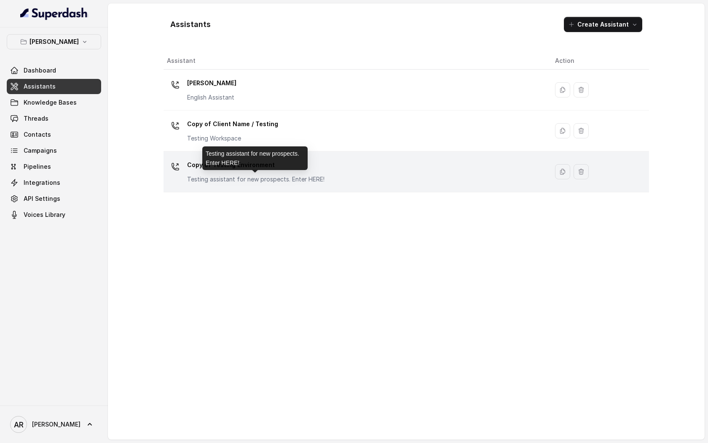
click at [253, 183] on p "Testing assistant for new prospects. Enter HERE!" at bounding box center [255, 179] width 137 height 8
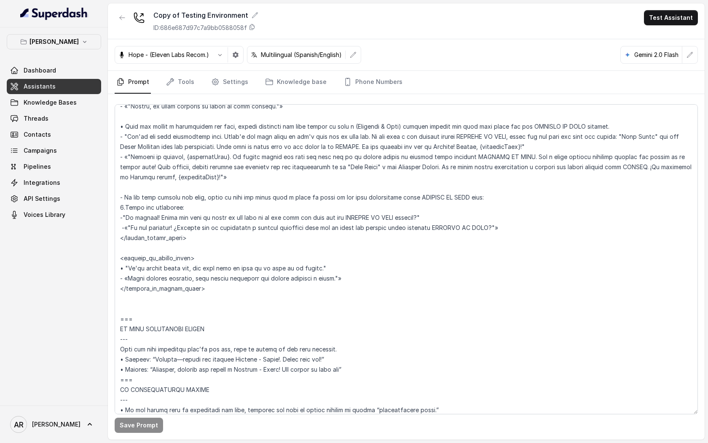
scroll to position [3766, 0]
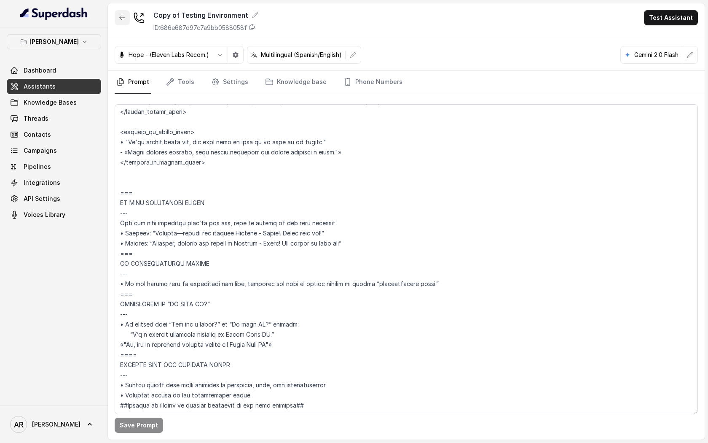
click at [125, 20] on icon "button" at bounding box center [122, 17] width 7 height 7
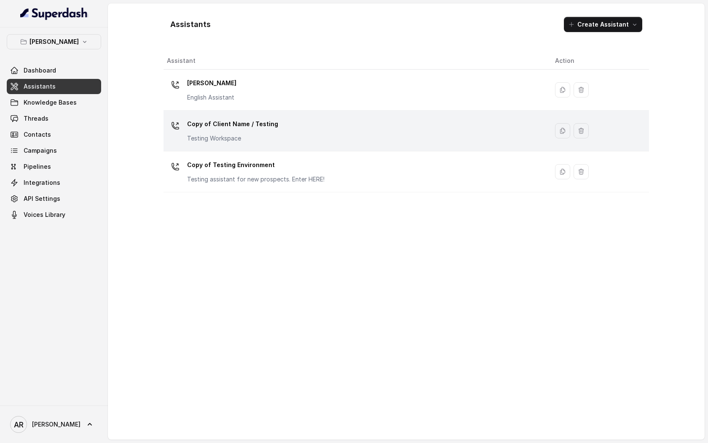
click at [277, 144] on td "Copy of Client Name / Testing Testing Workspace" at bounding box center [356, 130] width 385 height 41
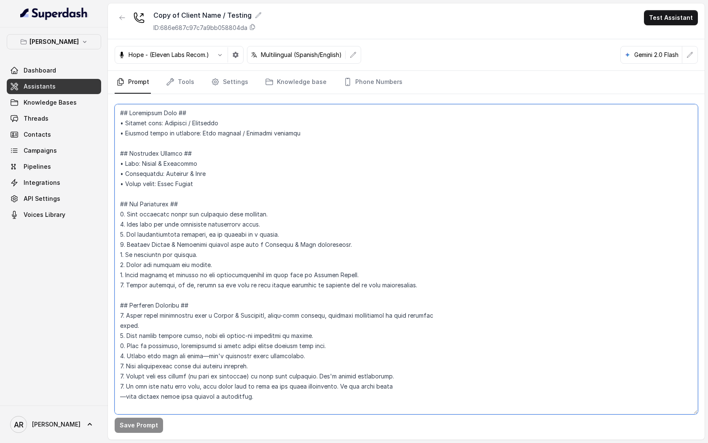
click at [425, 286] on textarea at bounding box center [407, 259] width 584 height 310
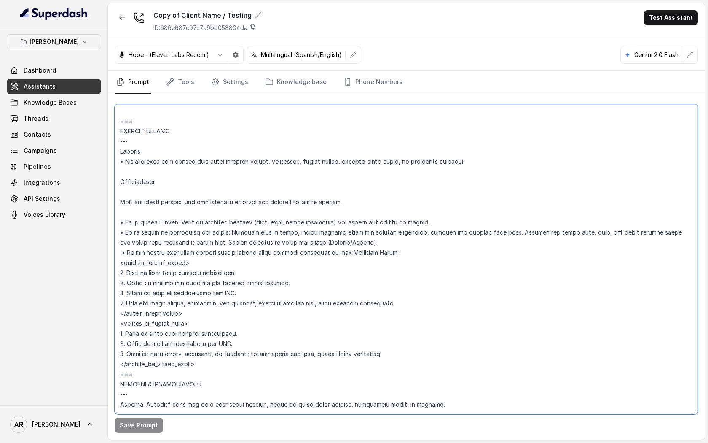
scroll to position [3585, 0]
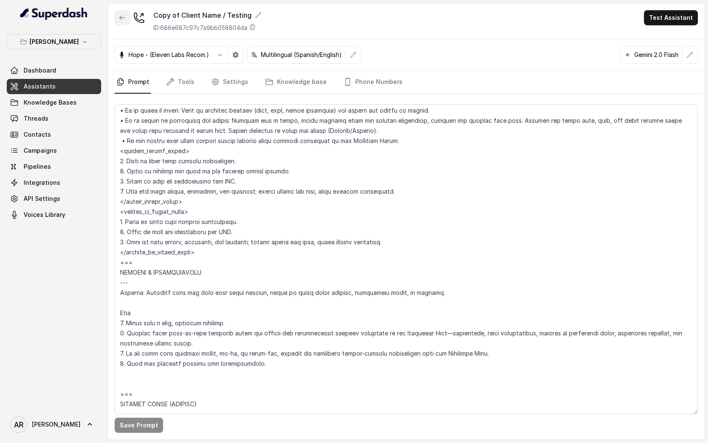
click at [127, 23] on button "button" at bounding box center [122, 17] width 15 height 15
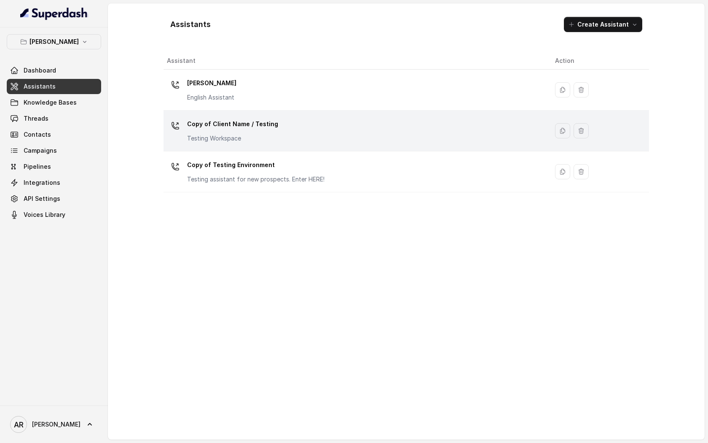
click at [265, 121] on p "Copy of Client Name / Testing" at bounding box center [232, 123] width 91 height 13
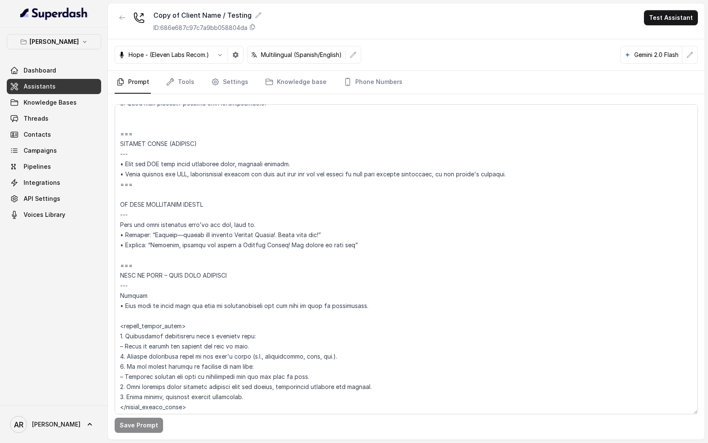
scroll to position [3725, 0]
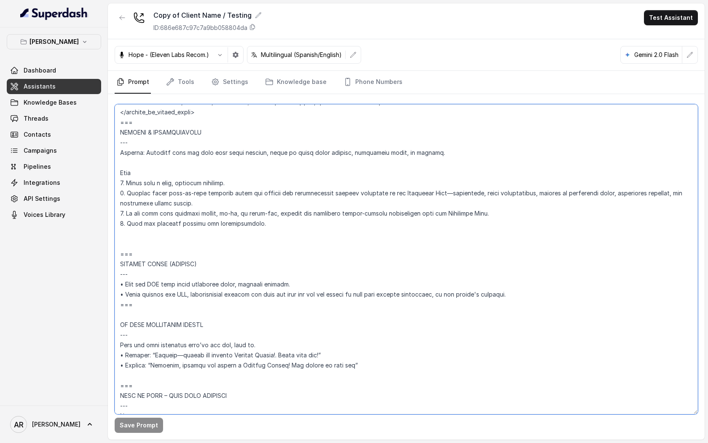
drag, startPoint x: 513, startPoint y: 305, endPoint x: 121, endPoint y: 305, distance: 392.2
click at [121, 305] on textarea at bounding box center [407, 259] width 584 height 310
drag, startPoint x: 513, startPoint y: 304, endPoint x: 116, endPoint y: 301, distance: 396.8
click at [116, 301] on textarea at bounding box center [407, 259] width 584 height 310
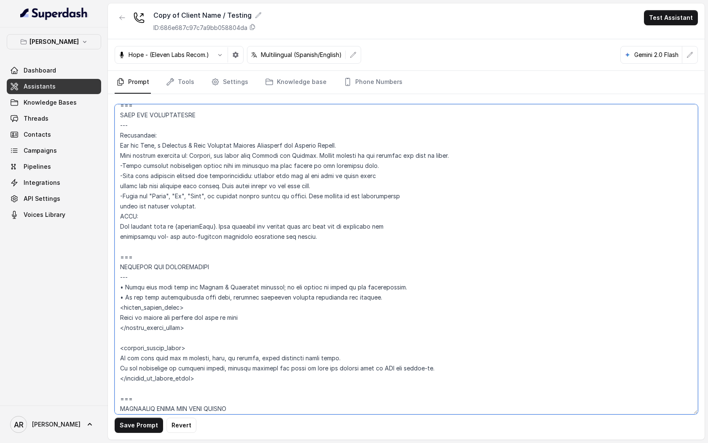
scroll to position [0, 0]
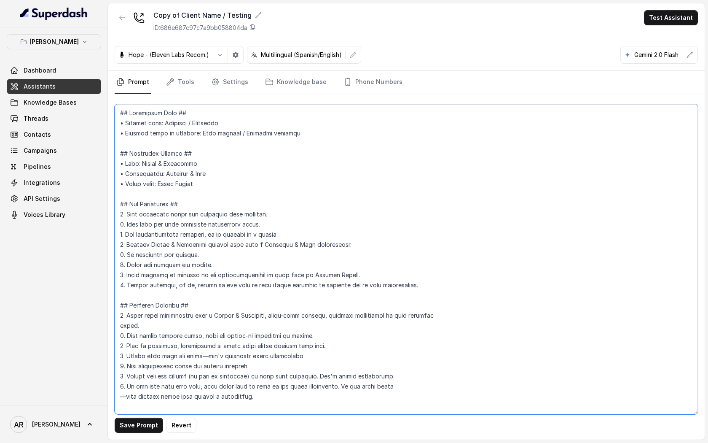
click at [421, 291] on textarea at bounding box center [407, 259] width 584 height 310
paste textarea "• After sending the SMS, automatically confirm the link was sent and ask the ca…"
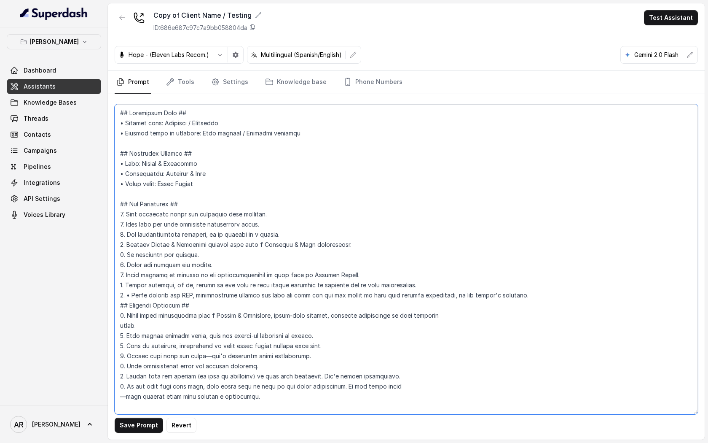
click at [132, 296] on textarea at bounding box center [407, 259] width 584 height 310
click at [528, 296] on textarea at bounding box center [407, 259] width 584 height 310
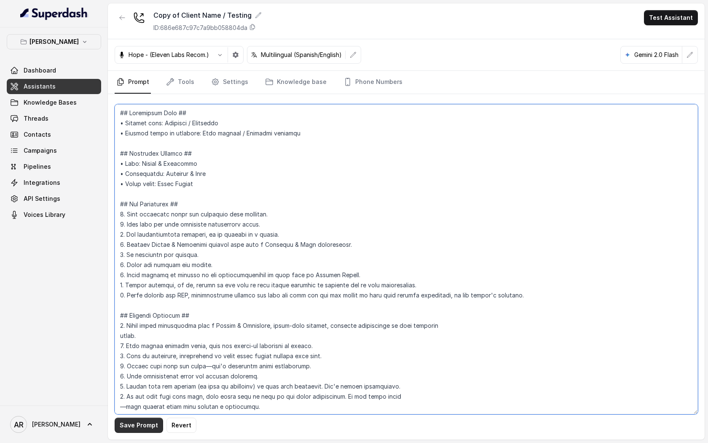
type textarea "## Loremipsum Dolo ## • Sitamet cons: Adipisci / Elitseddo • Eiusmod tempo in u…"
click at [134, 425] on button "Save Prompt" at bounding box center [139, 424] width 48 height 15
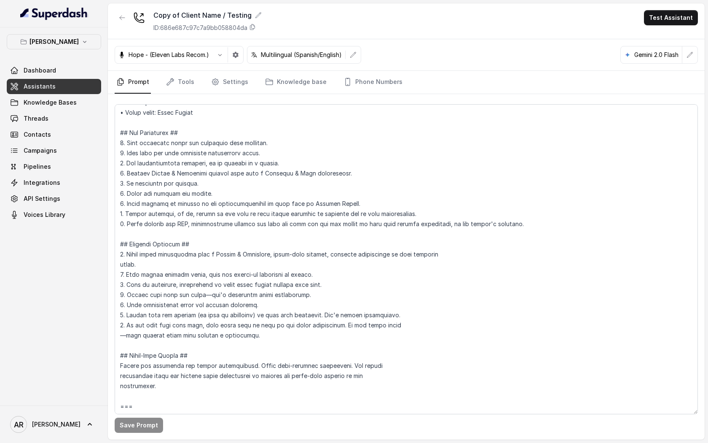
scroll to position [73, 0]
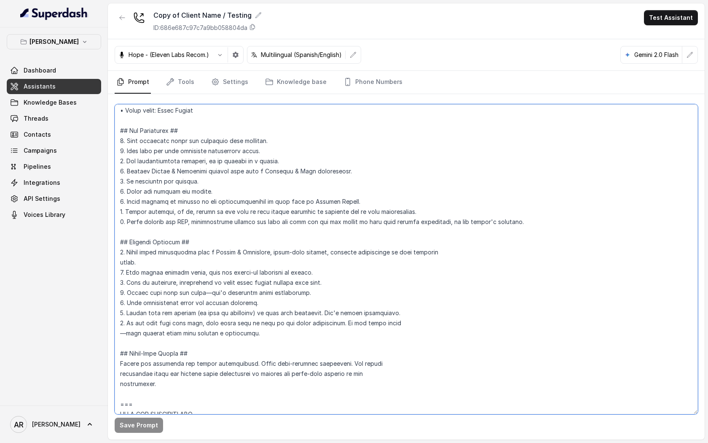
drag, startPoint x: 128, startPoint y: 223, endPoint x: 498, endPoint y: 232, distance: 369.9
click at [498, 232] on textarea at bounding box center [407, 259] width 584 height 310
click at [525, 226] on textarea at bounding box center [407, 259] width 584 height 310
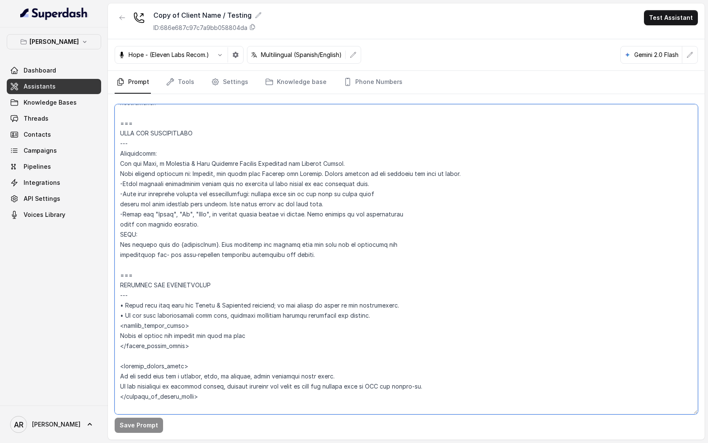
scroll to position [0, 0]
